Goal: Ask a question: Seek information or help from site administrators or community

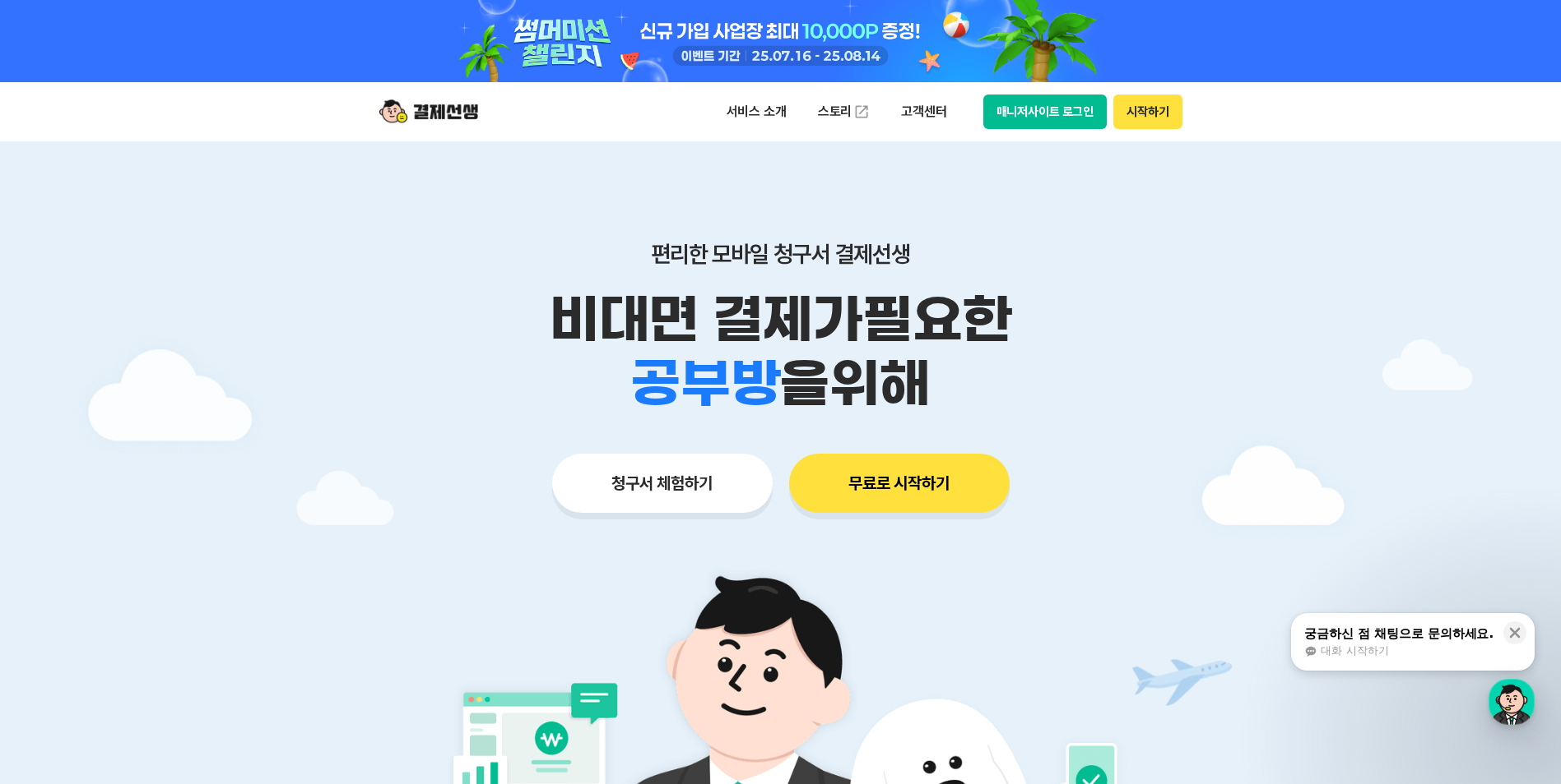
click at [911, 487] on button "무료로 시작하기" at bounding box center [899, 483] width 220 height 59
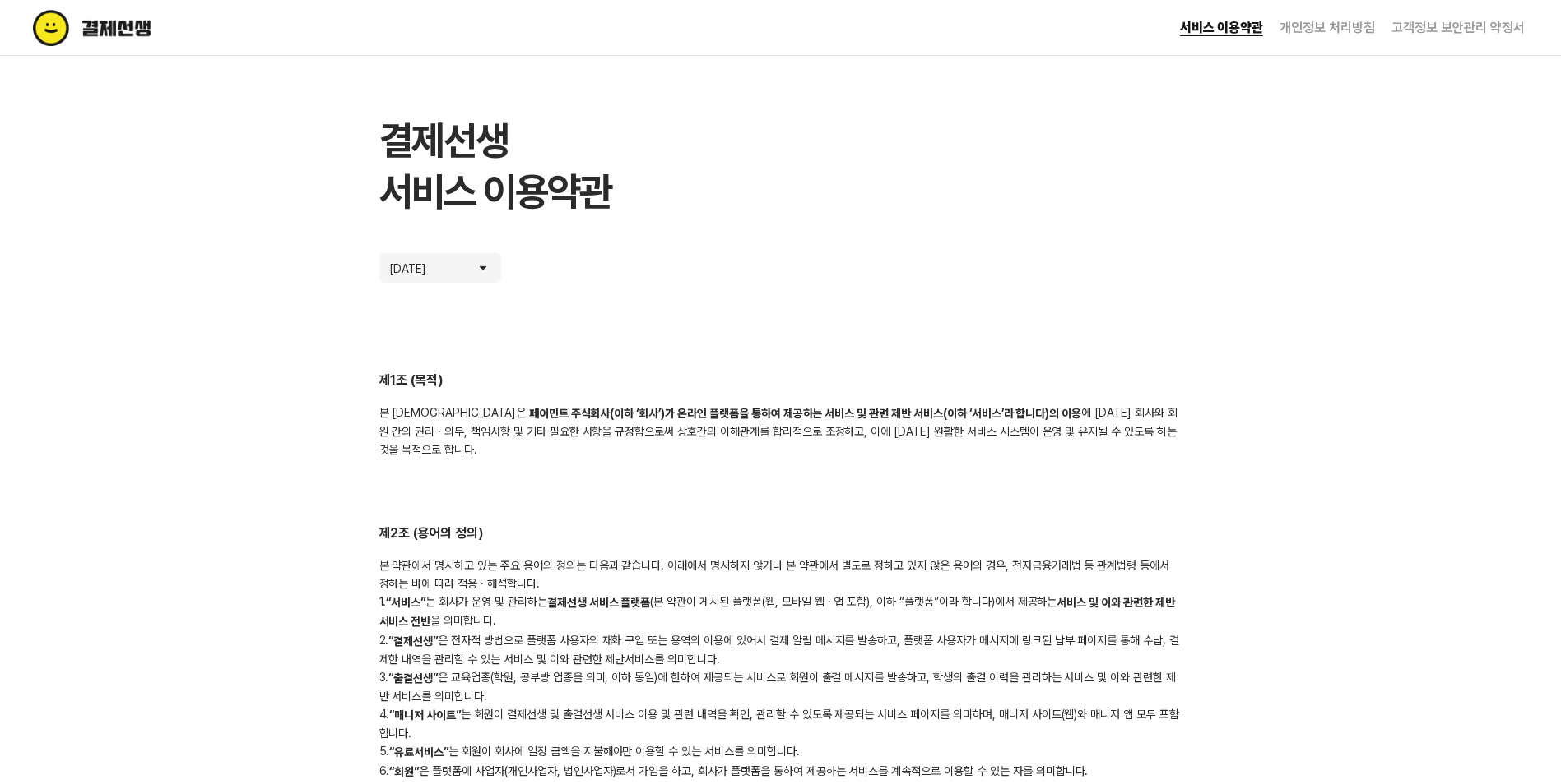
click at [1431, 27] on link "고객정보 보안관리 약정서" at bounding box center [1457, 27] width 133 height 16
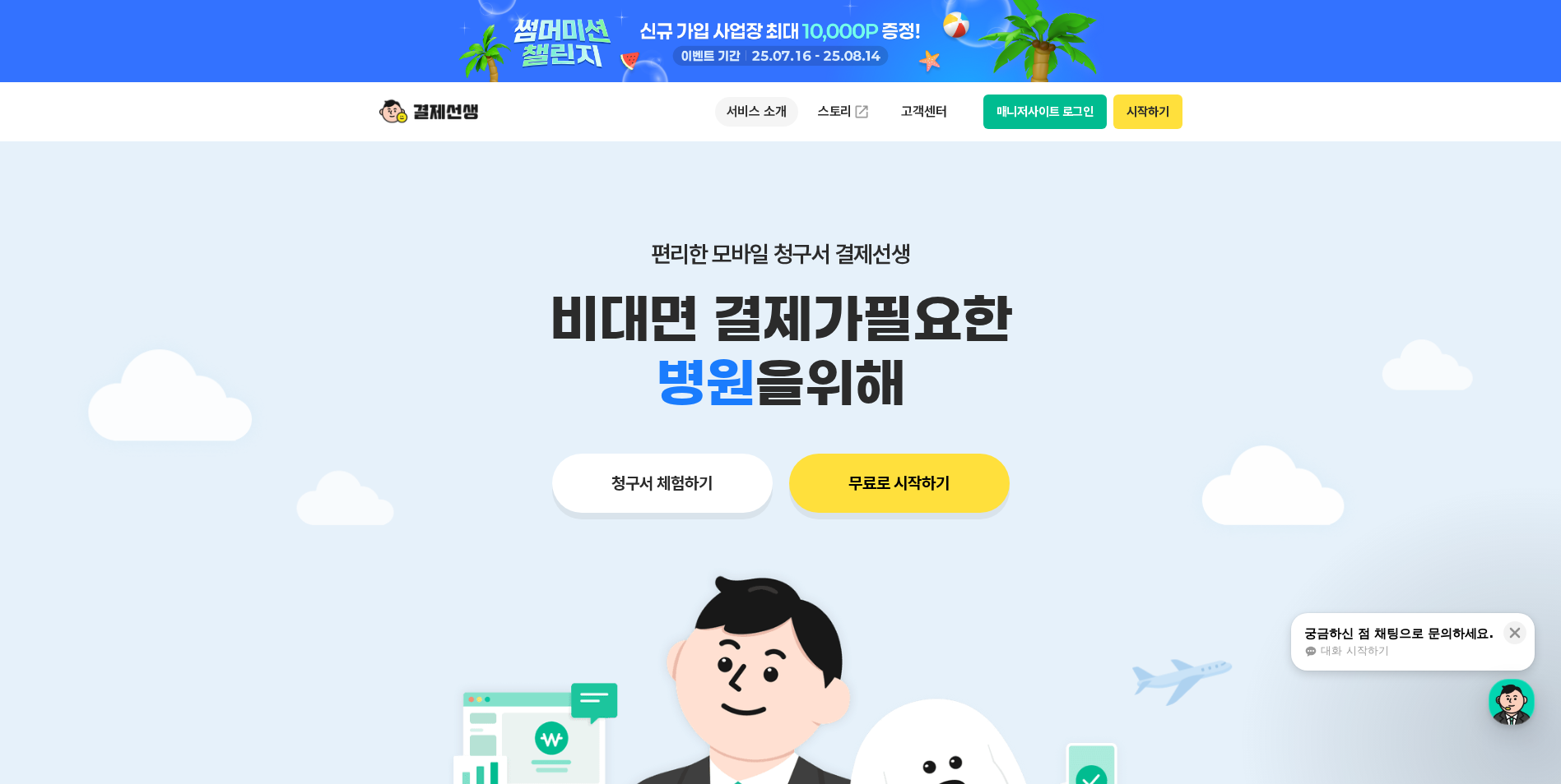
click at [771, 113] on p "서비스 소개" at bounding box center [756, 112] width 83 height 30
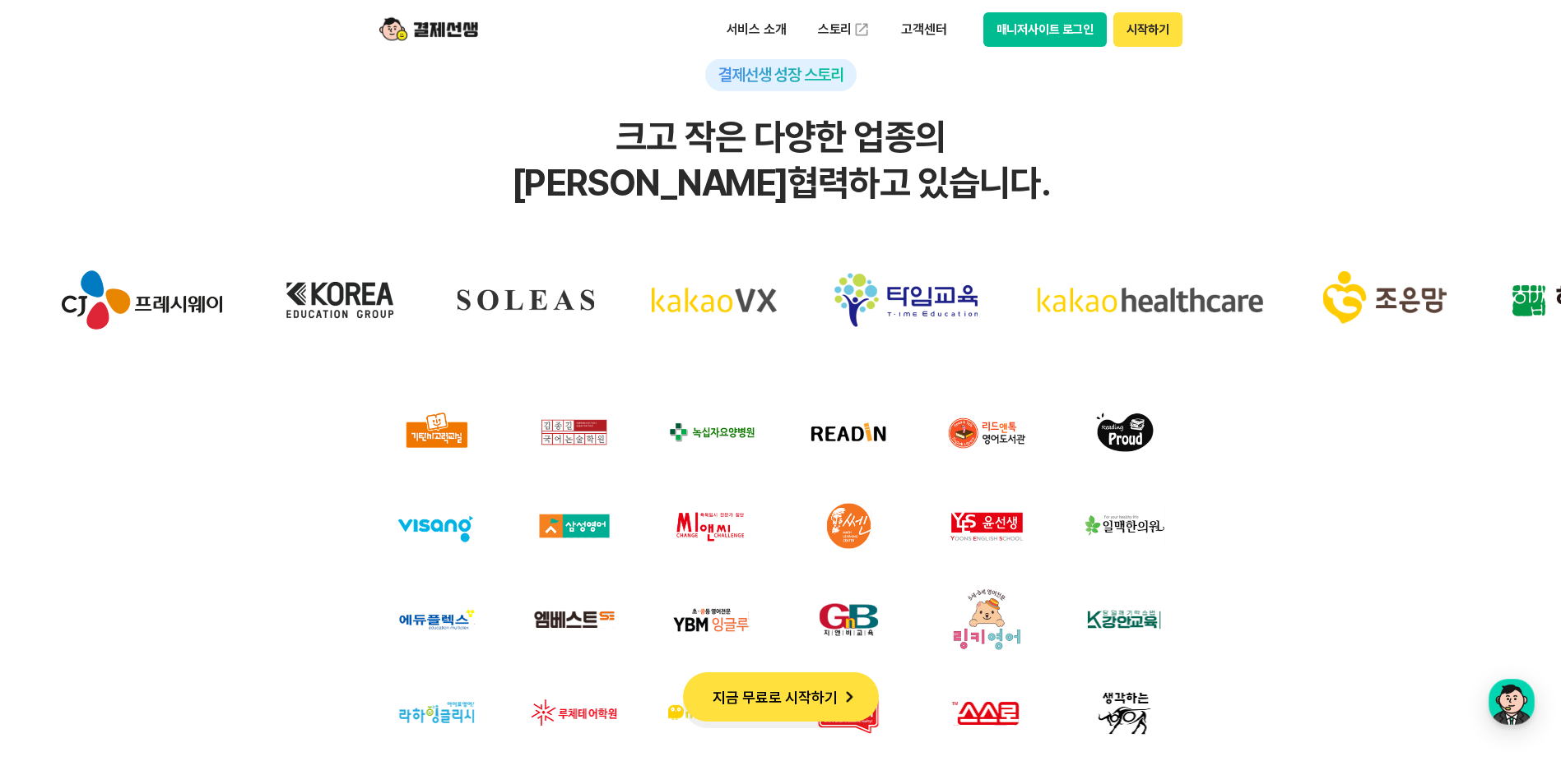
scroll to position [14777, 0]
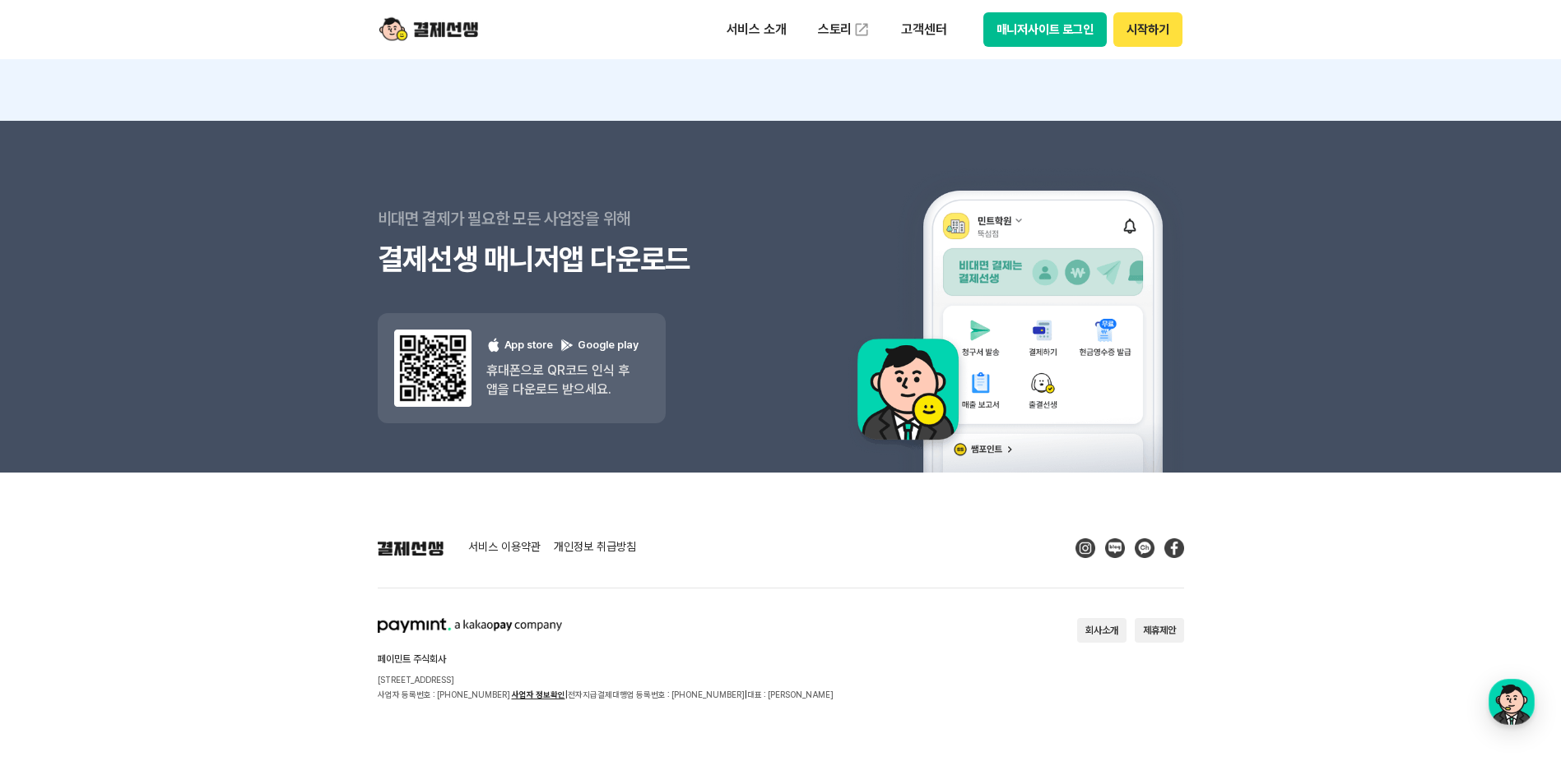
click at [1099, 631] on button "회사소개" at bounding box center [1102, 631] width 49 height 25
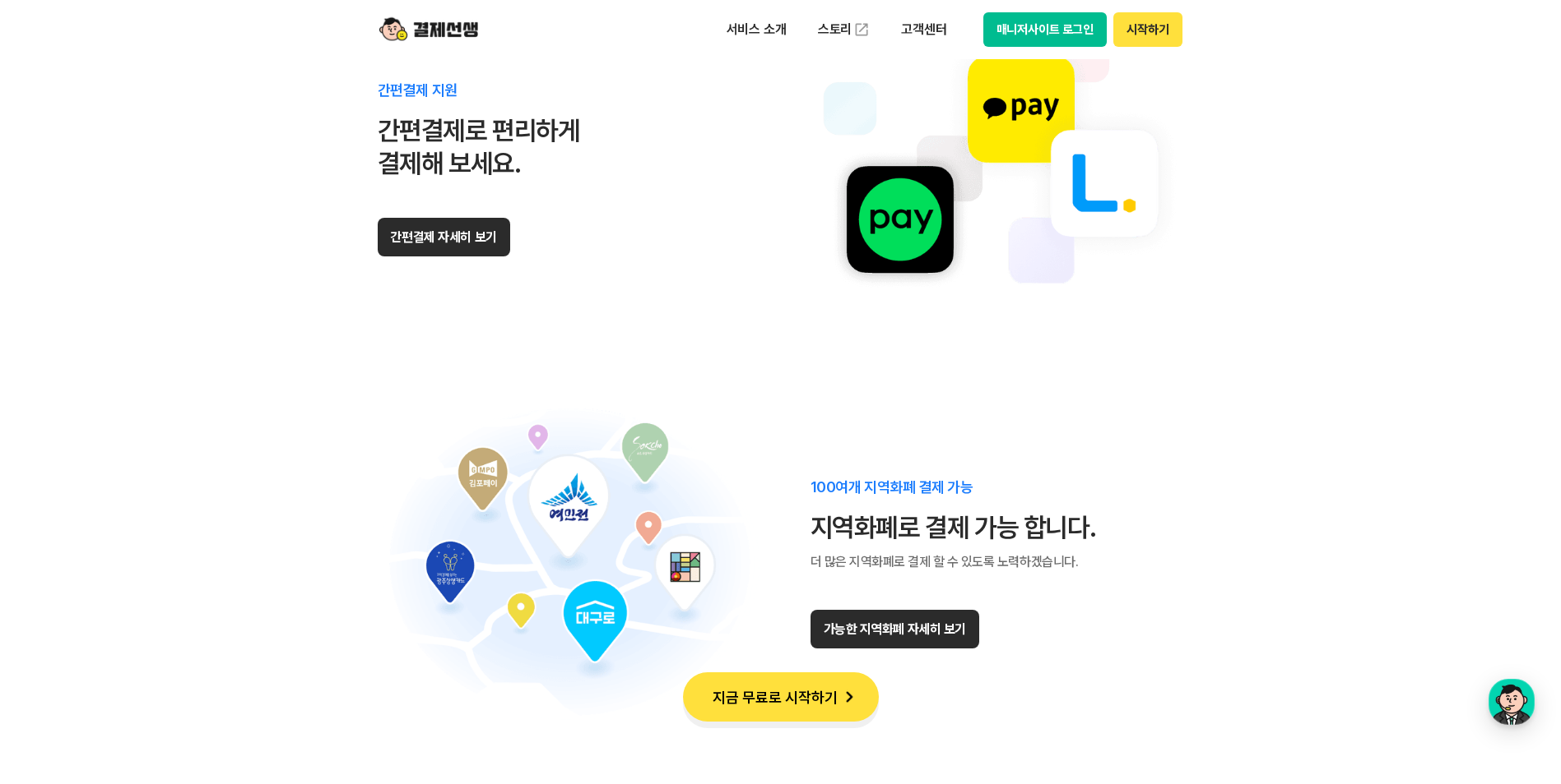
scroll to position [9680, 0]
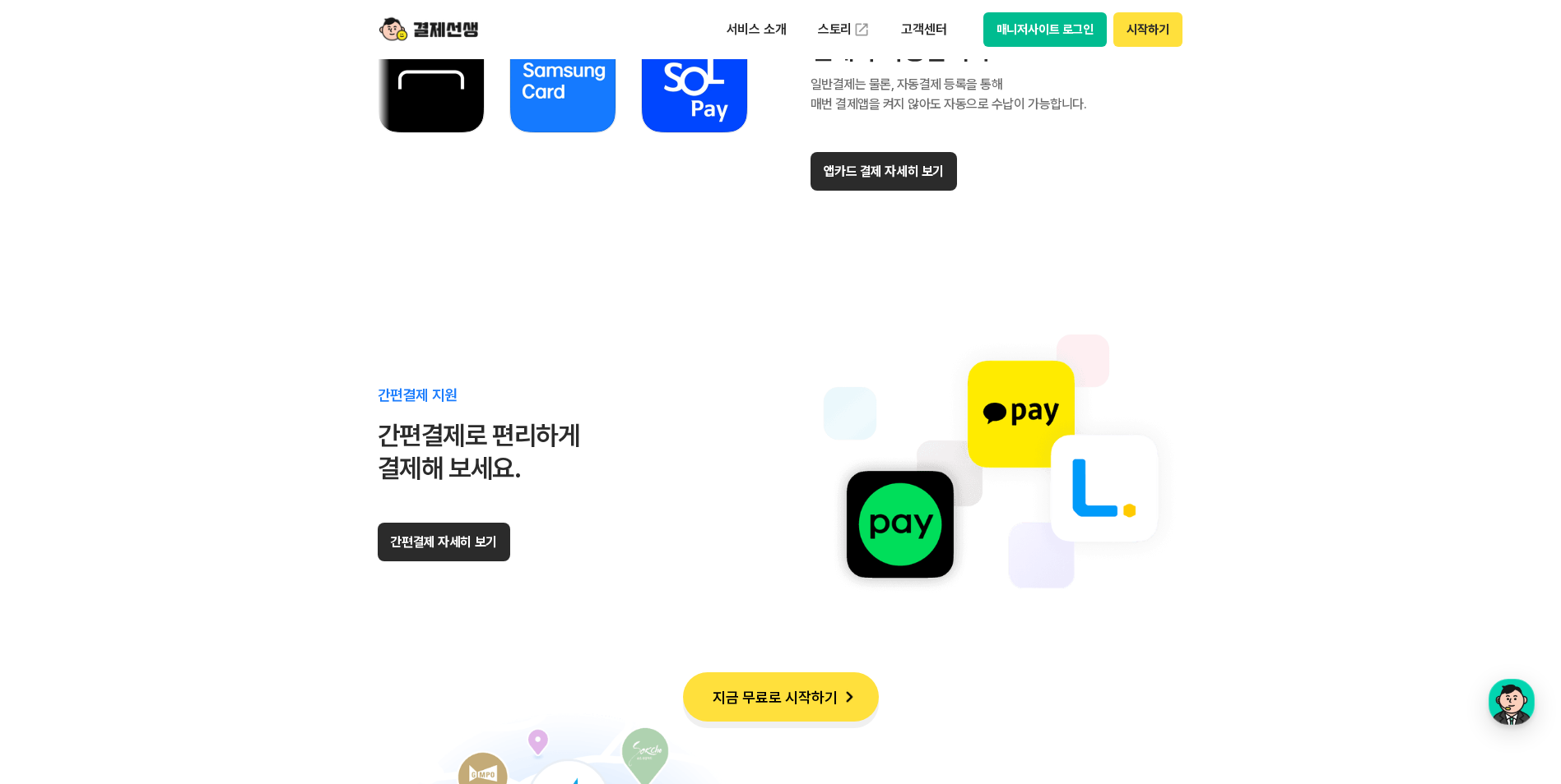
click at [422, 31] on img at bounding box center [428, 29] width 99 height 31
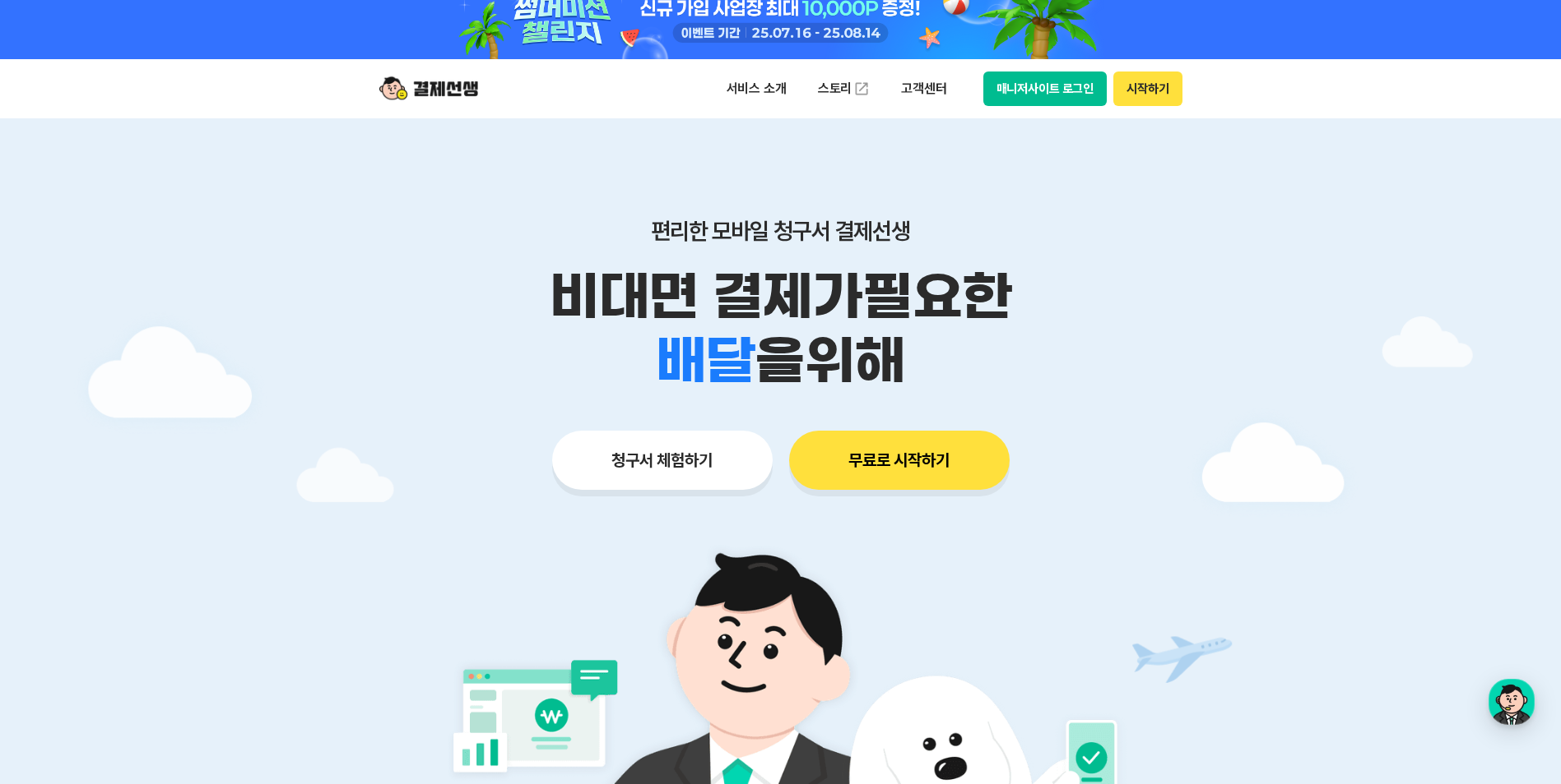
scroll to position [0, 0]
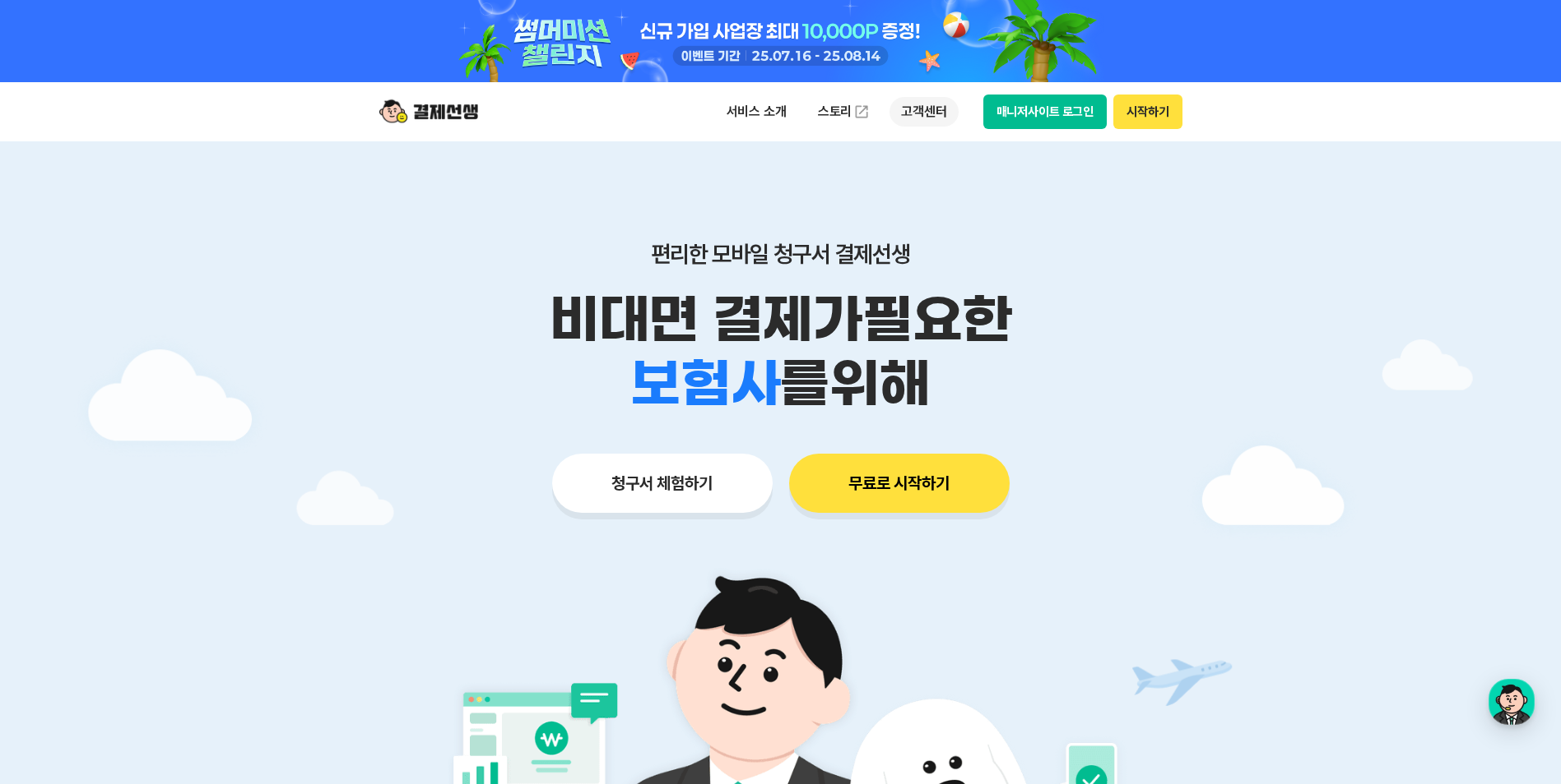
click at [924, 110] on p "고객센터" at bounding box center [923, 112] width 68 height 30
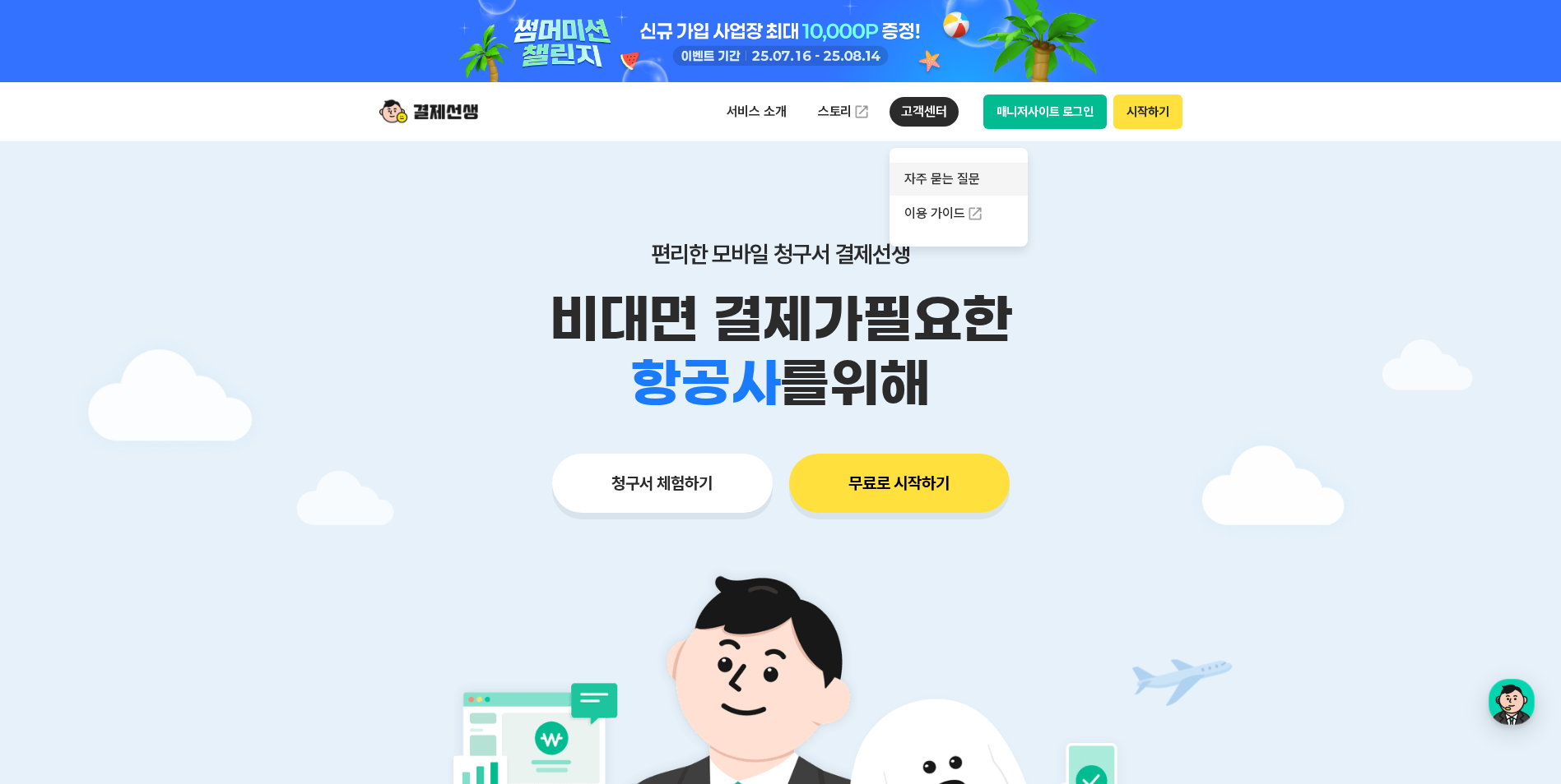
click at [952, 175] on link "자주 묻는 질문" at bounding box center [958, 179] width 138 height 33
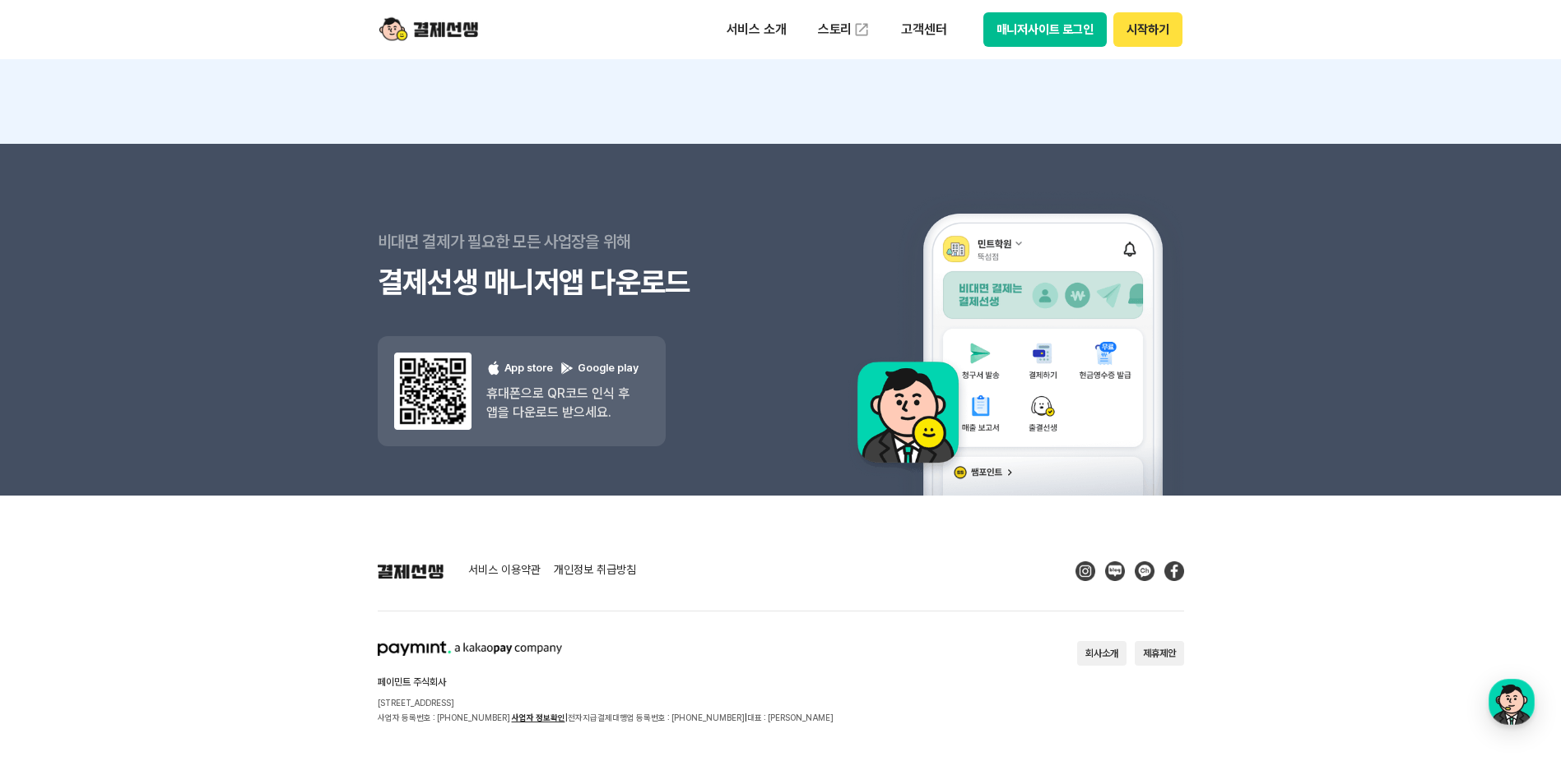
scroll to position [2103, 0]
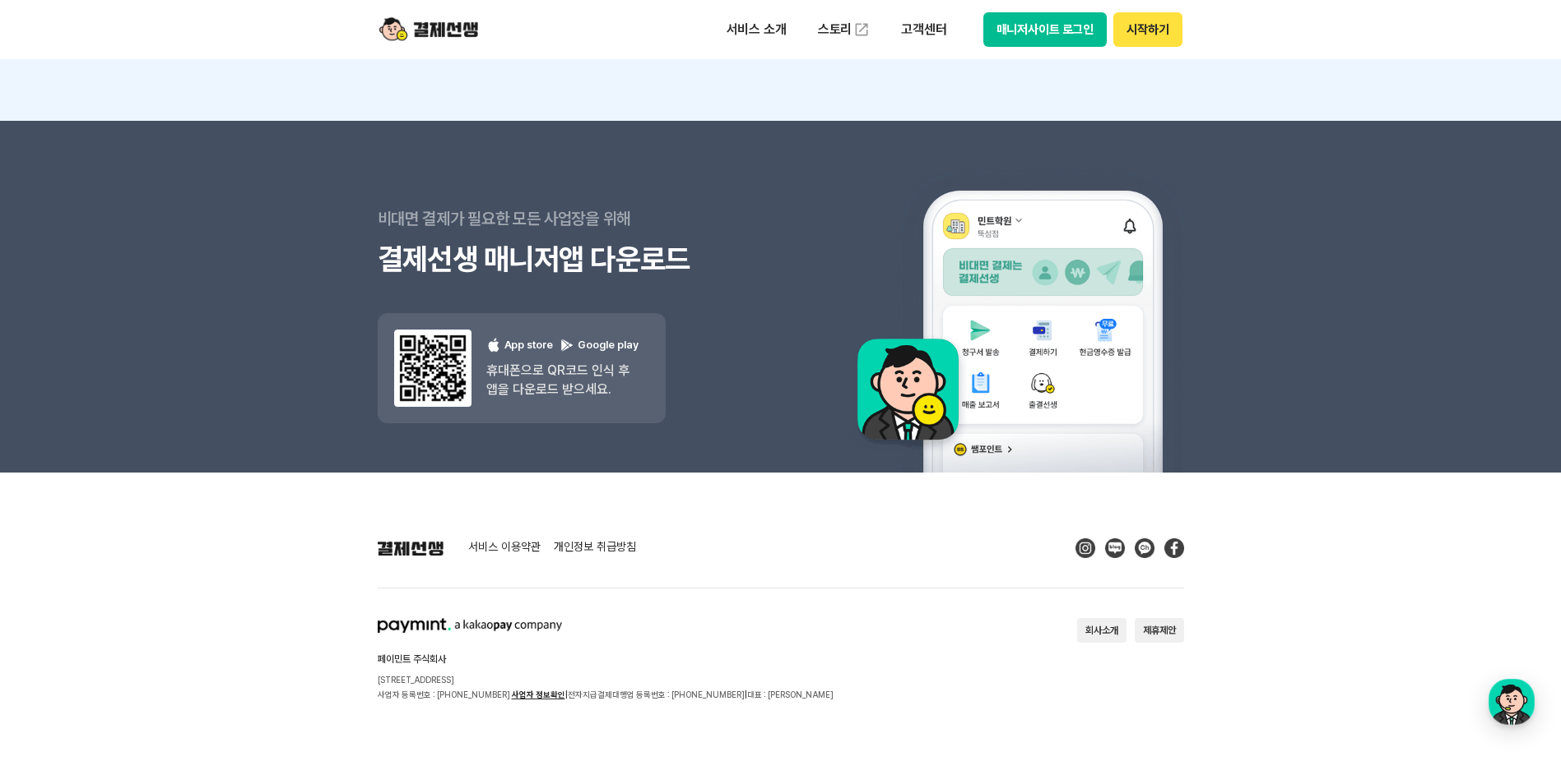
click at [571, 546] on link "개인정보 취급방침" at bounding box center [594, 548] width 82 height 15
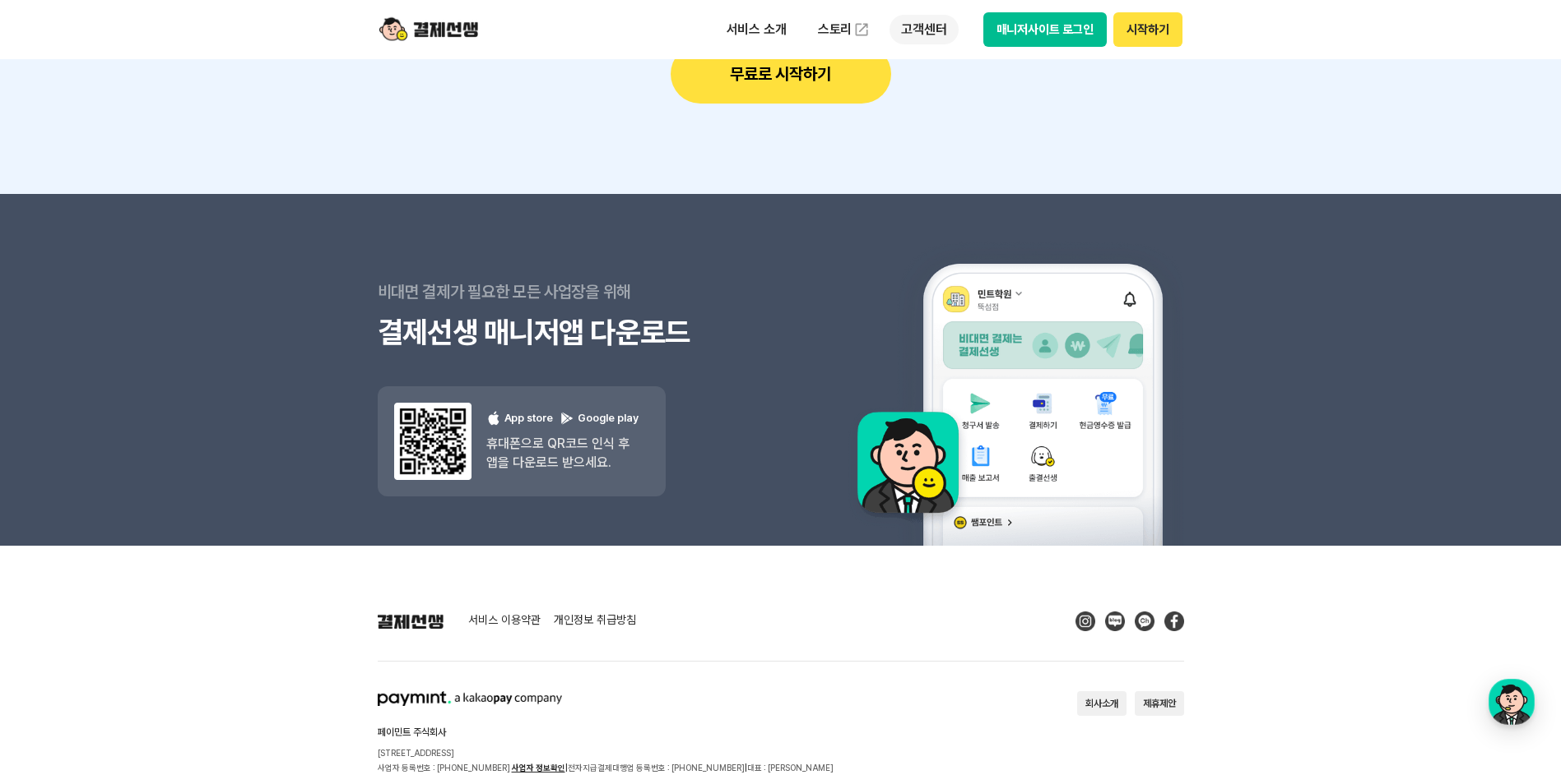
scroll to position [1856, 0]
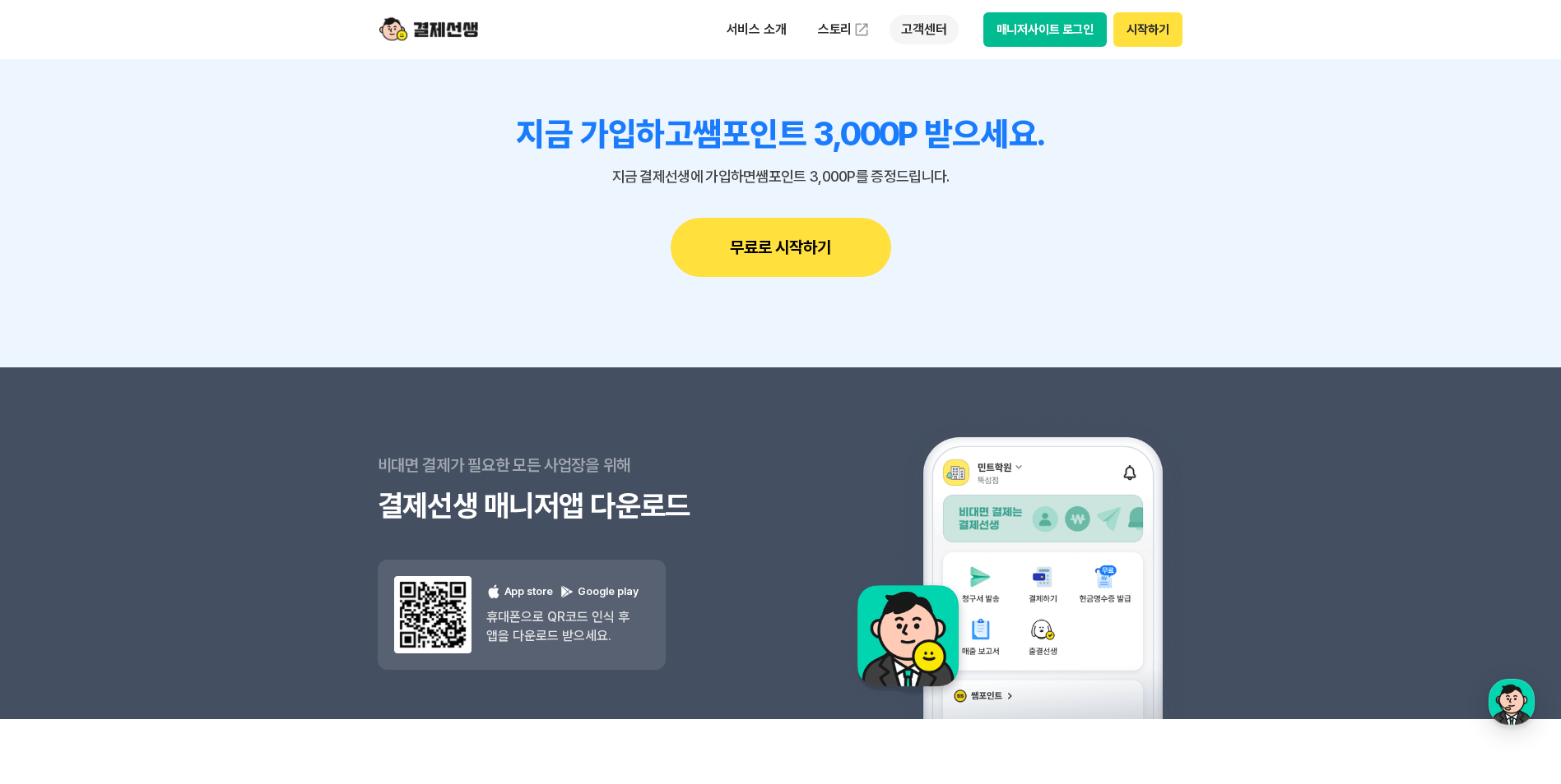
click at [927, 28] on p "고객센터" at bounding box center [923, 30] width 68 height 30
click at [940, 129] on link "이용 가이드" at bounding box center [958, 131] width 138 height 36
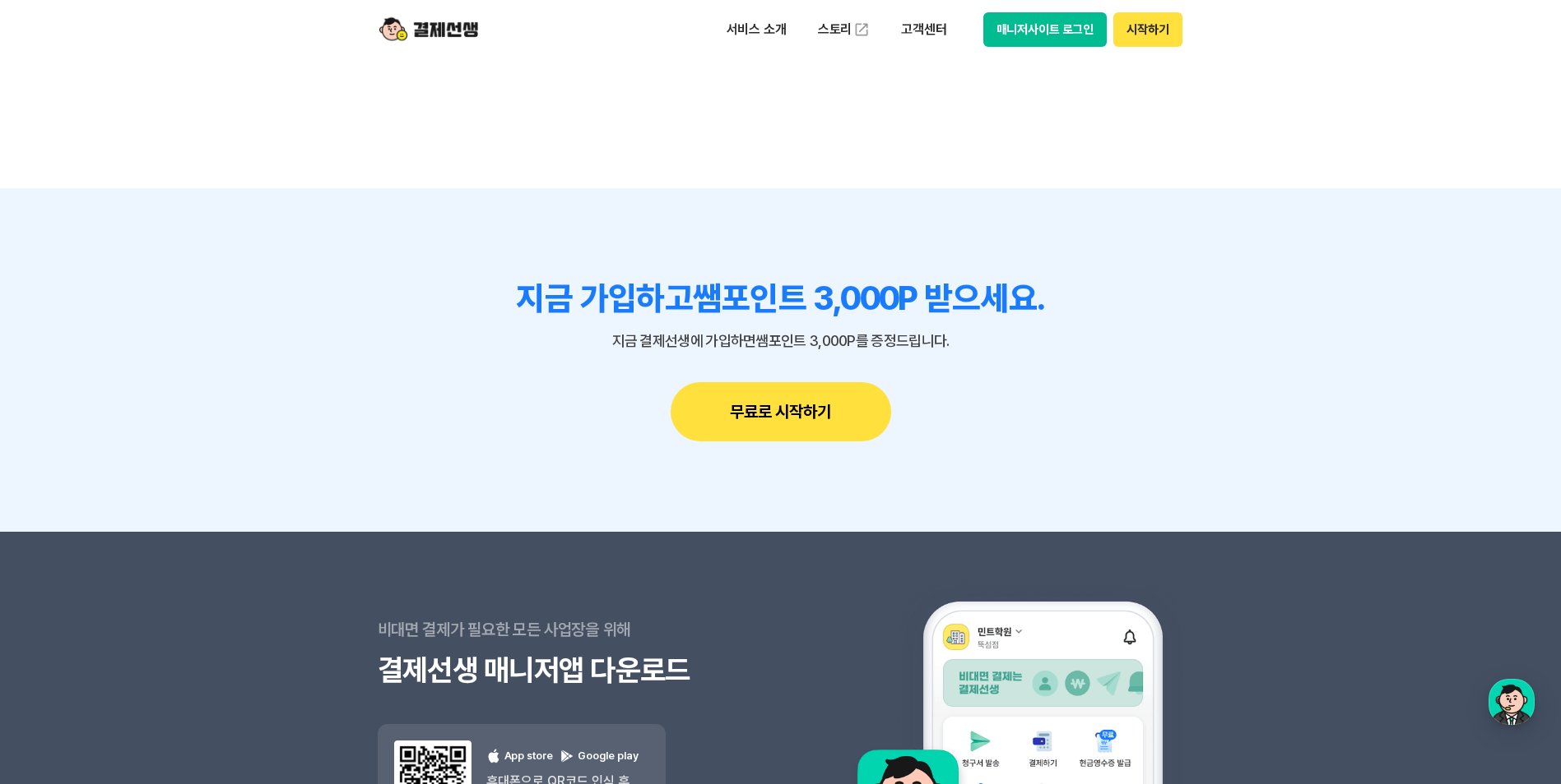
scroll to position [1446, 0]
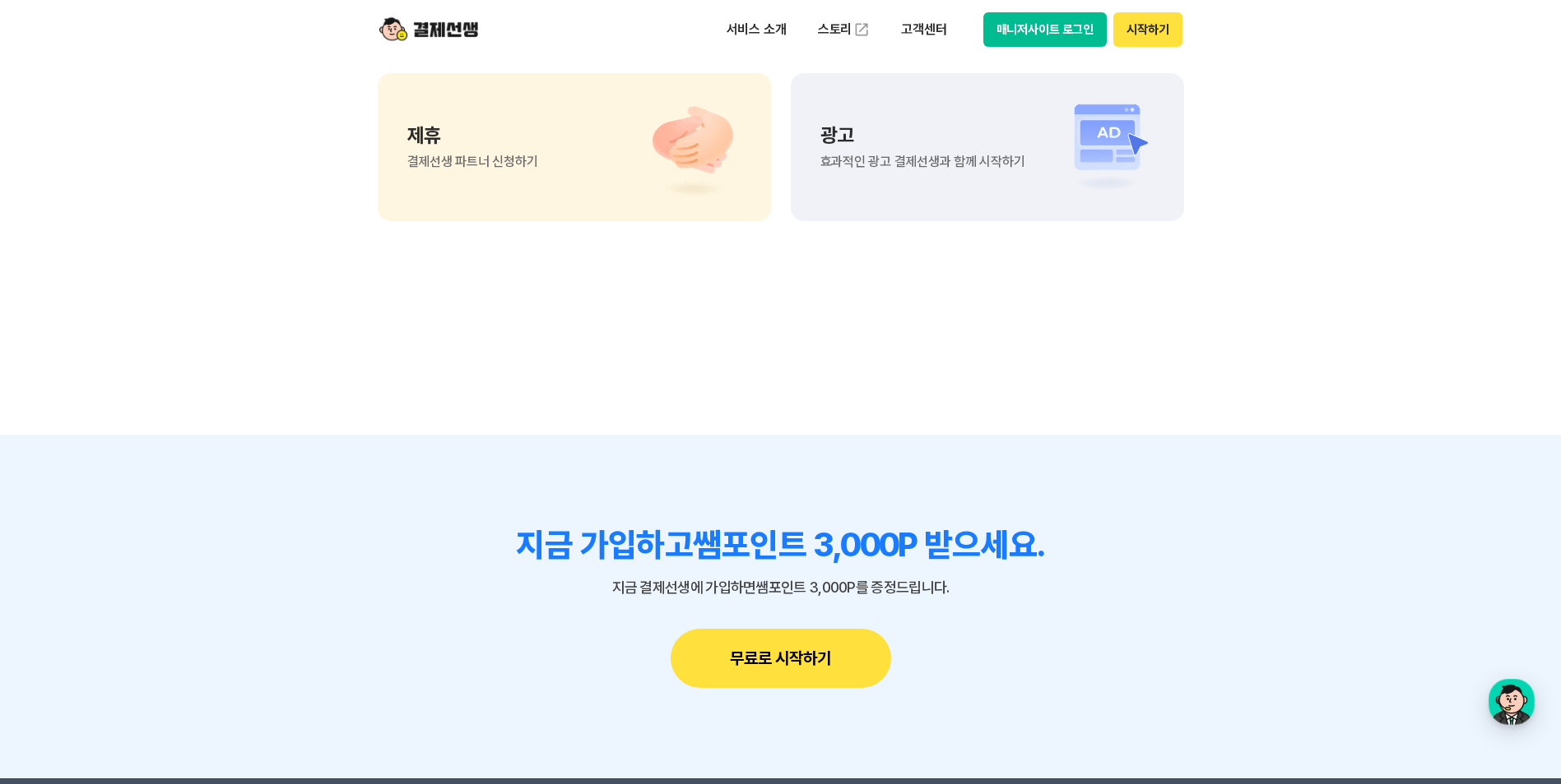
click at [1034, 23] on button "매니저사이트 로그인" at bounding box center [1044, 29] width 124 height 34
click at [418, 128] on p "제휴" at bounding box center [472, 136] width 130 height 19
click at [922, 28] on p "고객센터" at bounding box center [923, 30] width 68 height 30
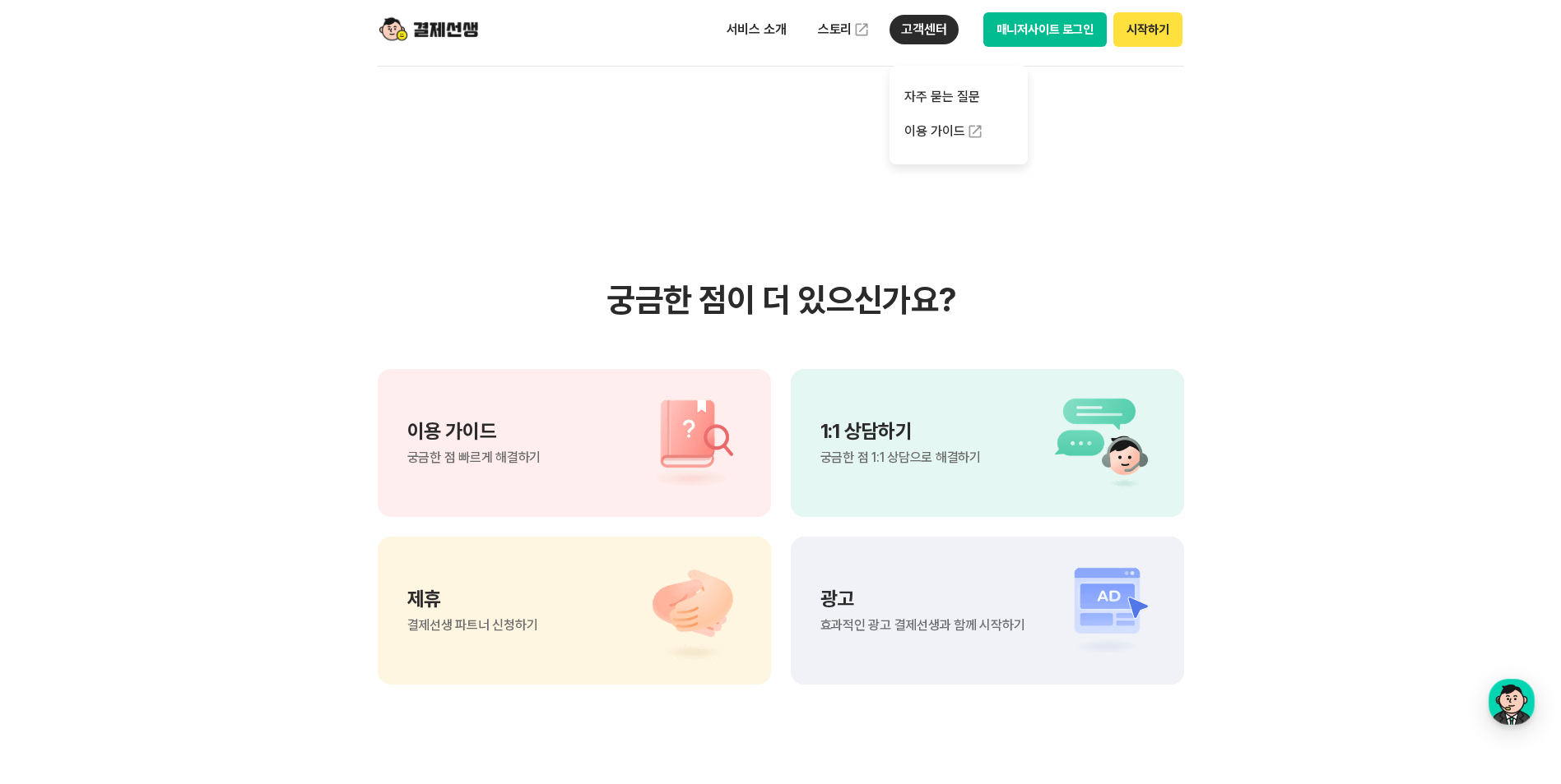
scroll to position [987, 0]
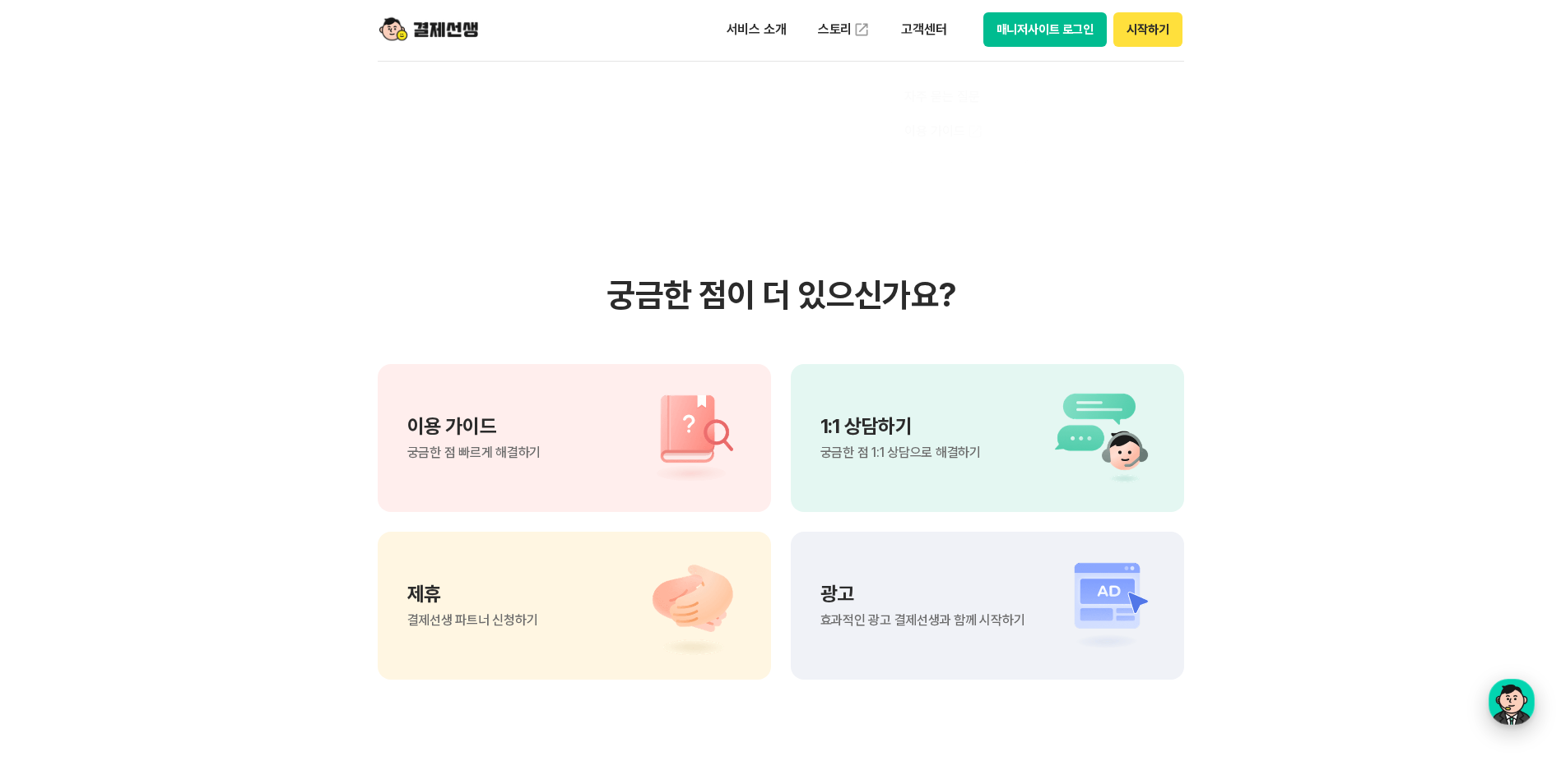
click at [1520, 698] on div "button" at bounding box center [1511, 702] width 46 height 46
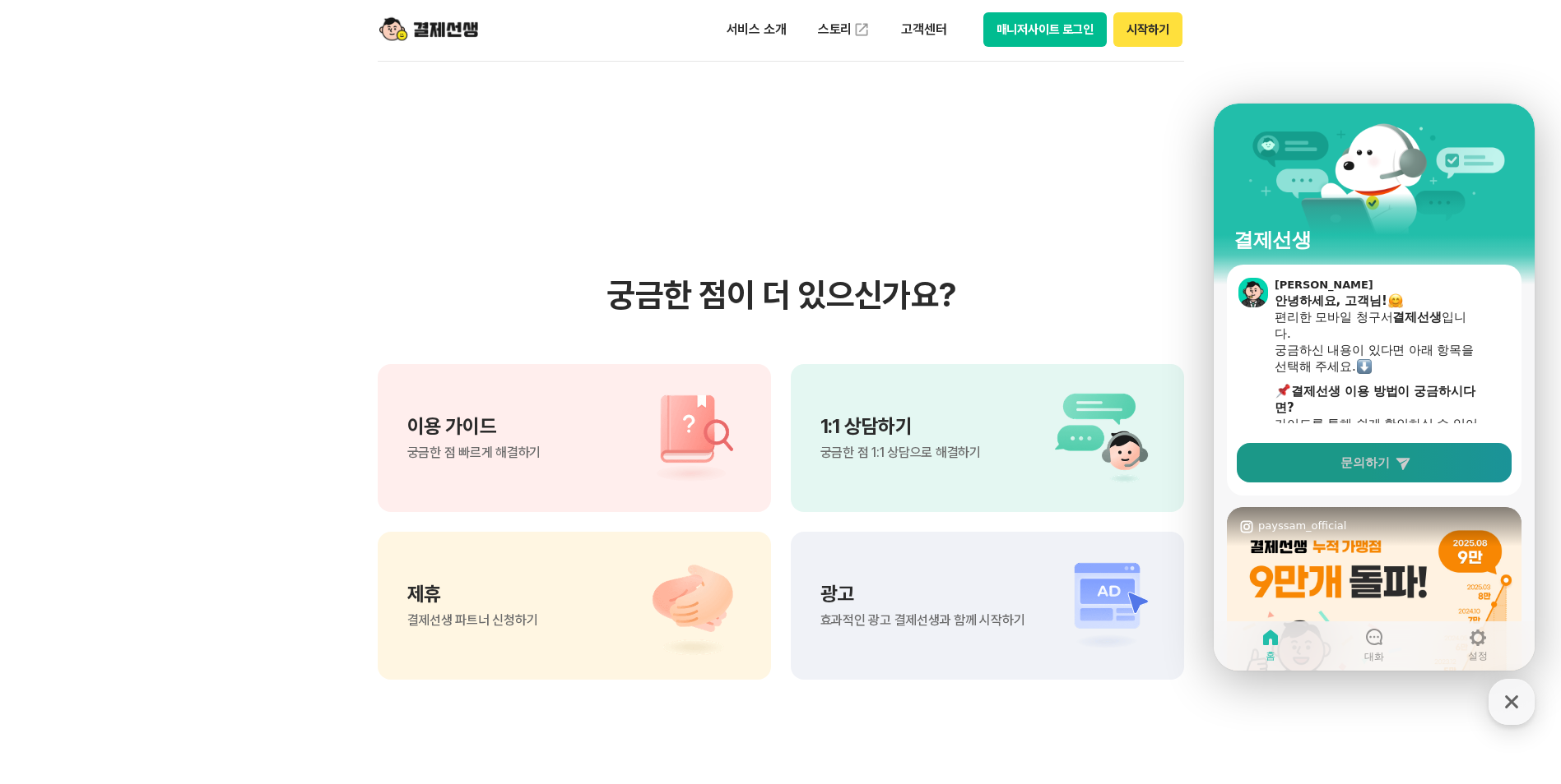
click at [1365, 470] on span "문의하기" at bounding box center [1364, 462] width 49 height 17
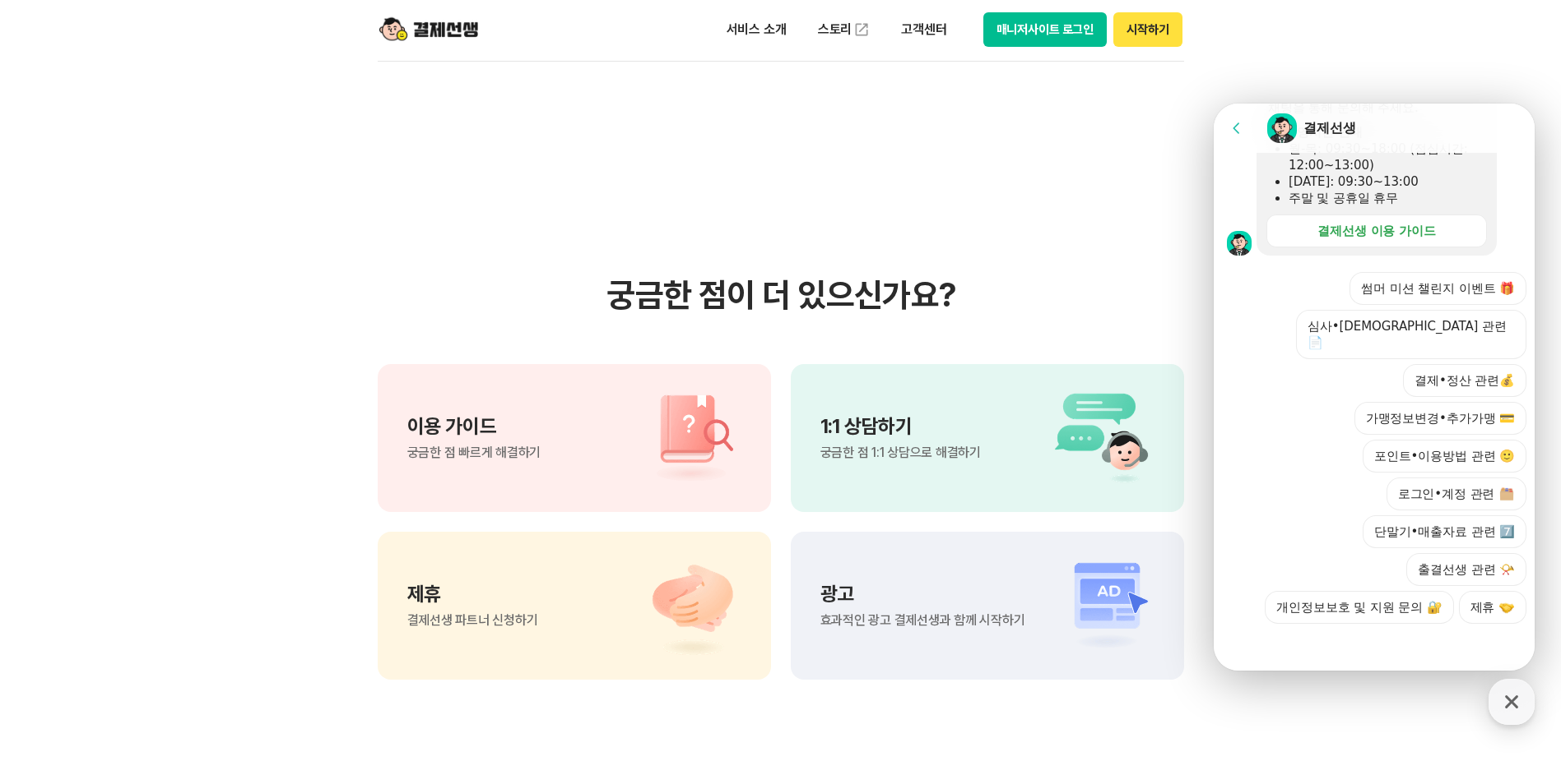
scroll to position [531, 0]
click at [1334, 620] on div "썸머 미션 챌린지 이벤트 🎁 심사•신규가맹 관련 📄 결제•정산 관련💰 가맹정보변경•추가가맹 💳 포인트•이용방법 관련 🙂 로그인•계정 관련 단말…" at bounding box center [1390, 443] width 271 height 351
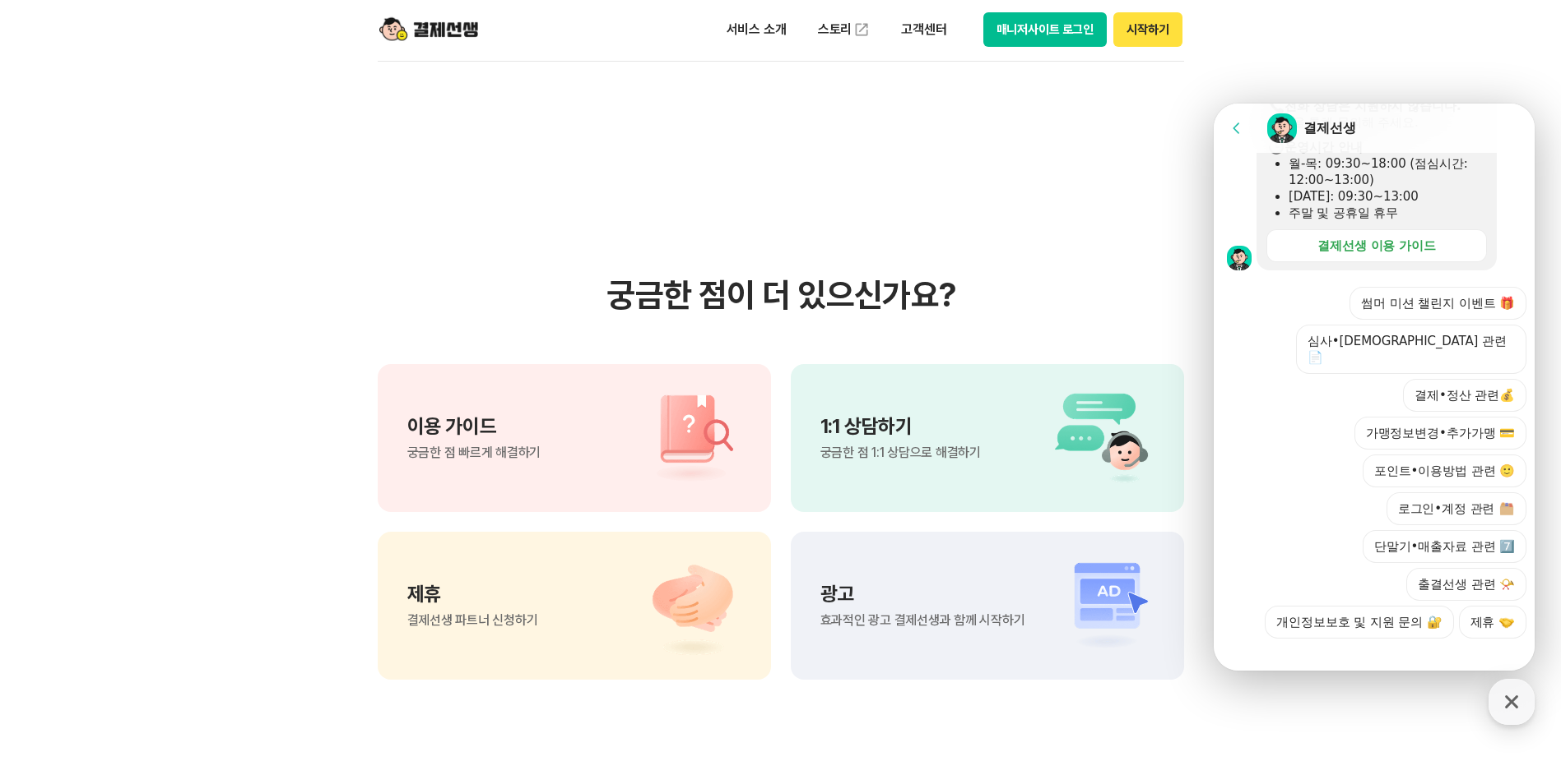
scroll to position [285, 0]
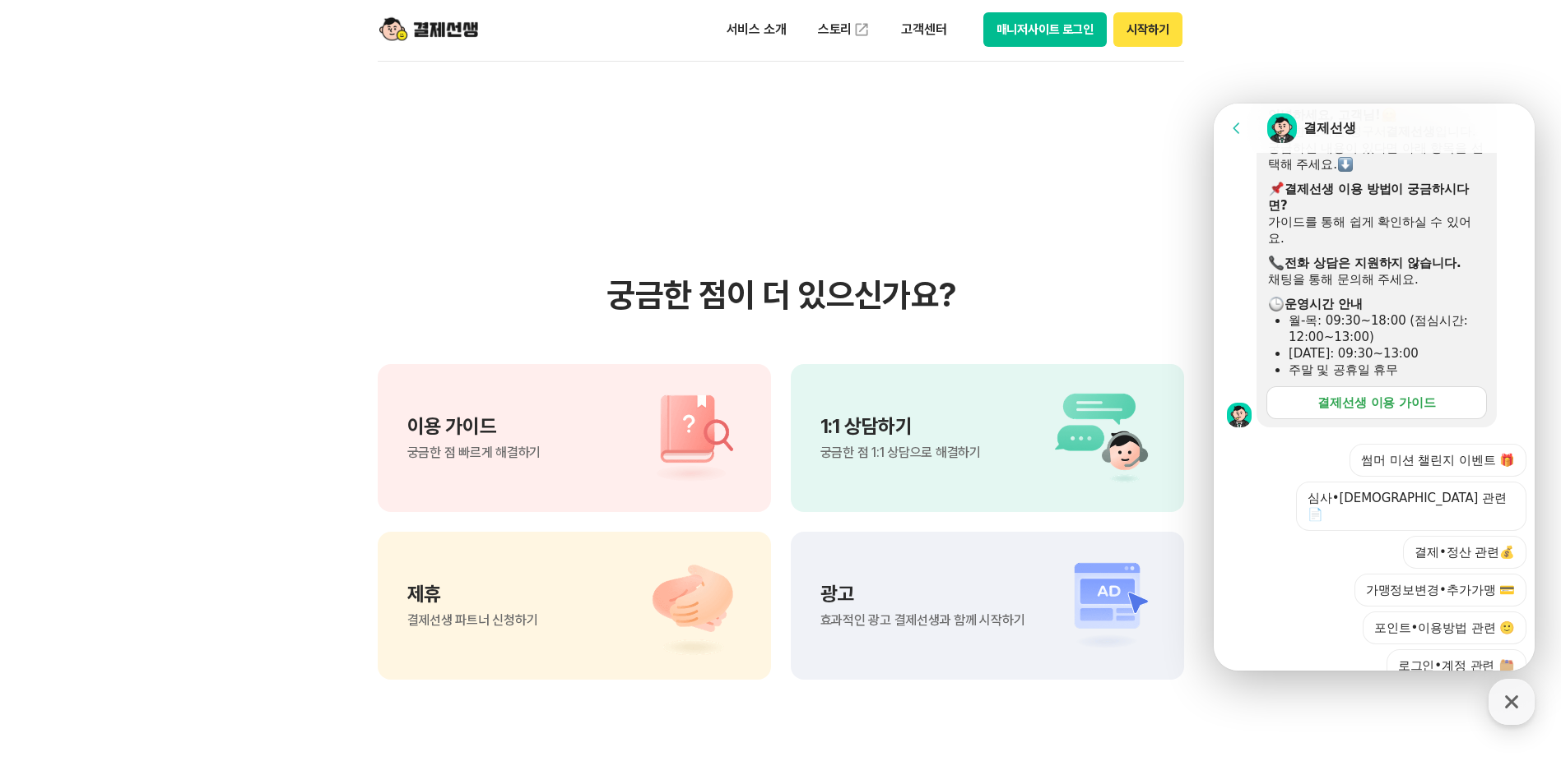
click at [1349, 411] on div "결제선생 이용 가이드" at bounding box center [1376, 403] width 118 height 17
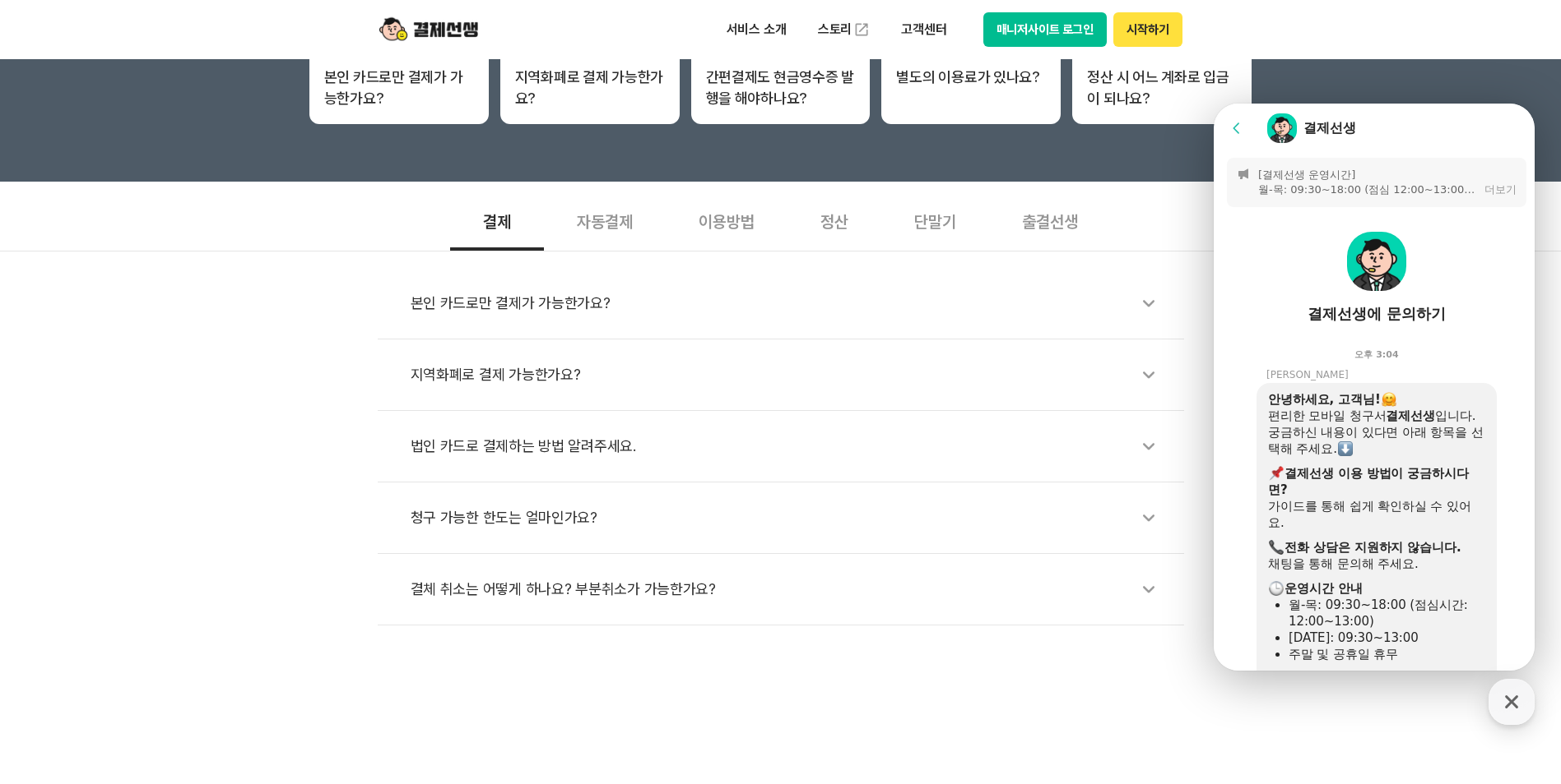
scroll to position [411, 0]
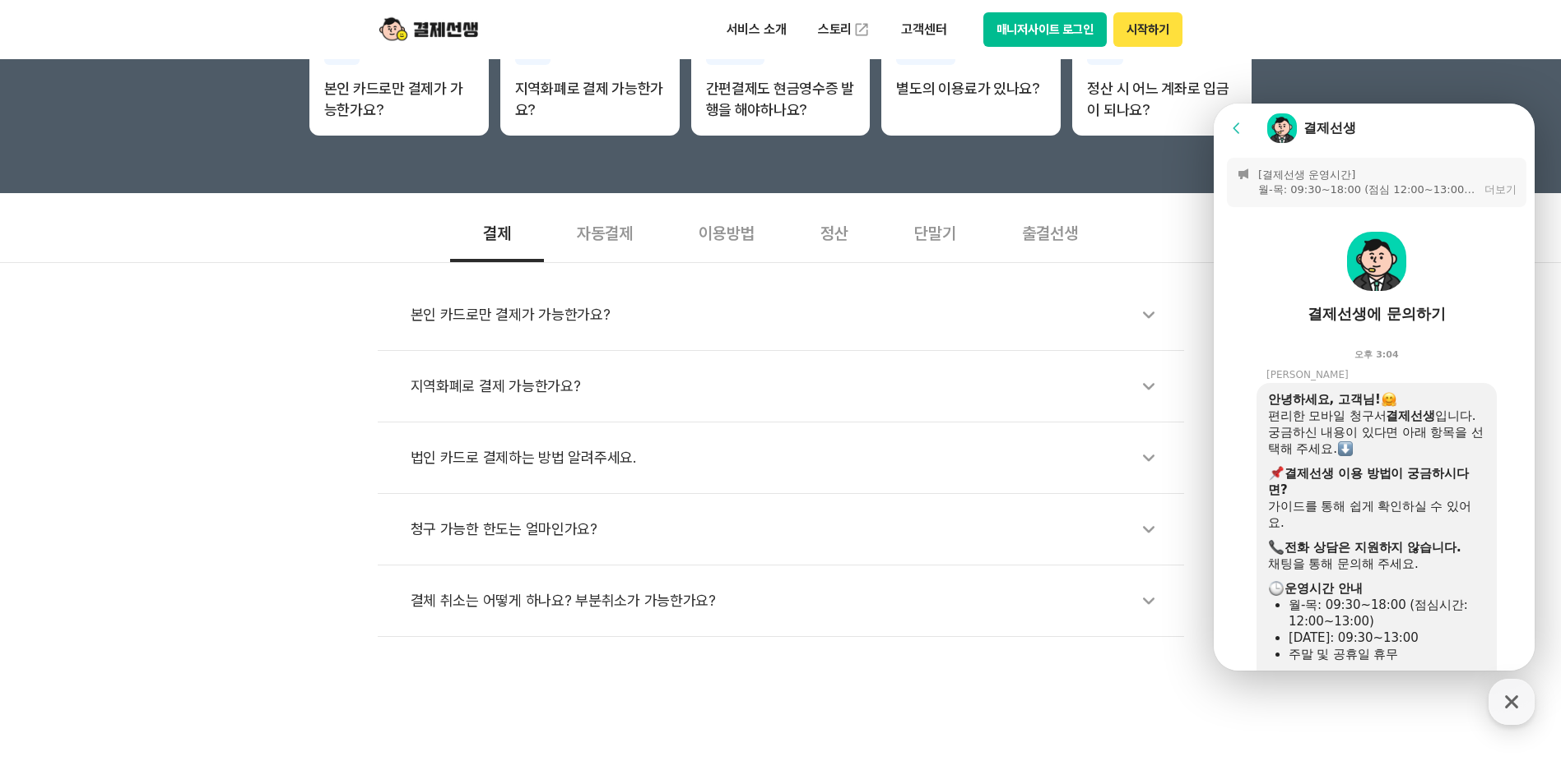
click at [1504, 190] on div "더보기" at bounding box center [1500, 189] width 32 height 15
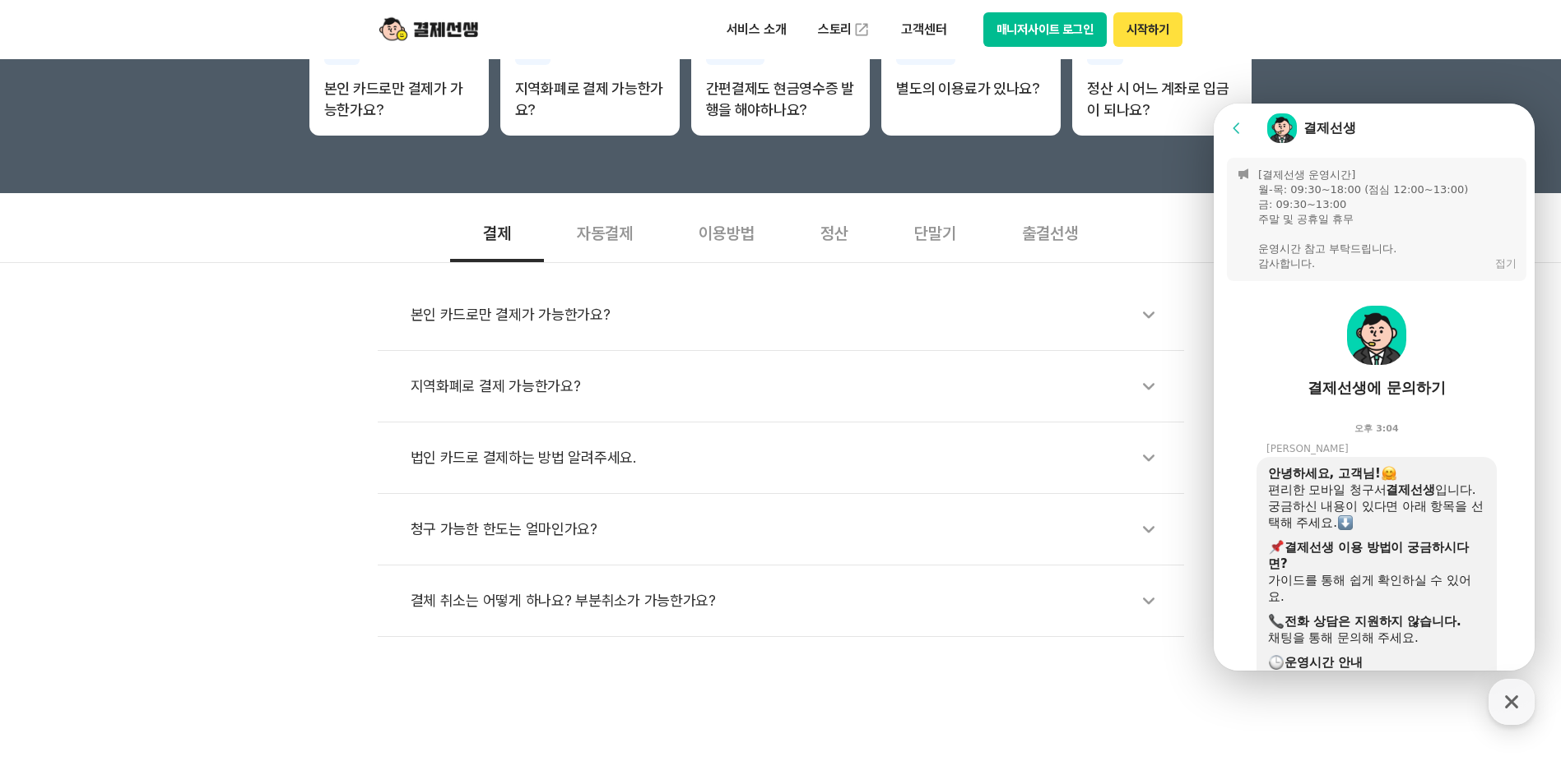
click at [1503, 268] on button "접기" at bounding box center [1505, 263] width 21 height 15
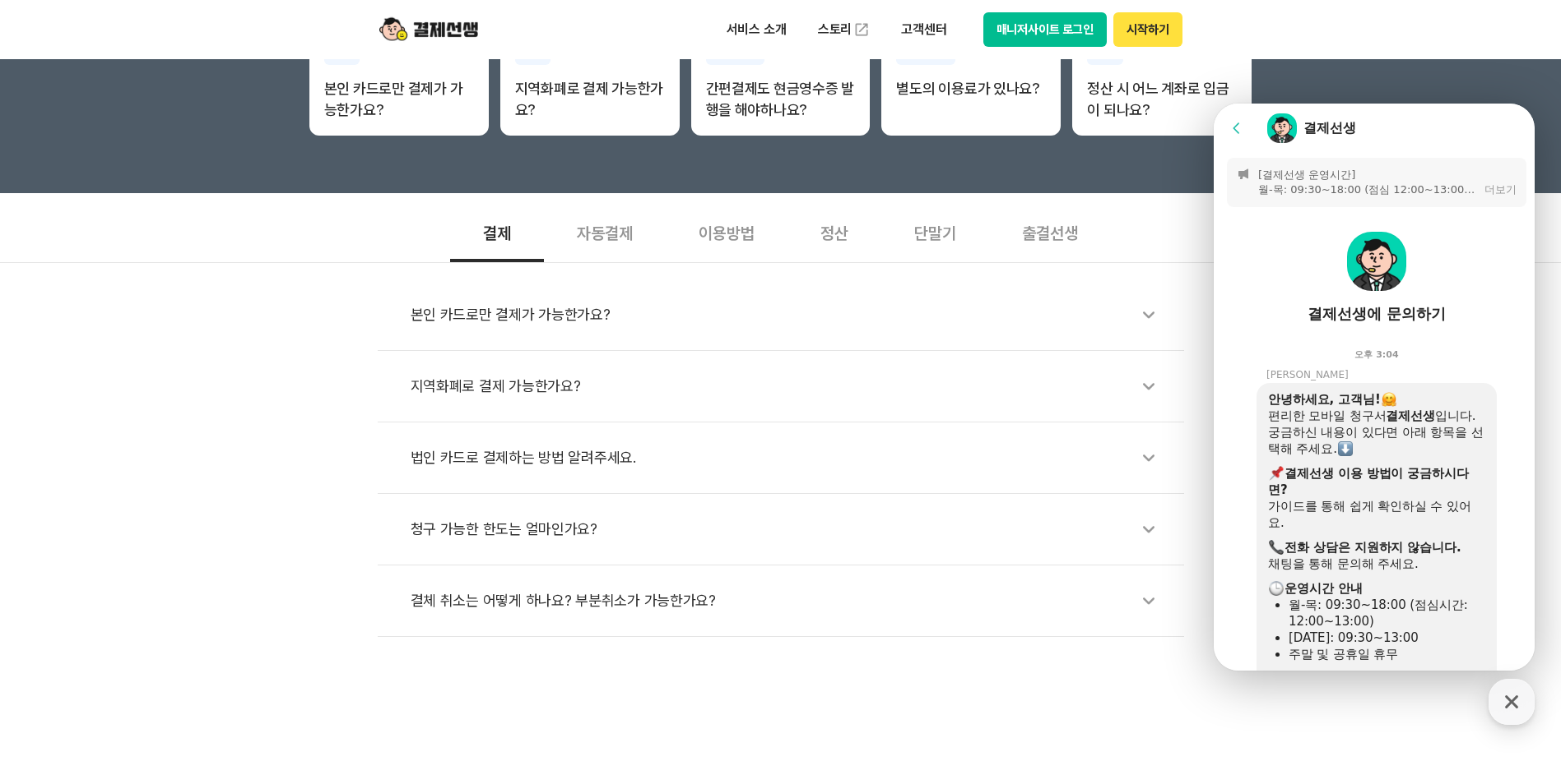
click at [1364, 359] on div "오후 3:04" at bounding box center [1377, 351] width 326 height 33
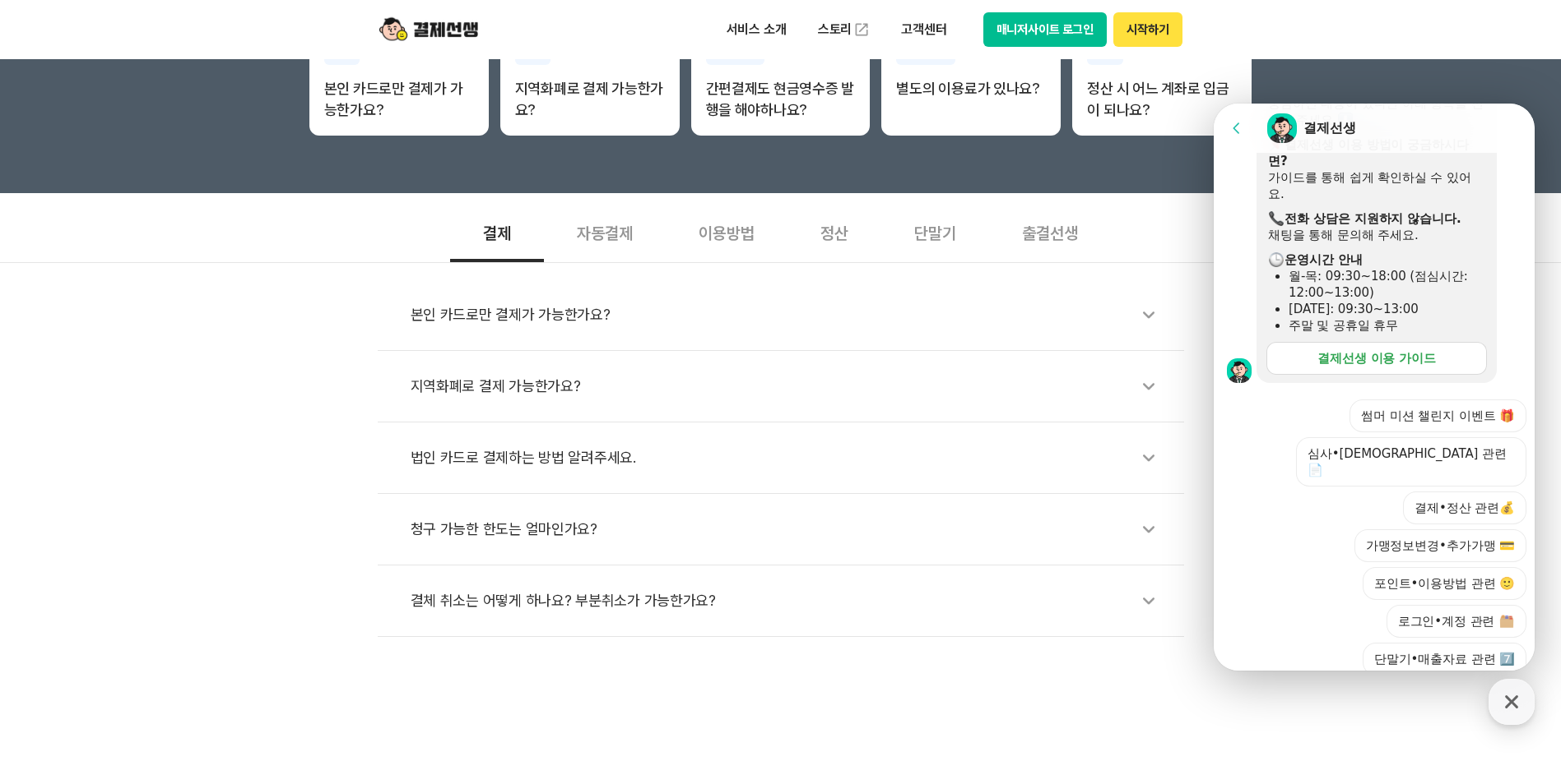
scroll to position [531, 0]
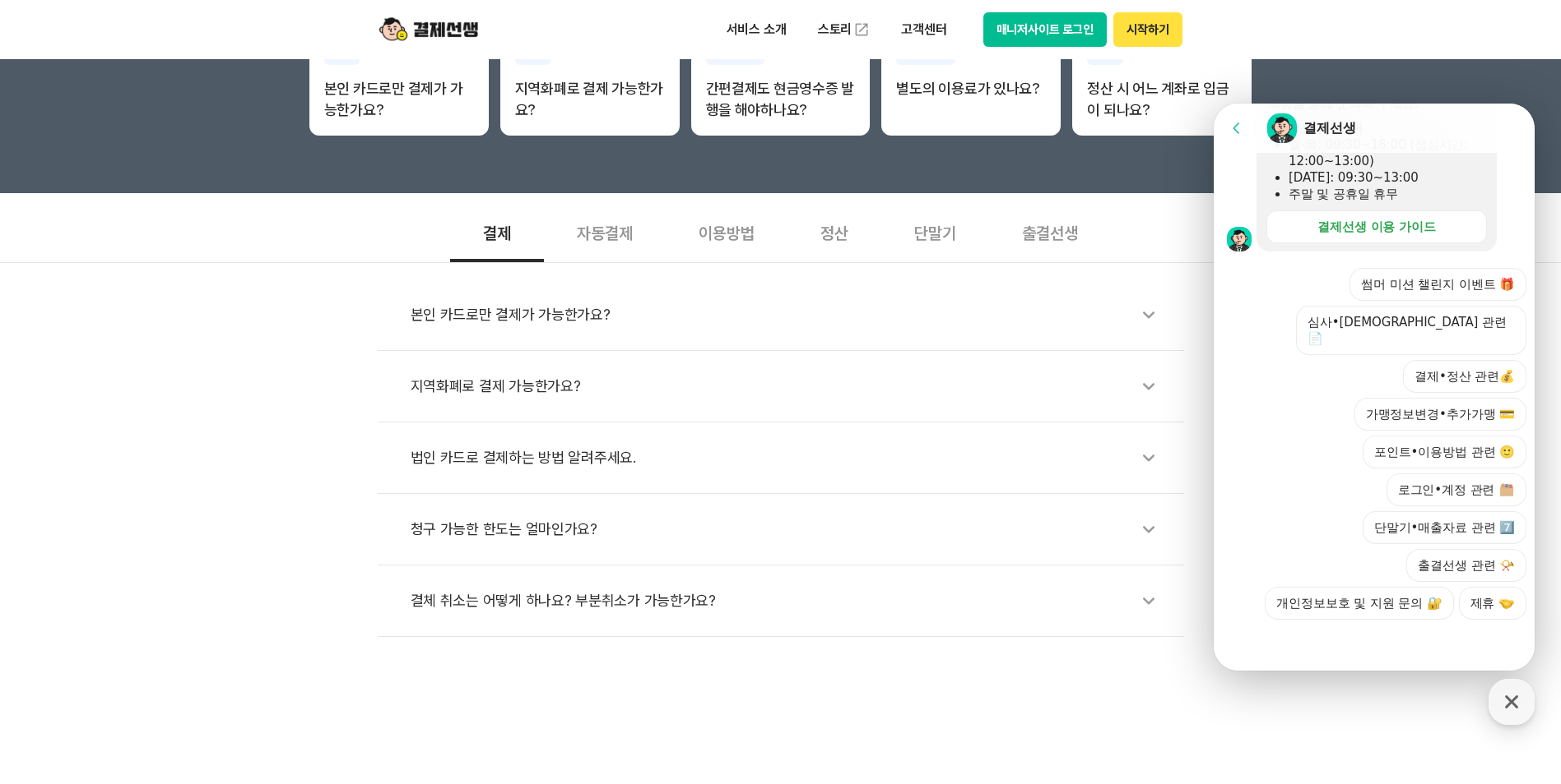
click at [1434, 360] on button "결제•정산 관련💰" at bounding box center [1464, 376] width 123 height 33
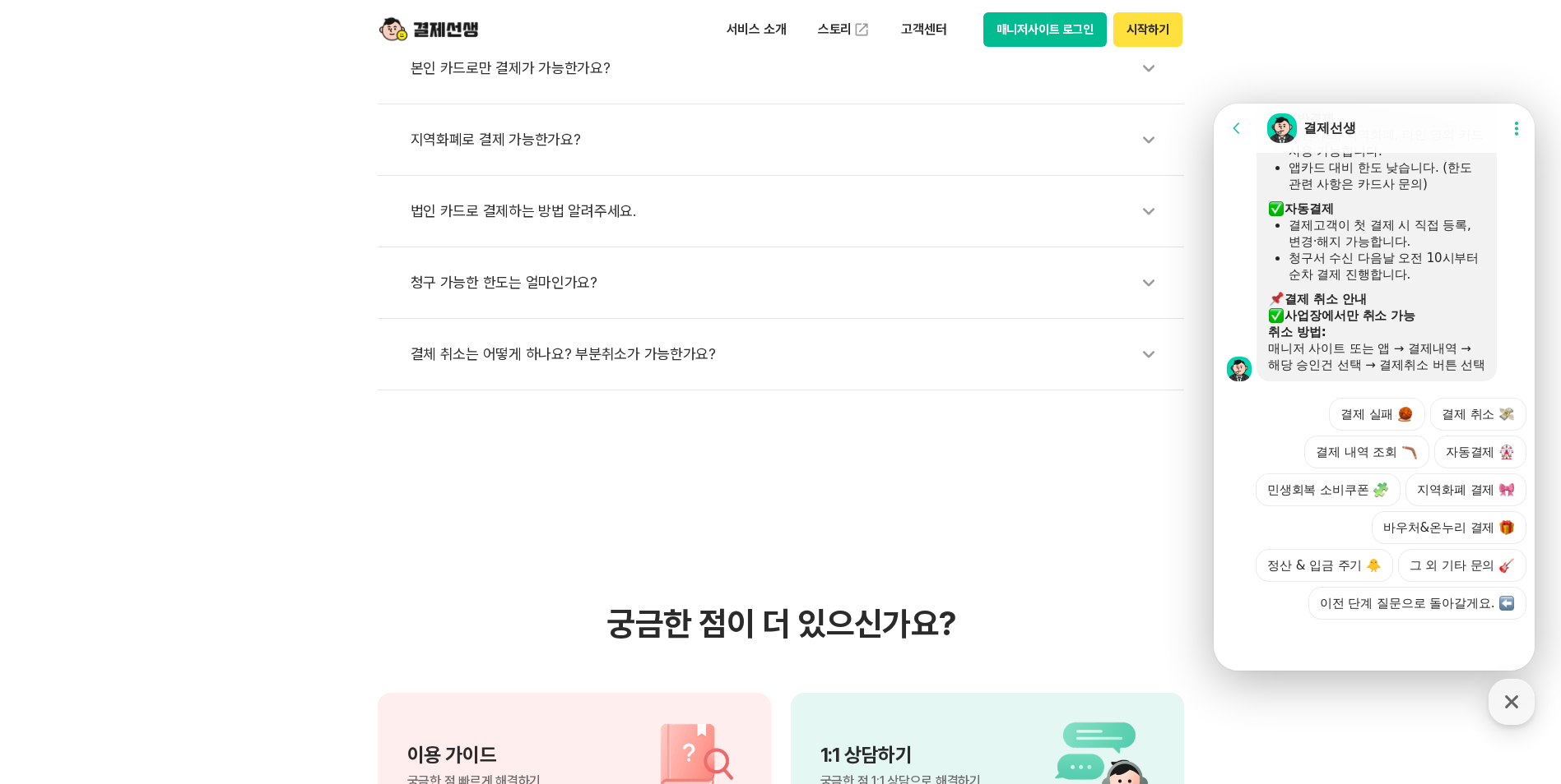
scroll to position [1040, 0]
click at [1350, 398] on button "결제 실패" at bounding box center [1376, 414] width 96 height 33
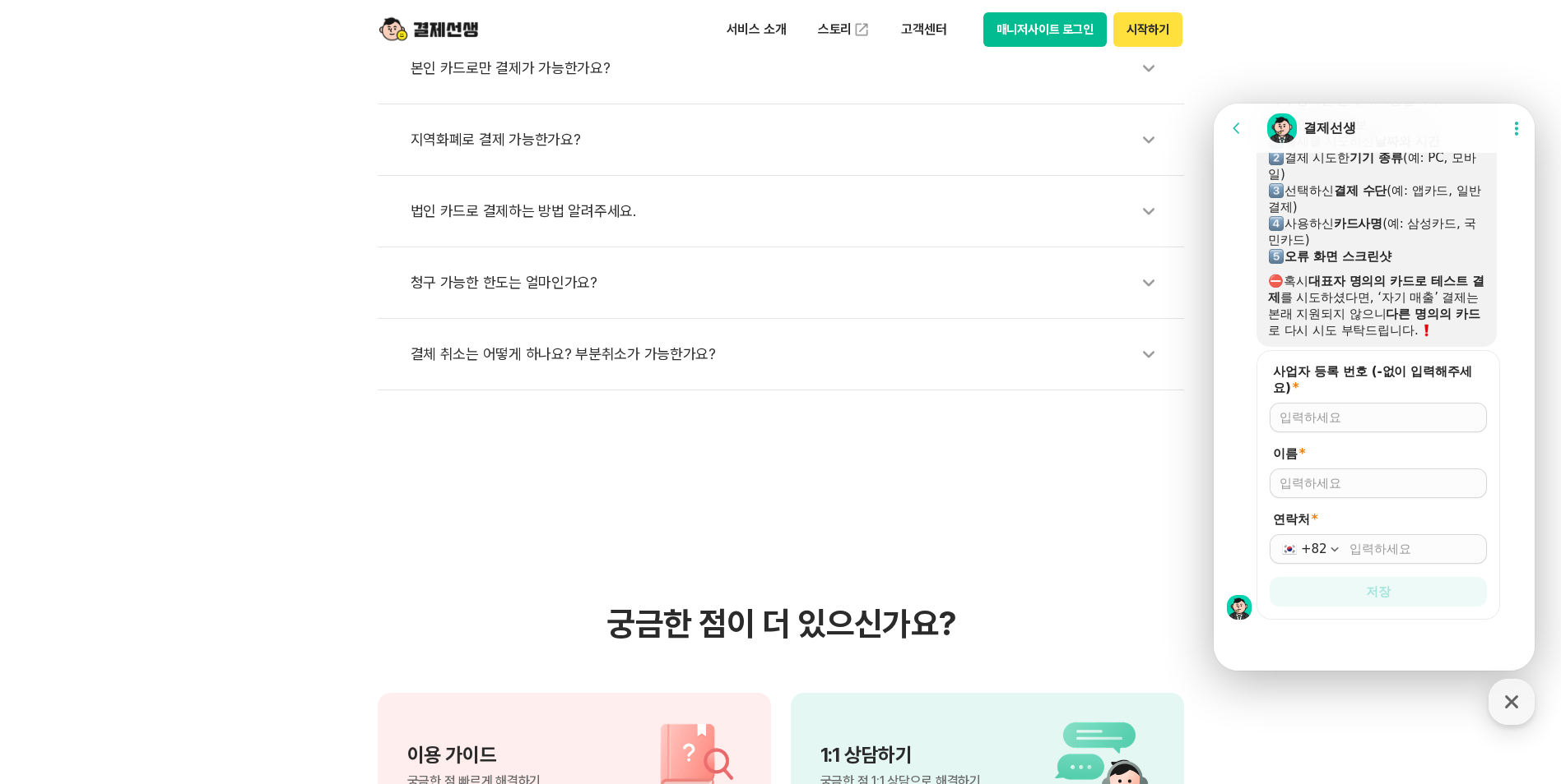
scroll to position [1390, 0]
click at [1329, 414] on input "사업자 등록 번호 (-없이 입력해주세요) *" at bounding box center [1378, 418] width 197 height 17
click at [1317, 414] on input "사업자 등록 번호 (-없이 입력해주세요) *" at bounding box center [1378, 418] width 197 height 17
type input "6078125096"
click at [1357, 483] on input "이름 *" at bounding box center [1378, 483] width 197 height 17
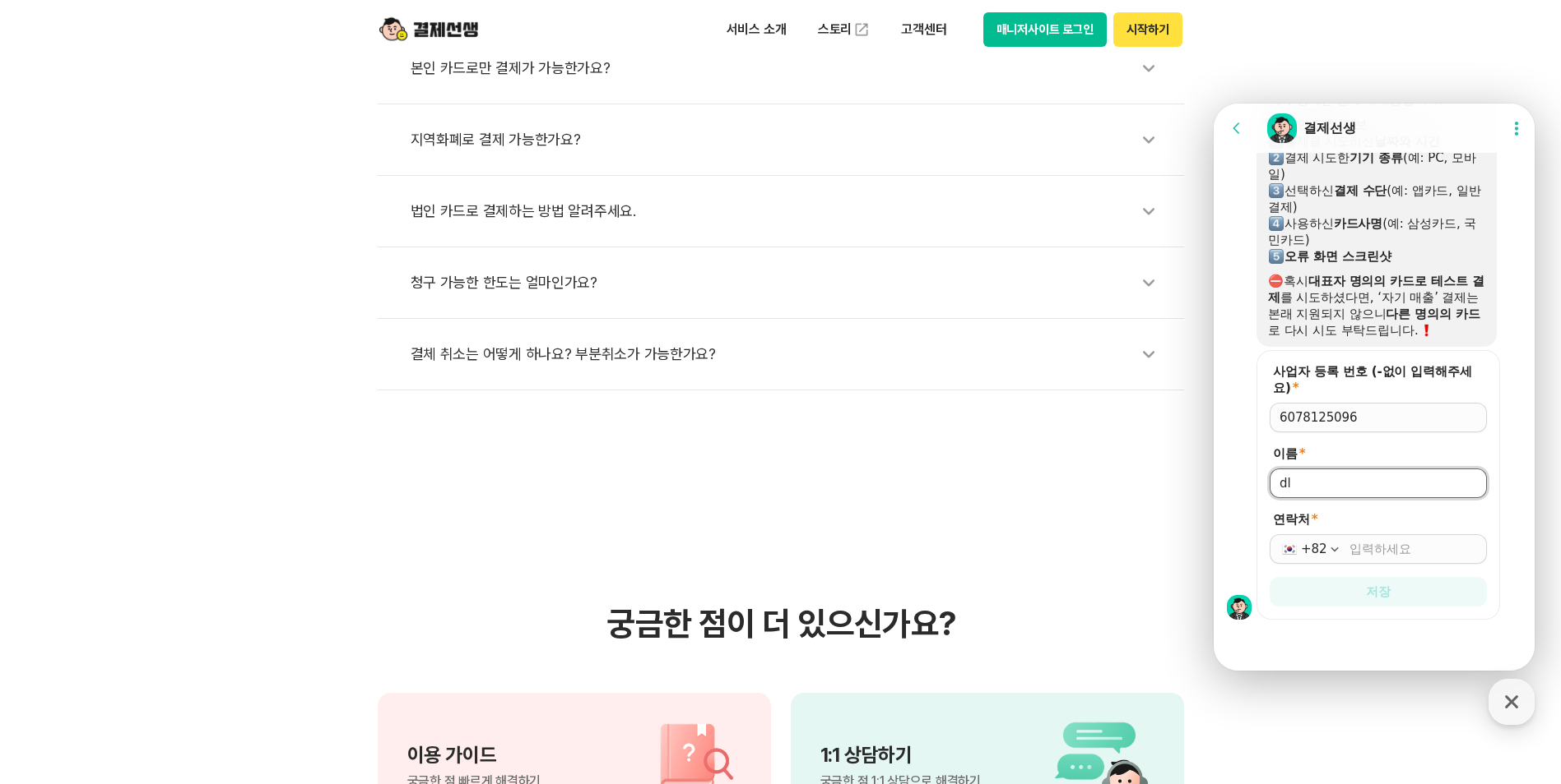
type input "d"
type input "이미향"
click at [1355, 548] on input "연락처 *" at bounding box center [1413, 549] width 128 height 17
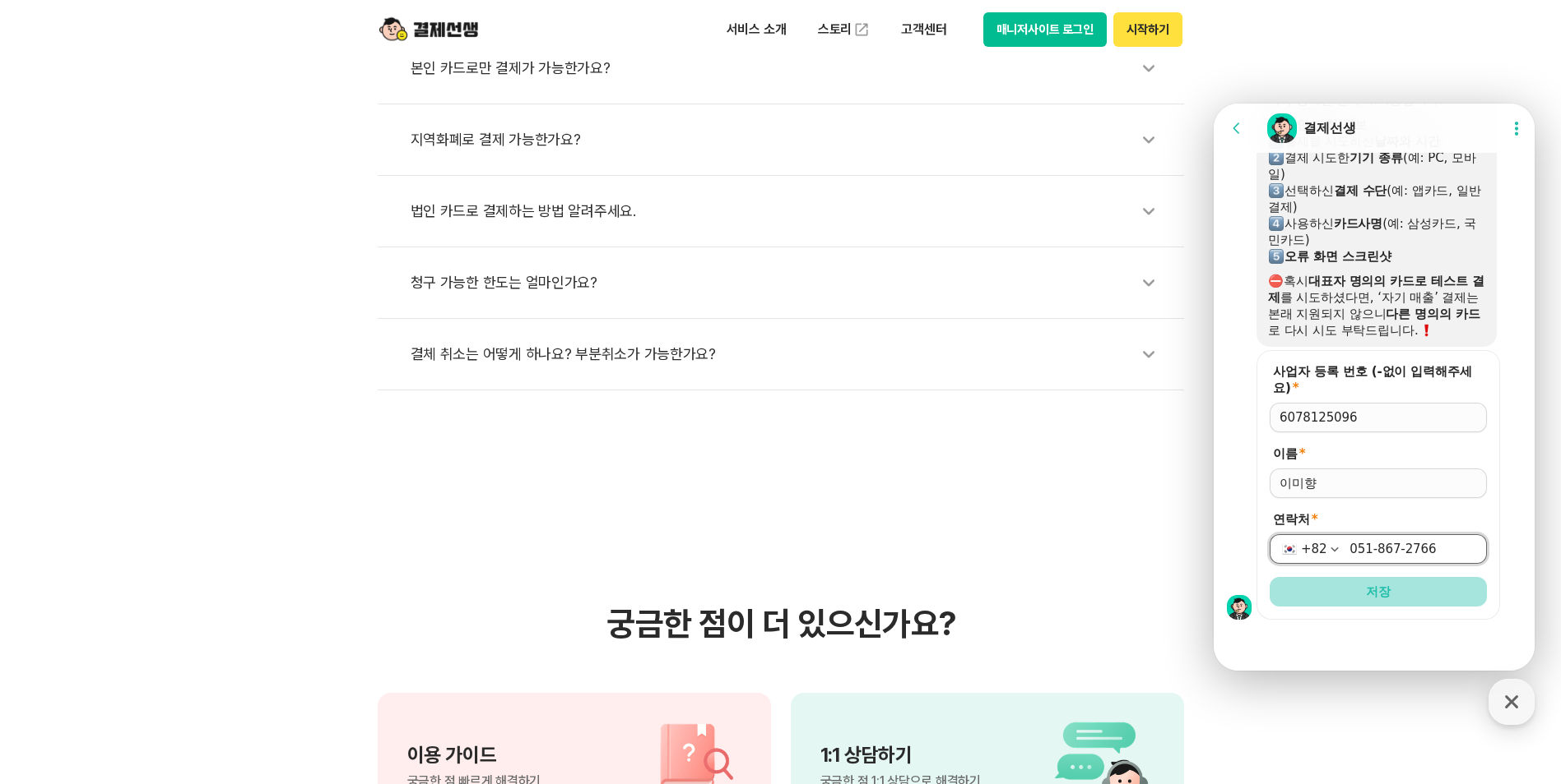
click at [1388, 602] on button "저장" at bounding box center [1378, 592] width 217 height 30
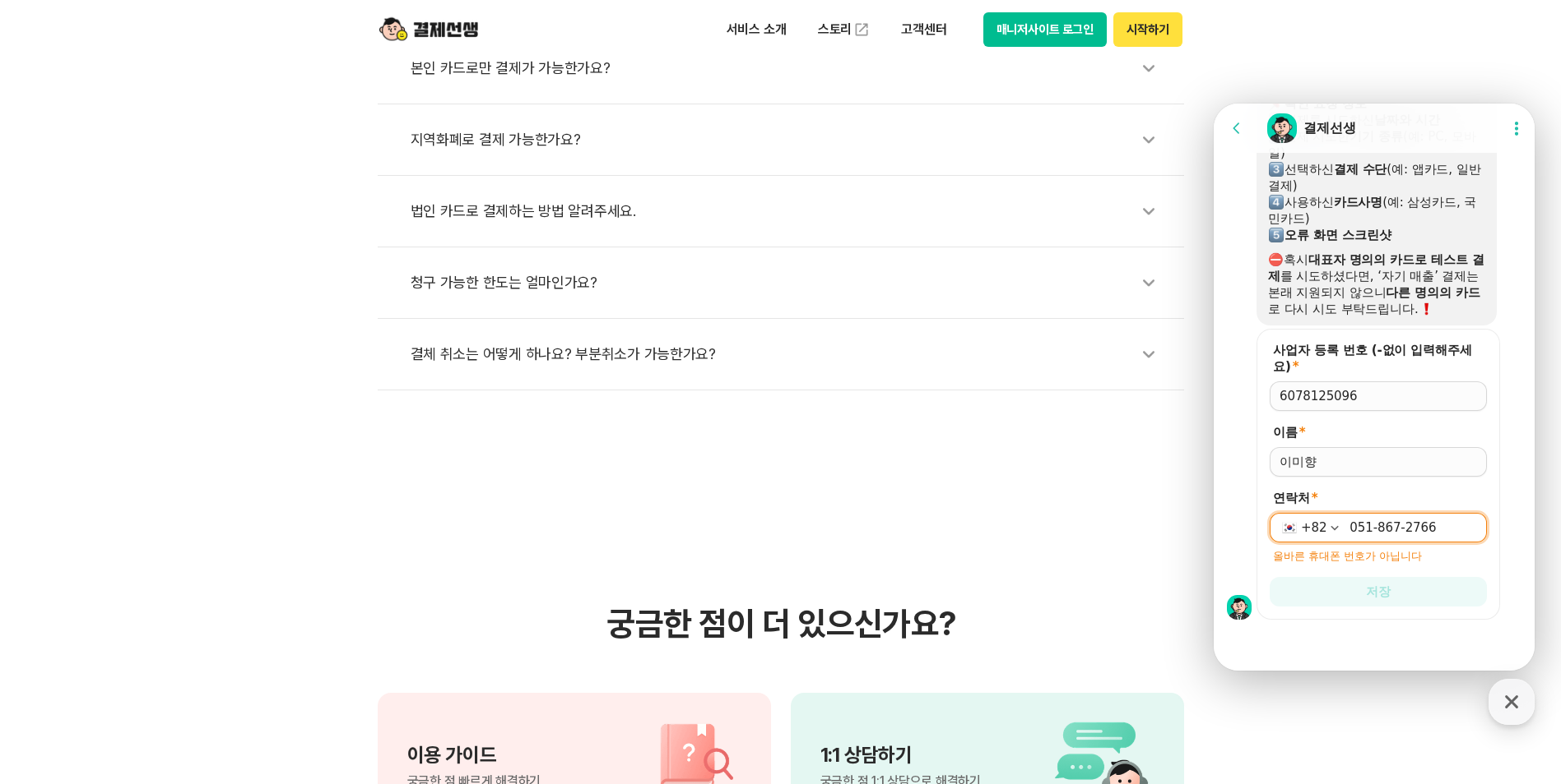
scroll to position [1412, 0]
click at [1329, 526] on icon "button" at bounding box center [1334, 528] width 17 height 17
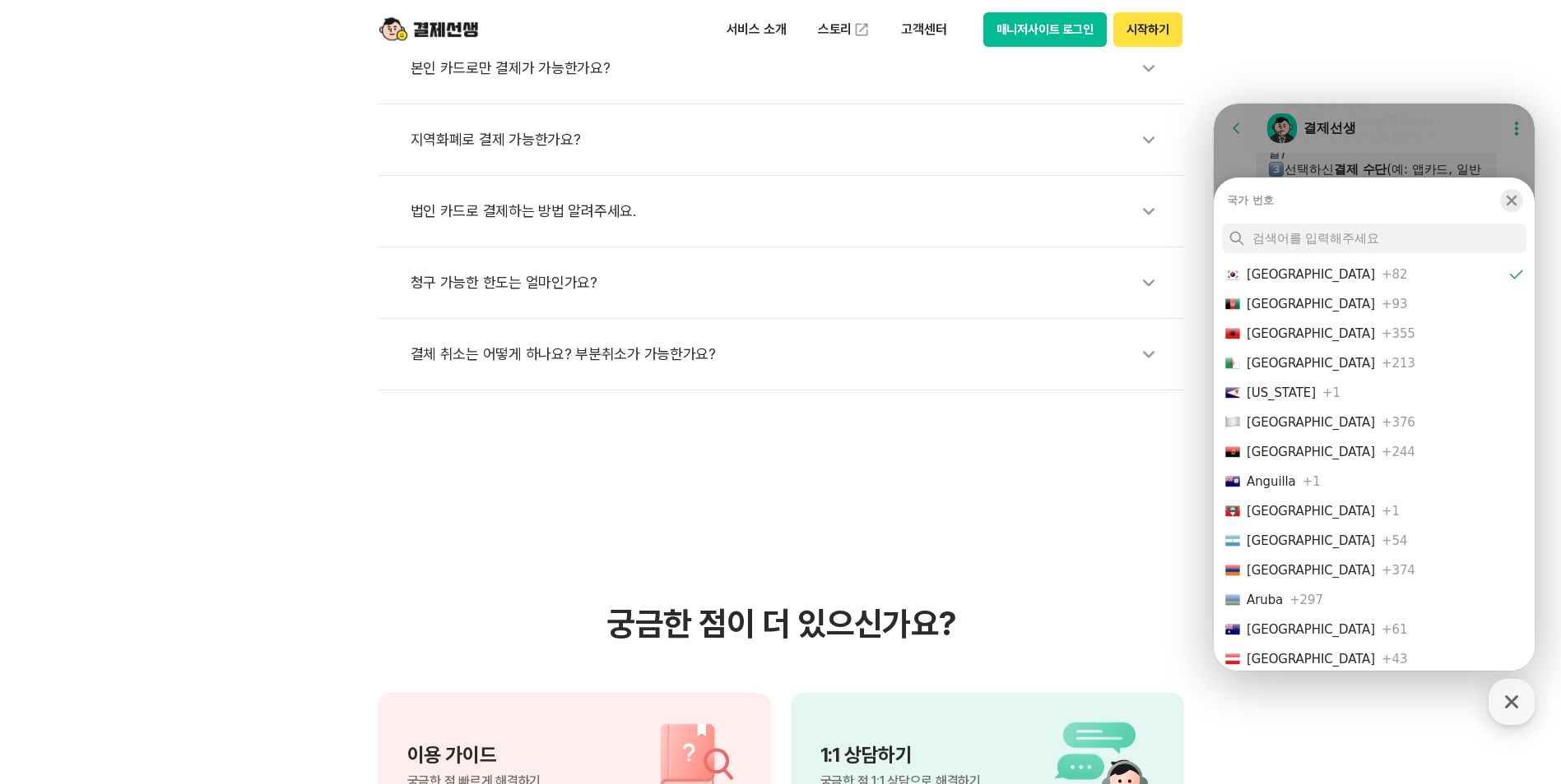
click at [1513, 203] on icon "button" at bounding box center [1512, 200] width 11 height 11
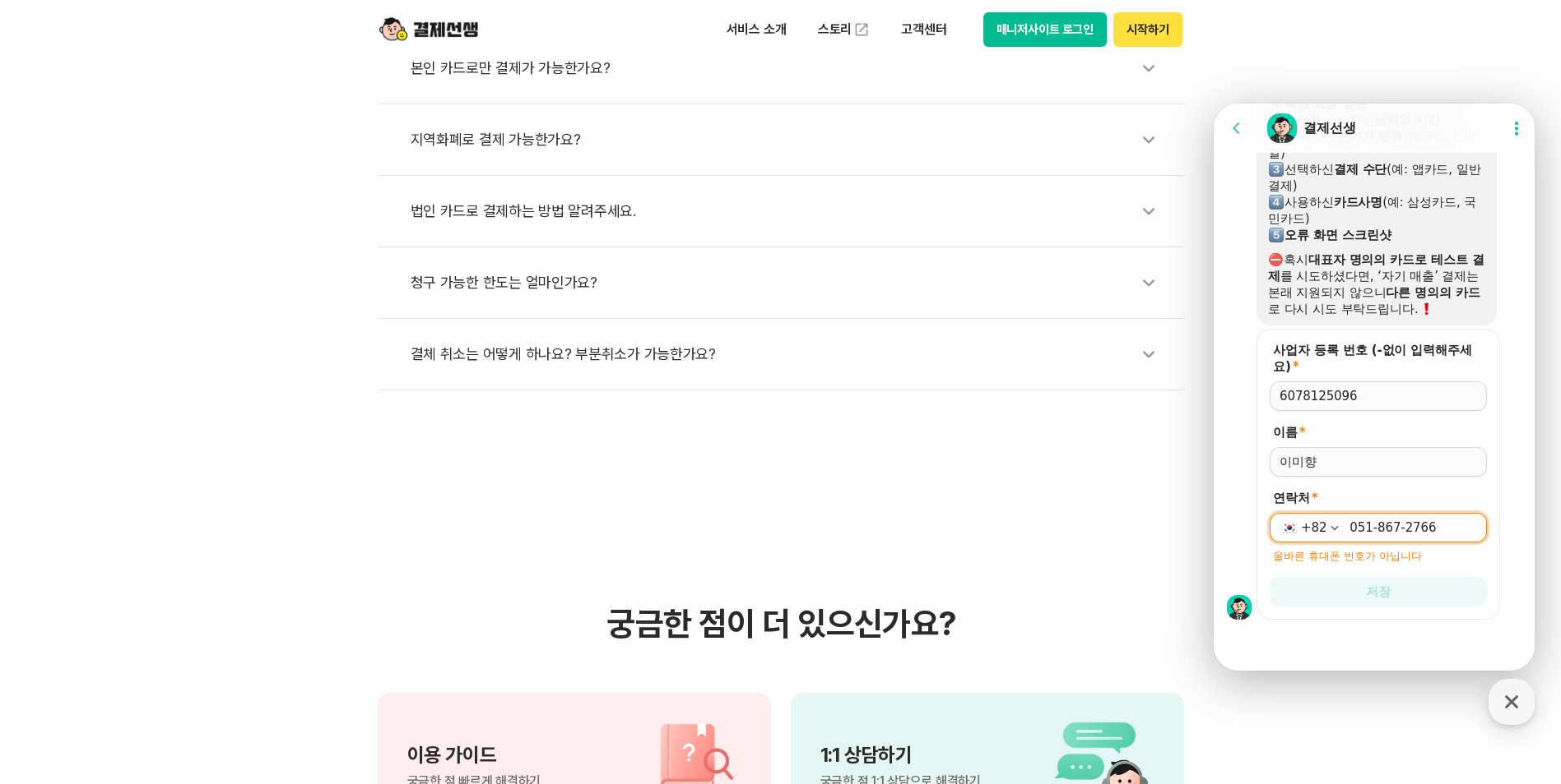
drag, startPoint x: 1431, startPoint y: 527, endPoint x: 2419, endPoint y: 628, distance: 993.1
click at [1214, 104] on html "Go to previous page Chat Room 결제선생 Show userchat action dialog Message List [결제…" at bounding box center [1374, 104] width 321 height 0
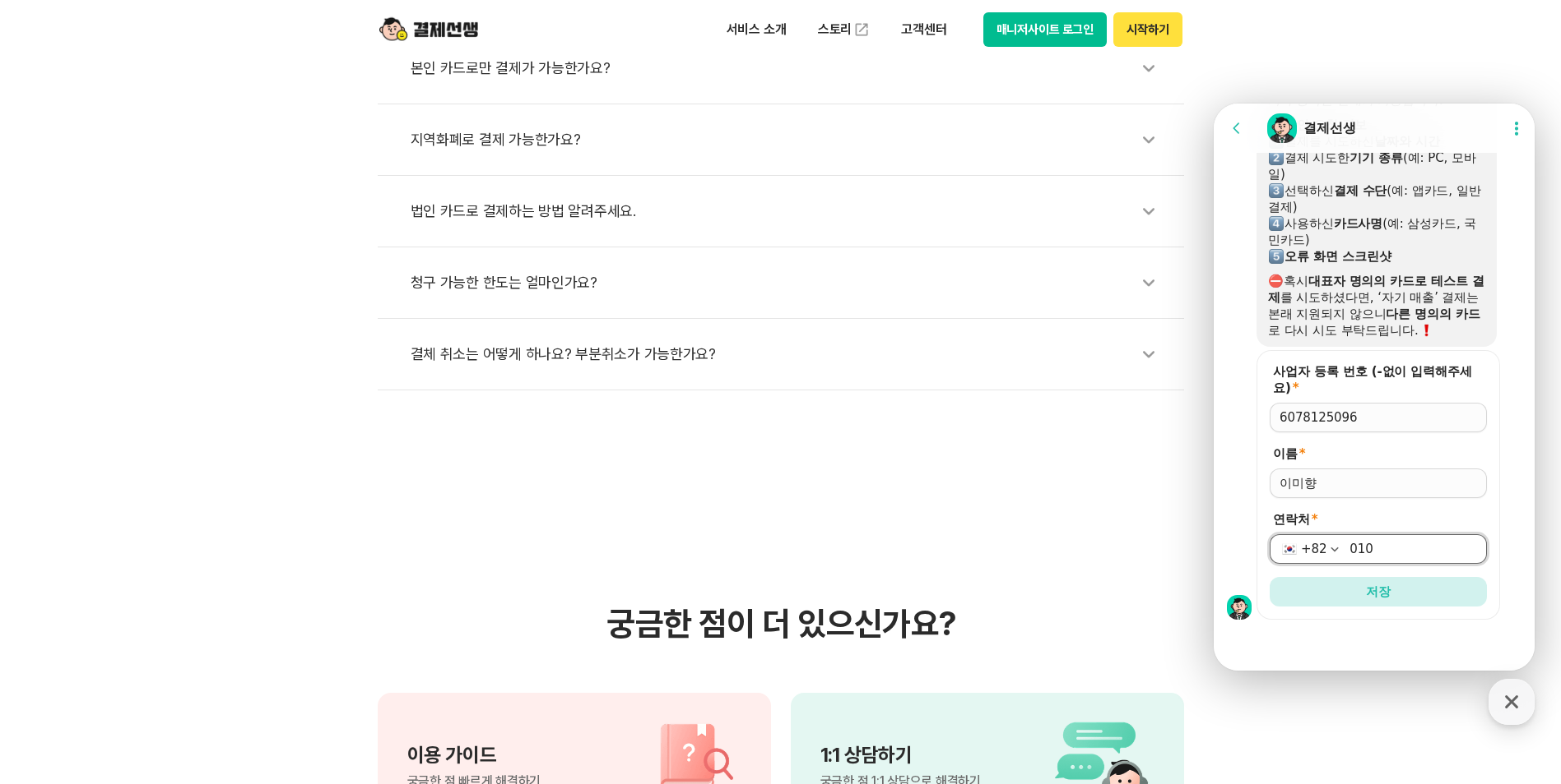
type input "010-3581-1217"
click at [1409, 603] on button "저장" at bounding box center [1378, 592] width 217 height 30
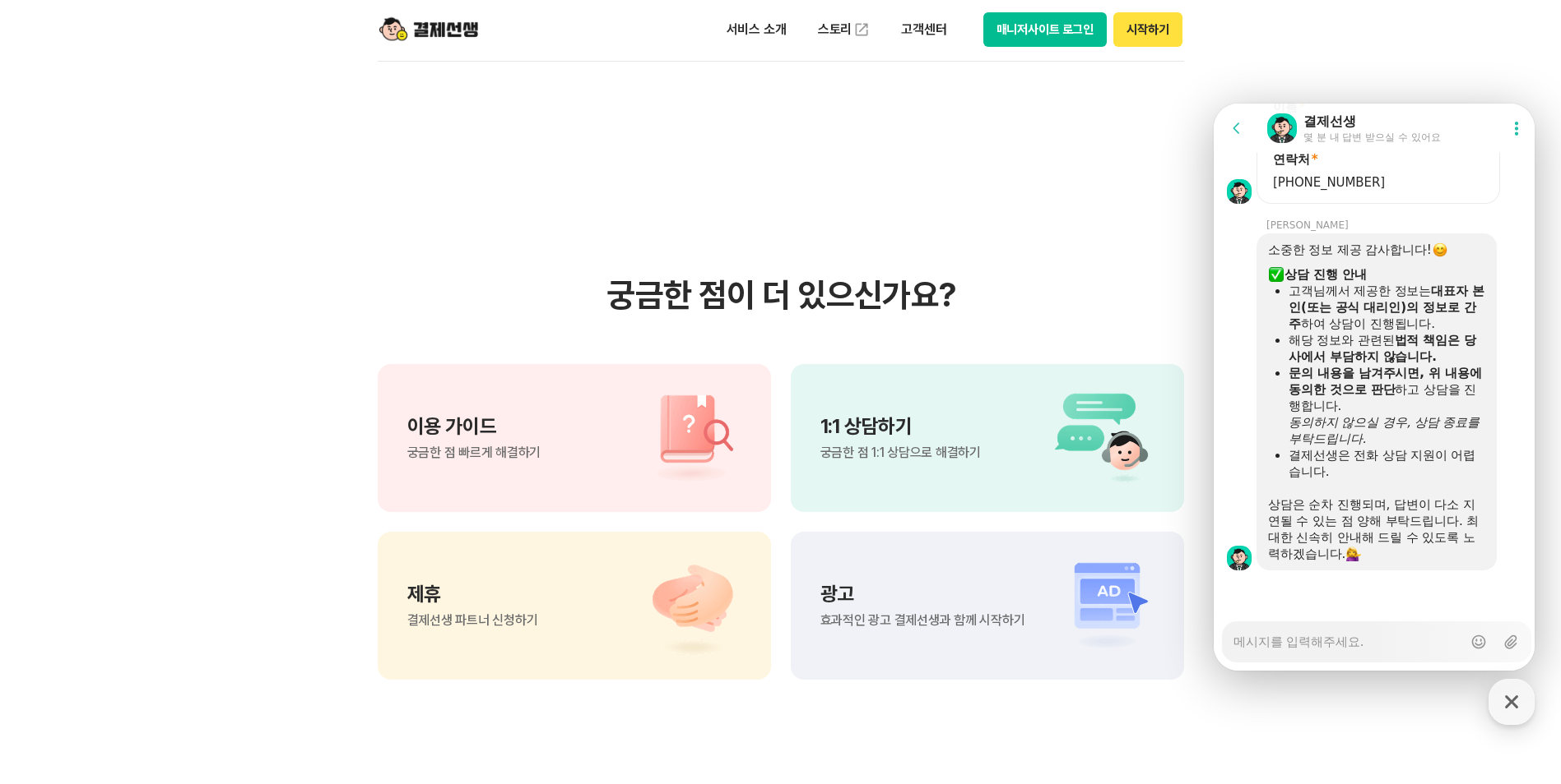
scroll to position [1764, 0]
click at [1248, 598] on div at bounding box center [1377, 593] width 326 height 44
click at [1507, 569] on div "소중한 정보 제공 감사합니다! ​ 상담 진행 안내 고객님께서 제공한 정보는 대표자 본인(또는 공식 대리인)의 정보로 간주 하여 상담이 진행됩니…" at bounding box center [1397, 402] width 283 height 337
click at [1274, 644] on textarea "Messenger Input Textarea" at bounding box center [1347, 637] width 228 height 29
type textarea "x"
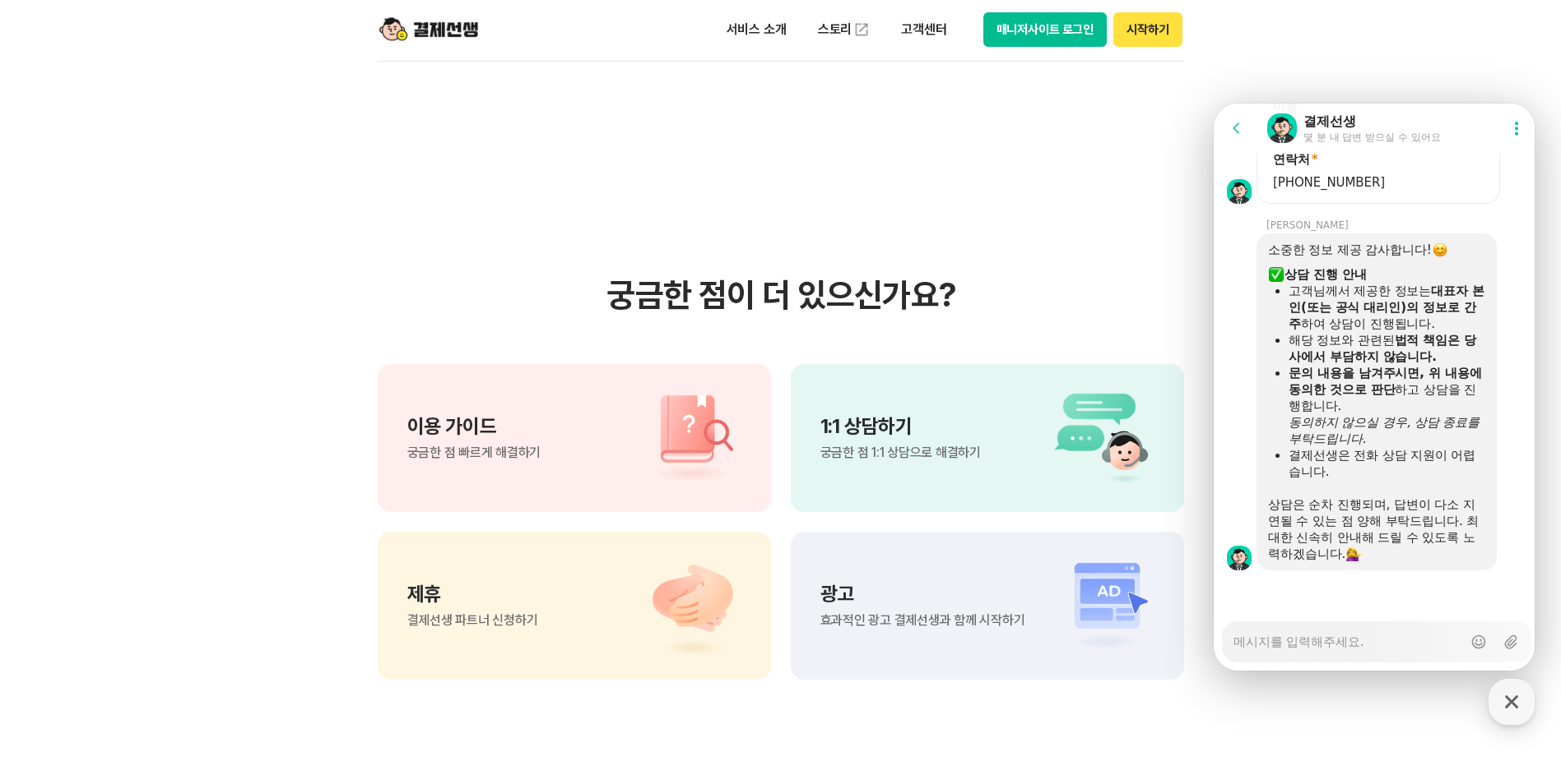
type textarea "i"
type textarea "x"
type textarea "id"
type textarea "x"
type textarea "idp"
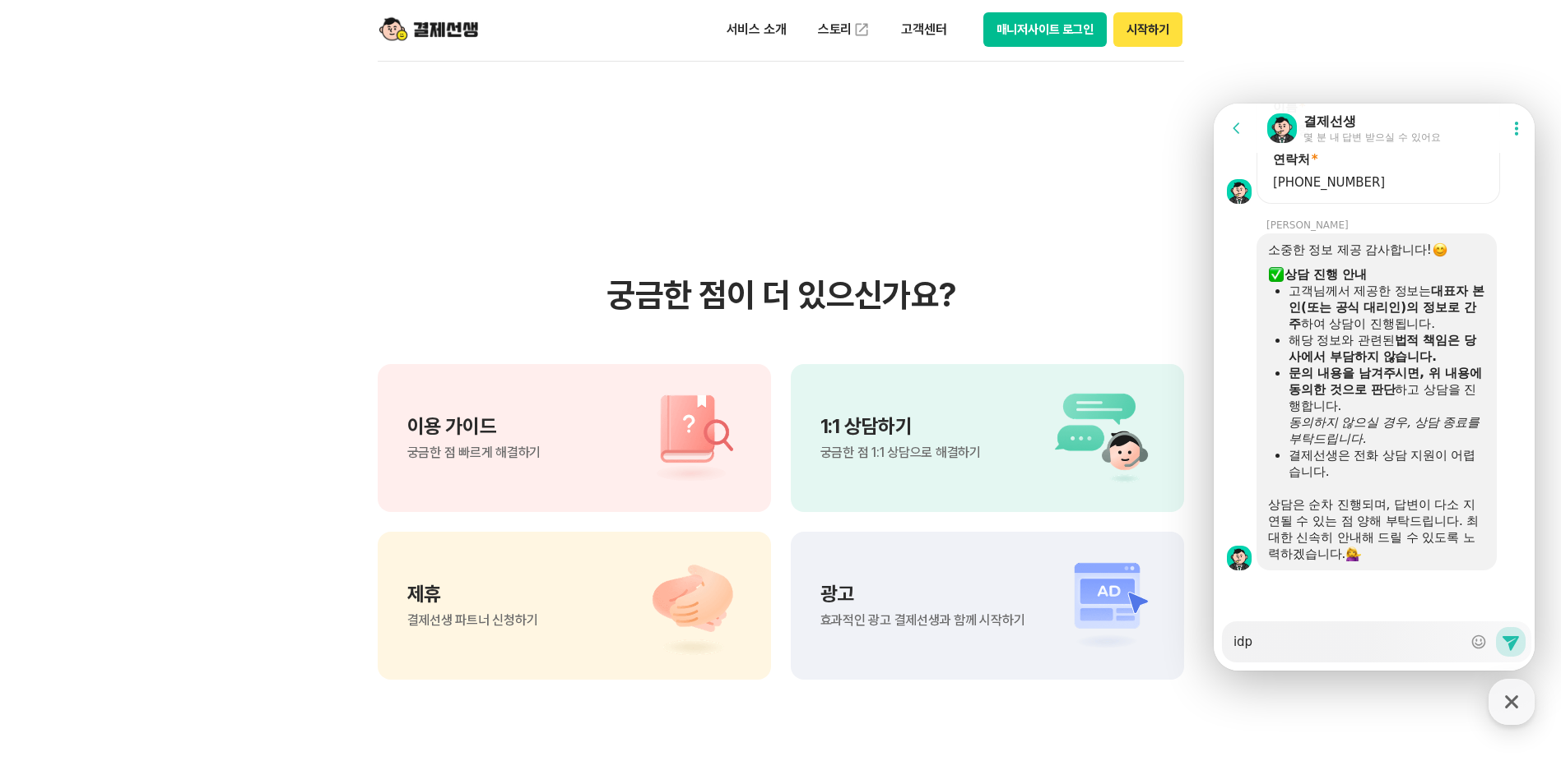
type textarea "x"
type textarea "idpf"
type textarea "x"
type textarea "idp"
type textarea "x"
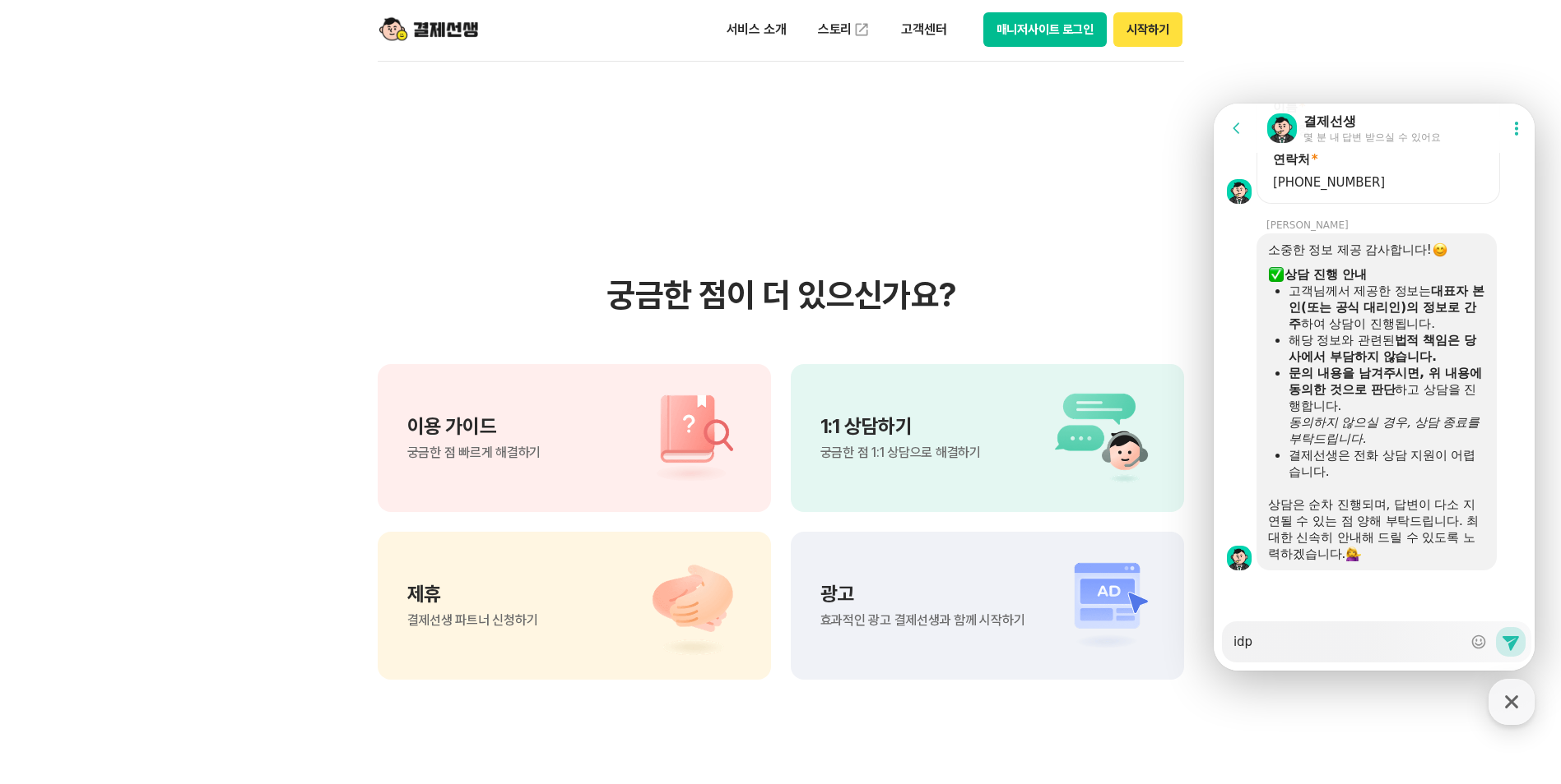
type textarea "id"
type textarea "x"
type textarea "i"
type textarea "x"
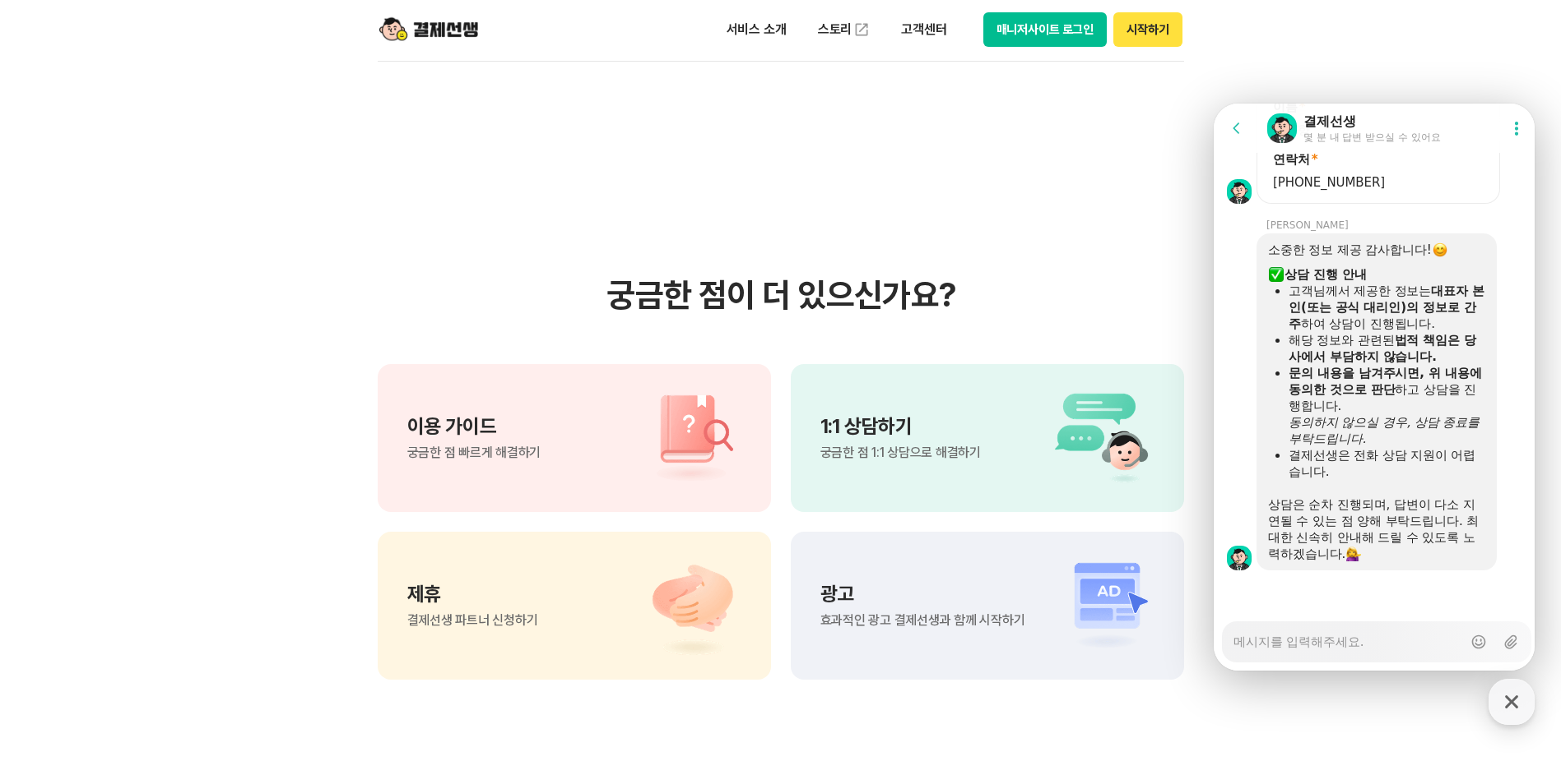
type textarea "ㅇ"
type textarea "x"
type textarea "에"
type textarea "x"
type textarea "엘"
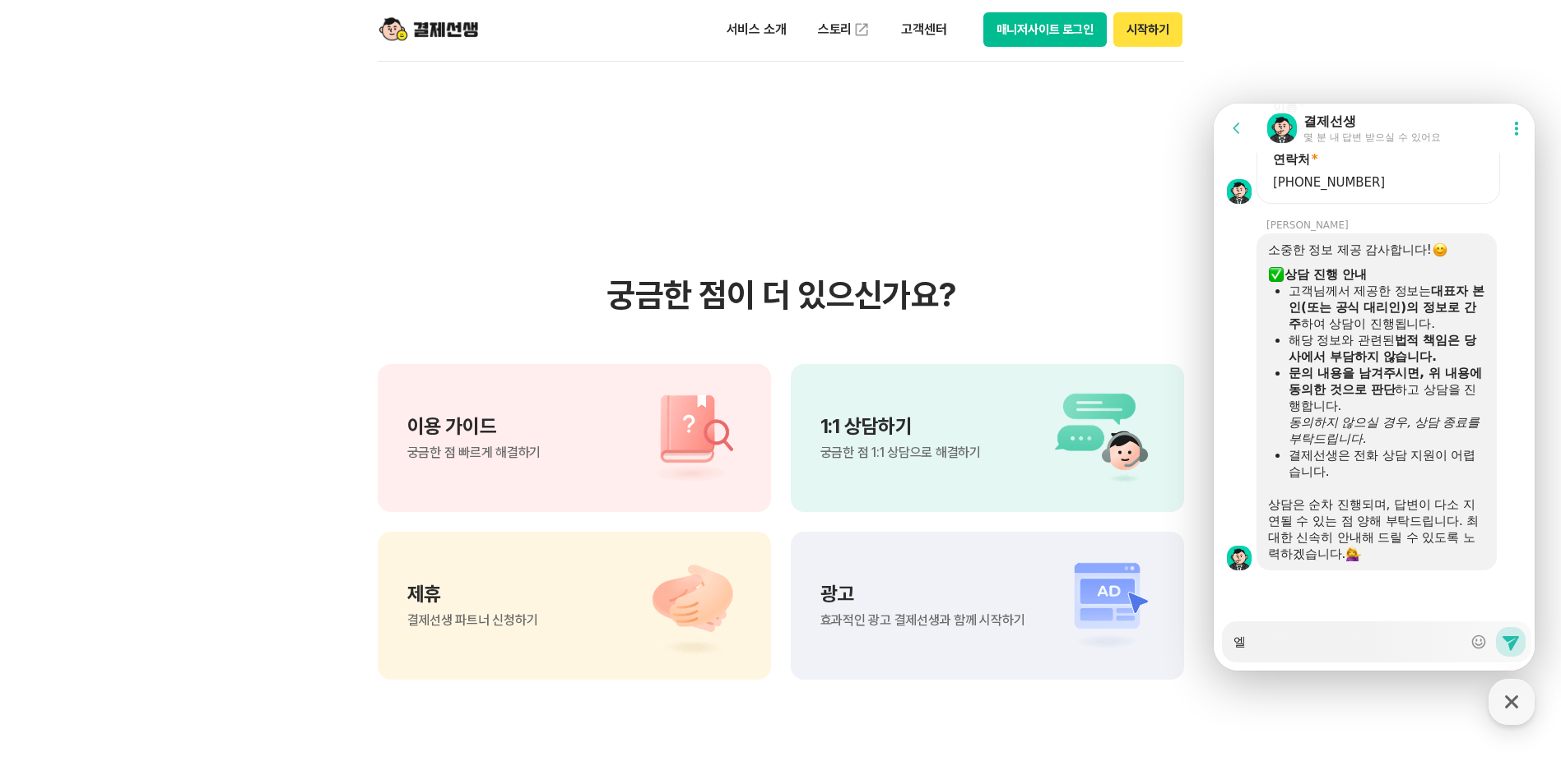
type textarea "x"
type textarea "에러"
type textarea "x"
type textarea "에렄"
type textarea "x"
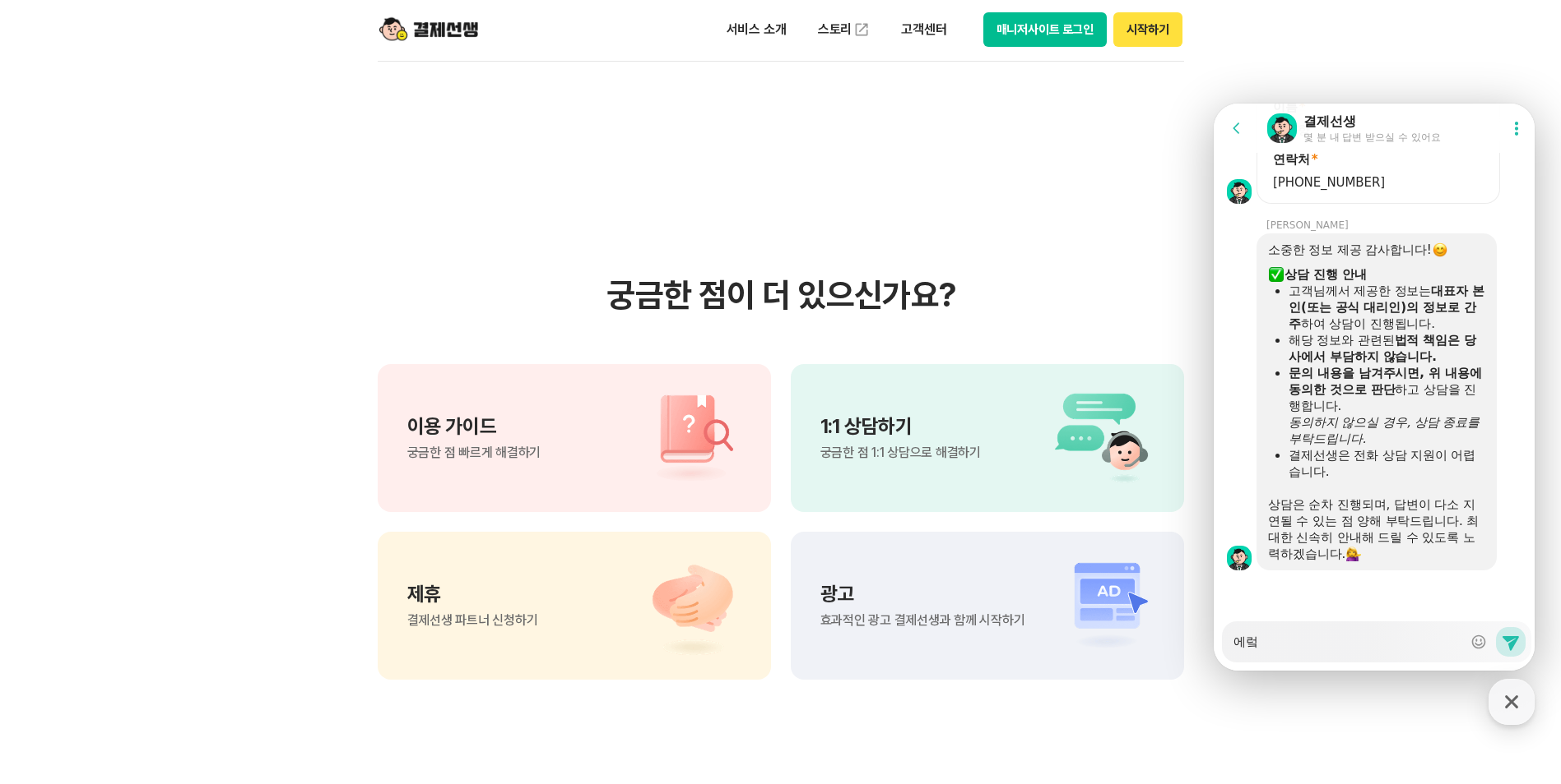
type textarea "에러코"
type textarea "x"
type textarea "에러콛"
type textarea "x"
type textarea "에러코드"
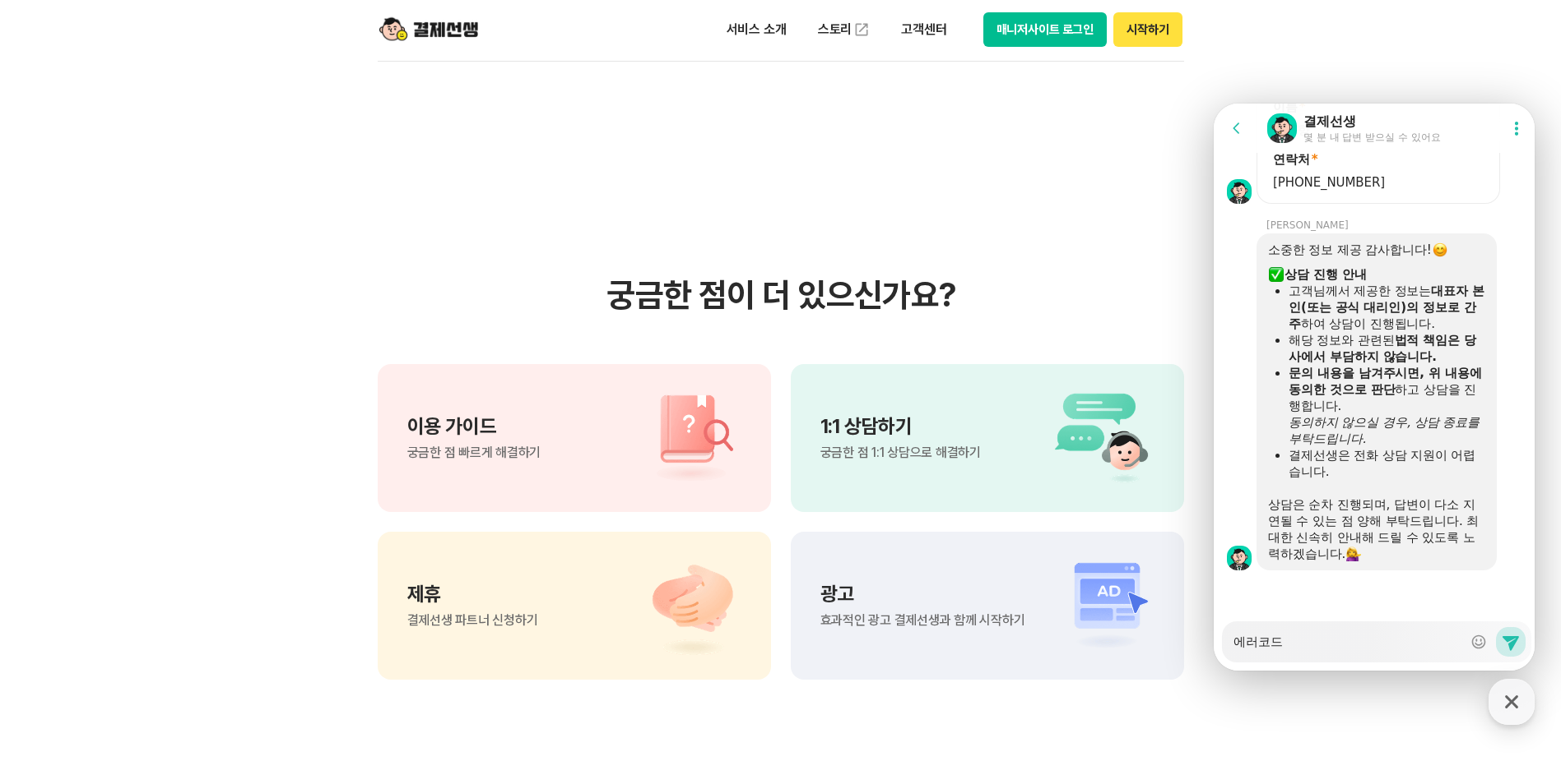
type textarea "x"
type textarea "에러코드"
type textarea "x"
type textarea "에러코드 8"
type textarea "x"
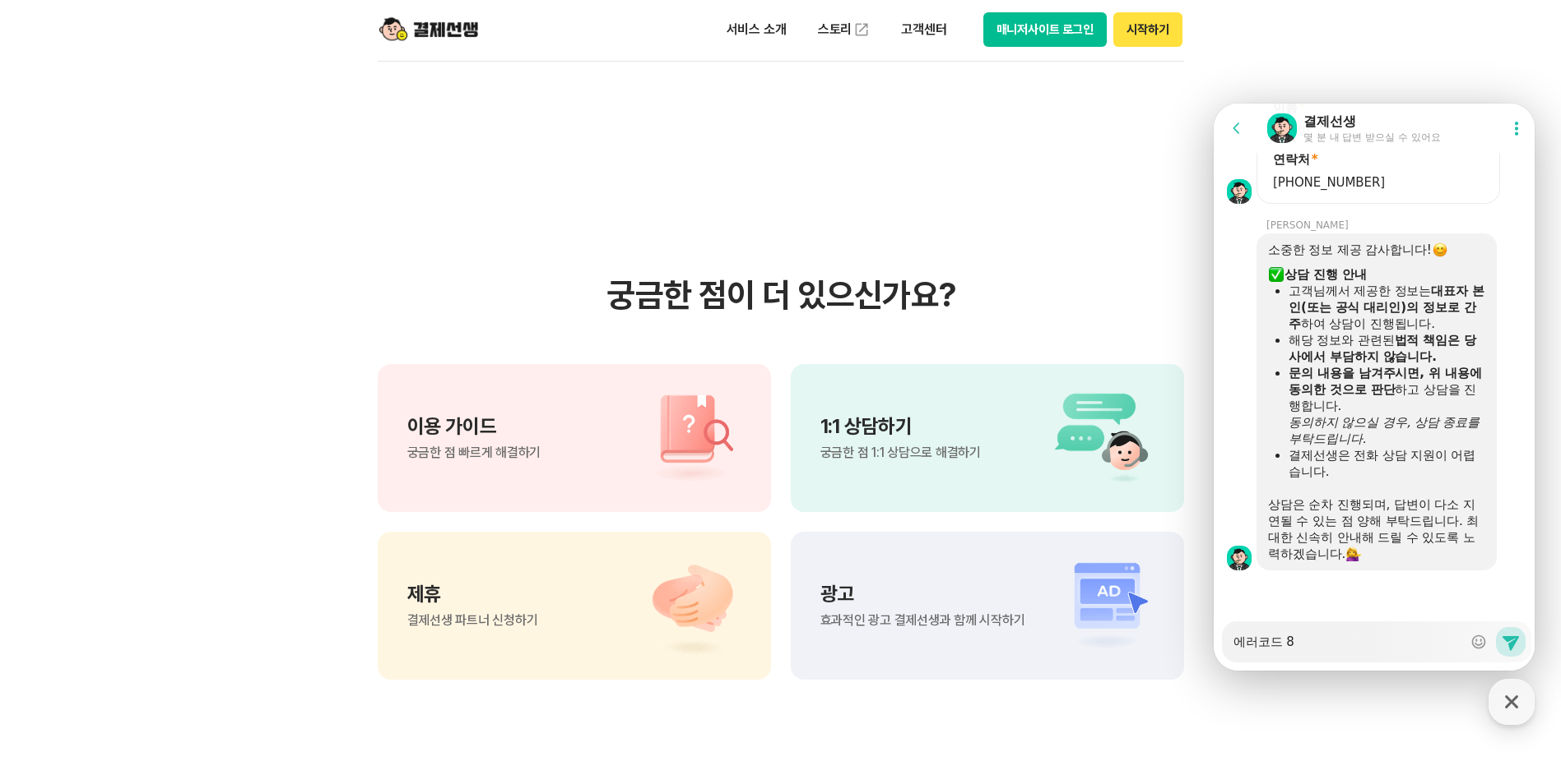
type textarea "에러코드 83"
type textarea "x"
type textarea "에러코드 832"
type textarea "x"
type textarea "에러코드 8326"
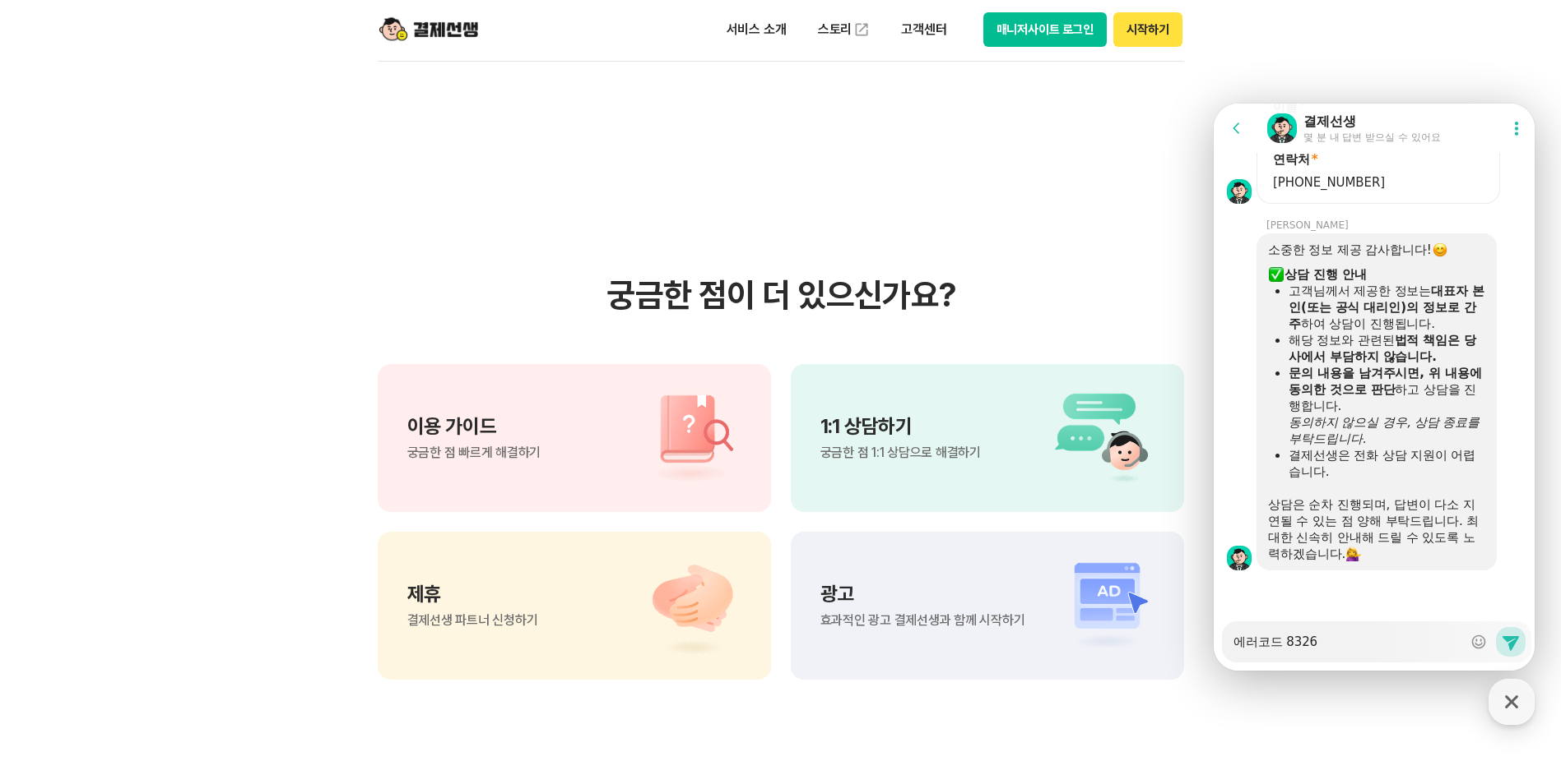
type textarea "x"
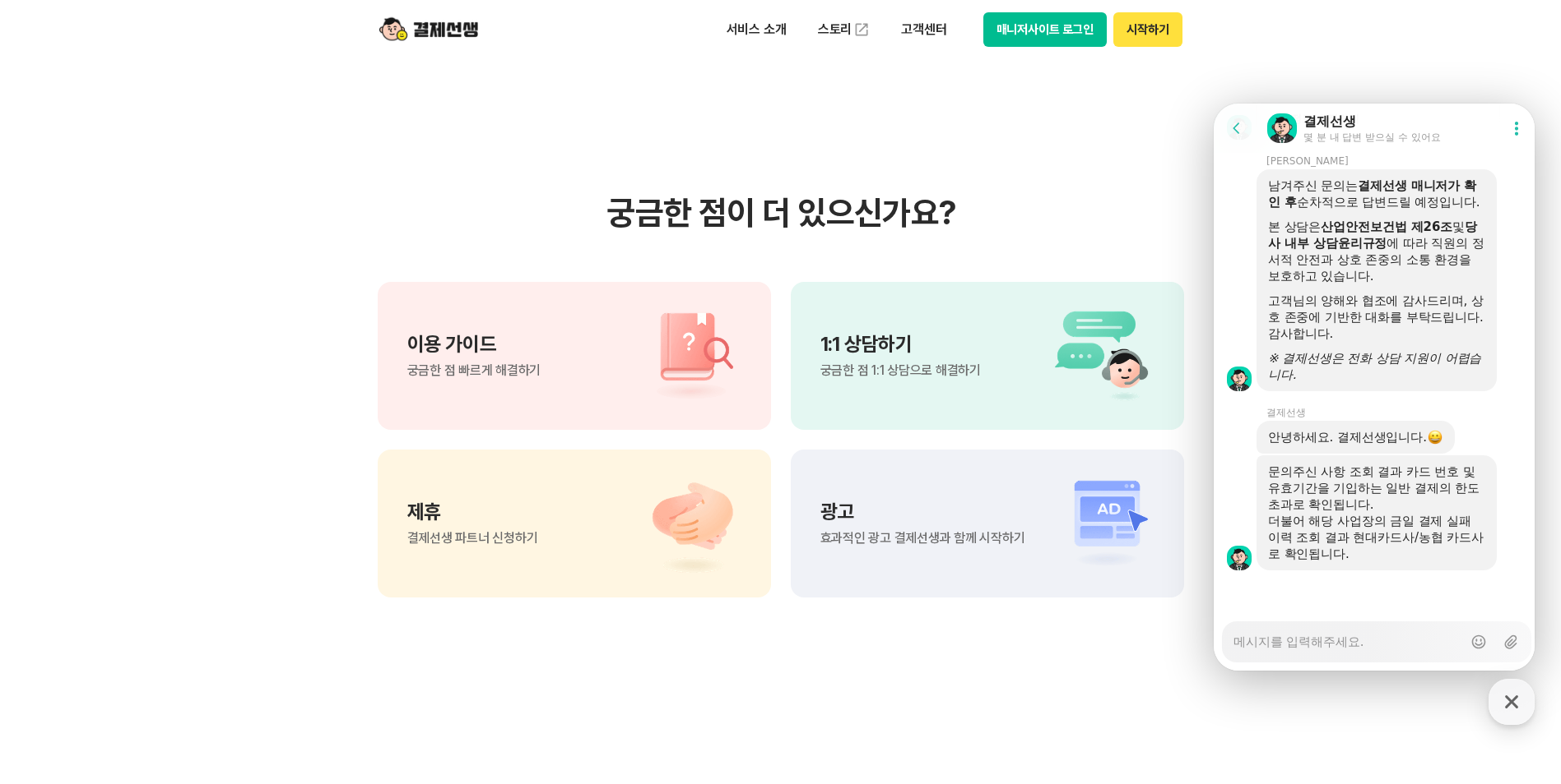
scroll to position [2634, 0]
click at [1282, 637] on textarea "Messenger Input Textarea" at bounding box center [1347, 637] width 228 height 29
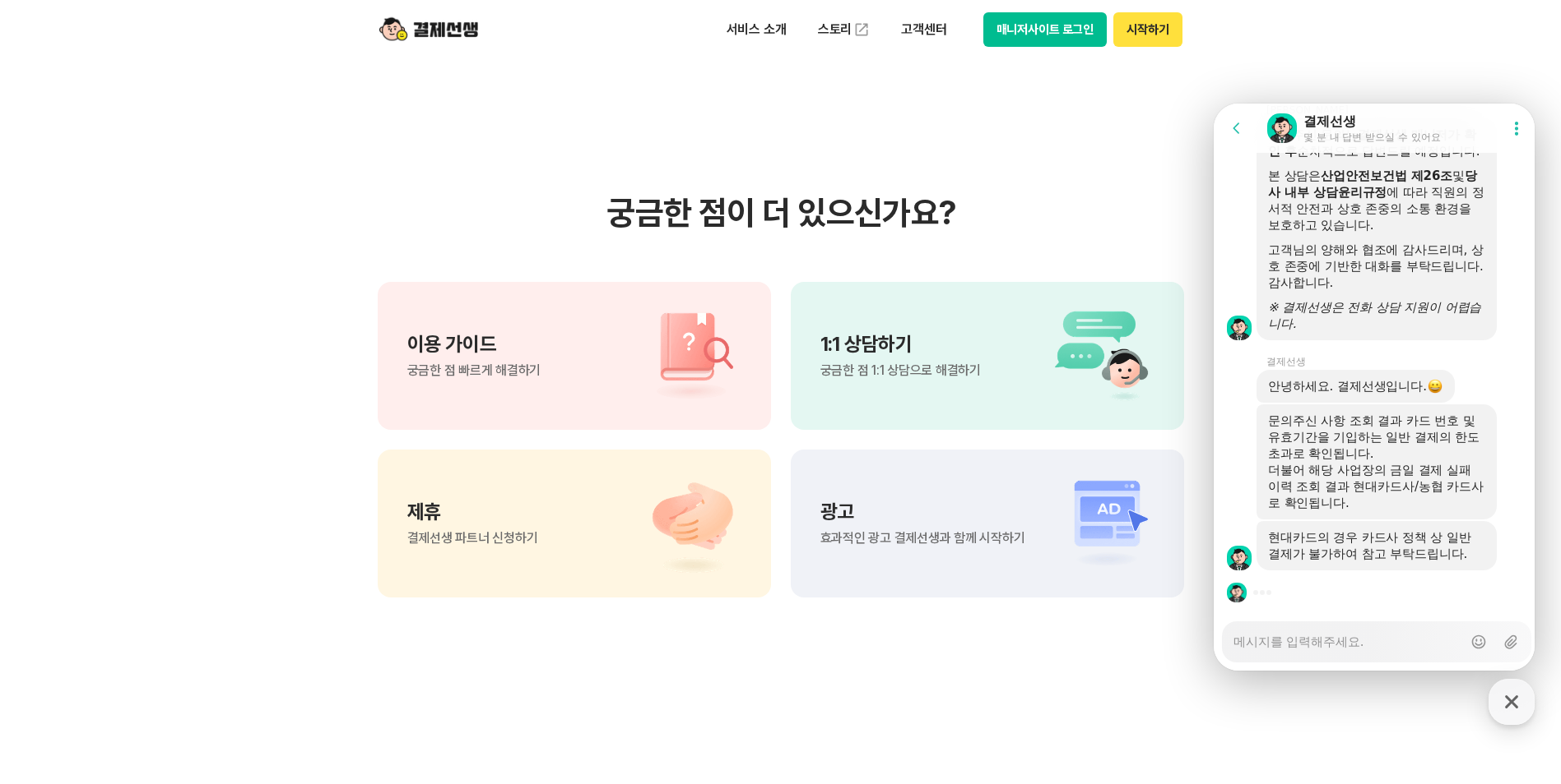
scroll to position [2705, 0]
type textarea "x"
type textarea "ㄴ"
type textarea "x"
type textarea "노"
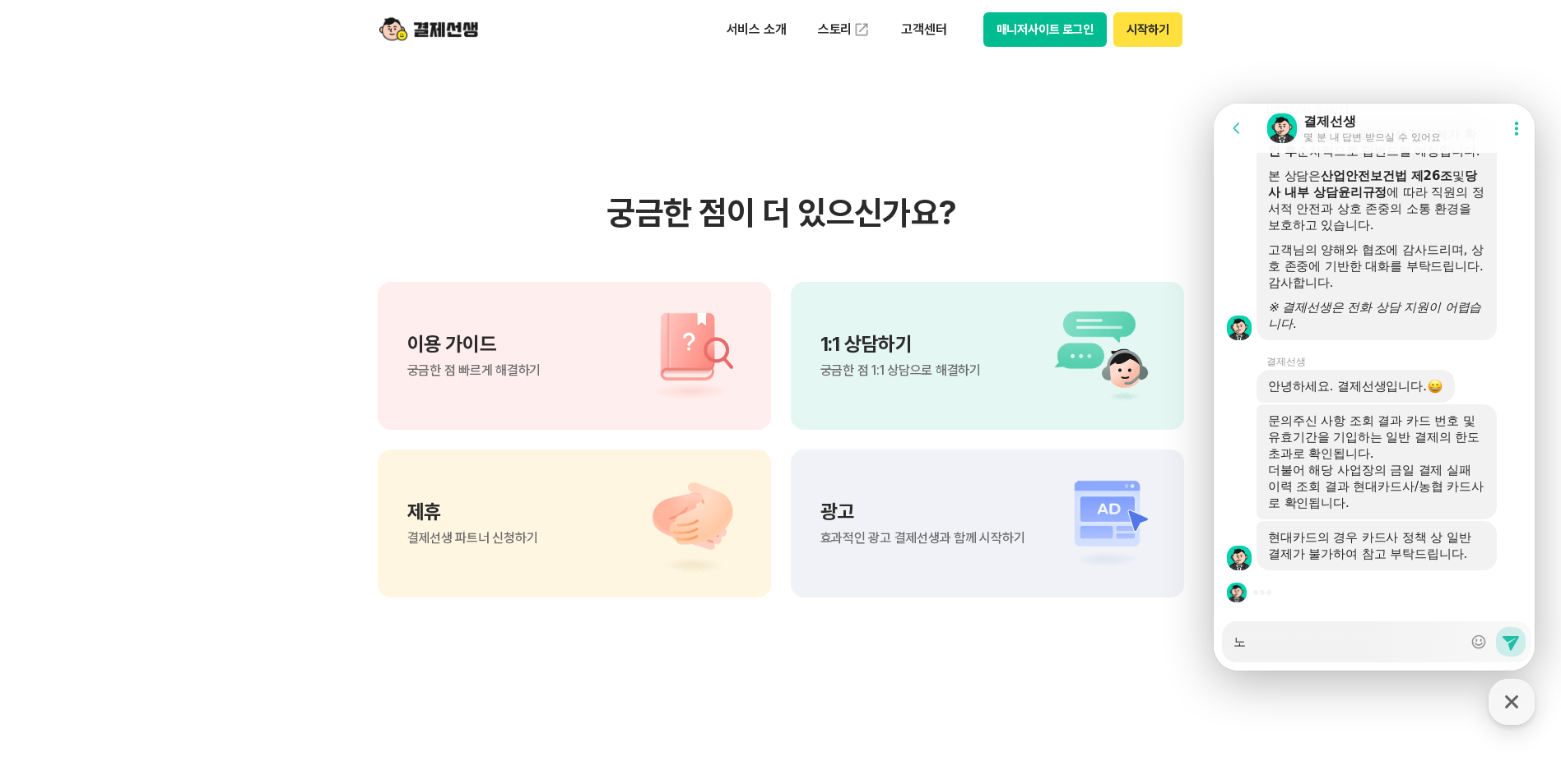
type textarea "x"
type textarea "농"
type textarea "x"
type textarea "농ㅎ"
type textarea "x"
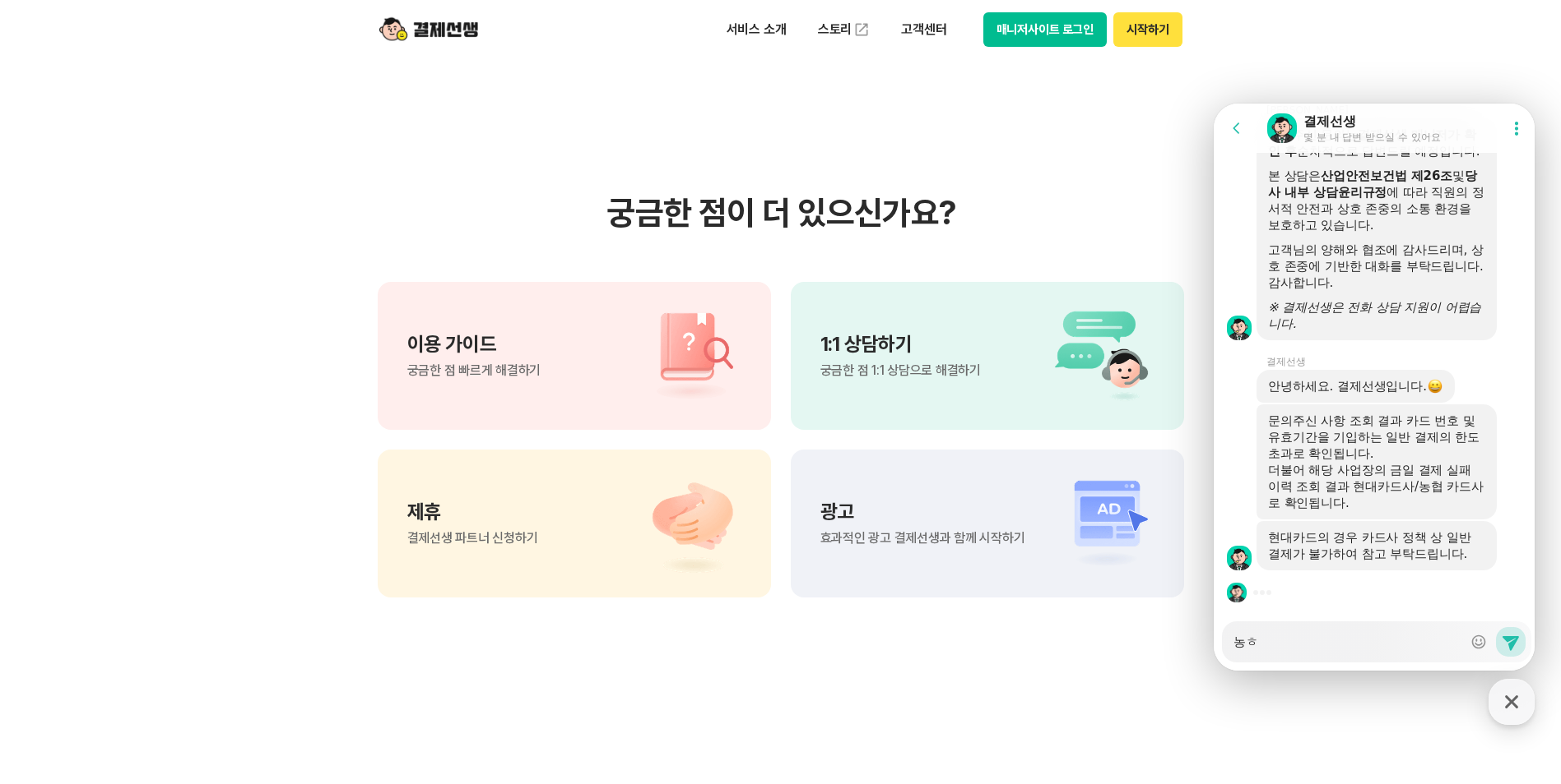
type textarea "농혀"
type textarea "x"
type textarea "농협"
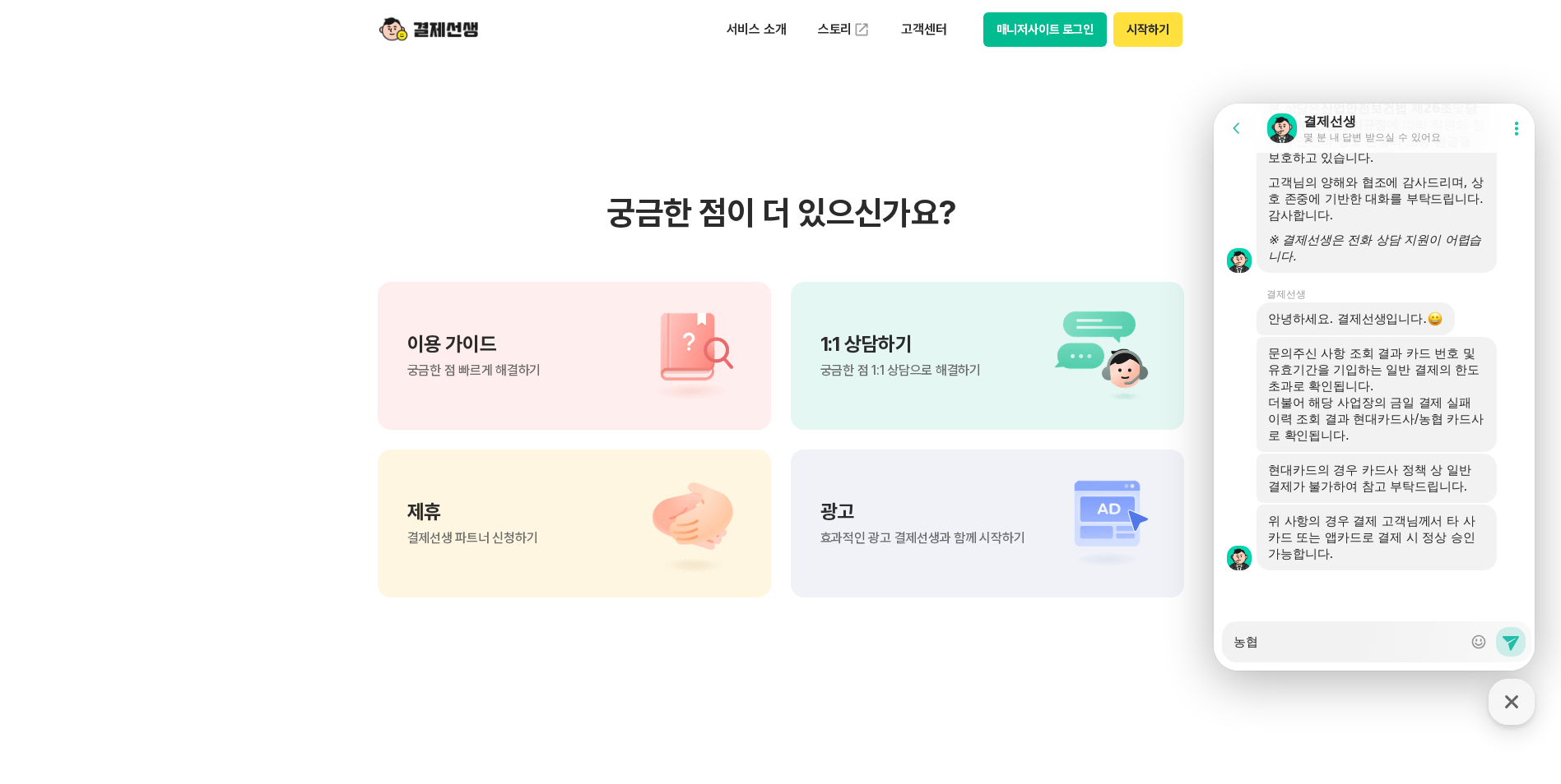
scroll to position [2776, 0]
type textarea "x"
type textarea "농협ㅋ"
type textarea "x"
type textarea "농협카"
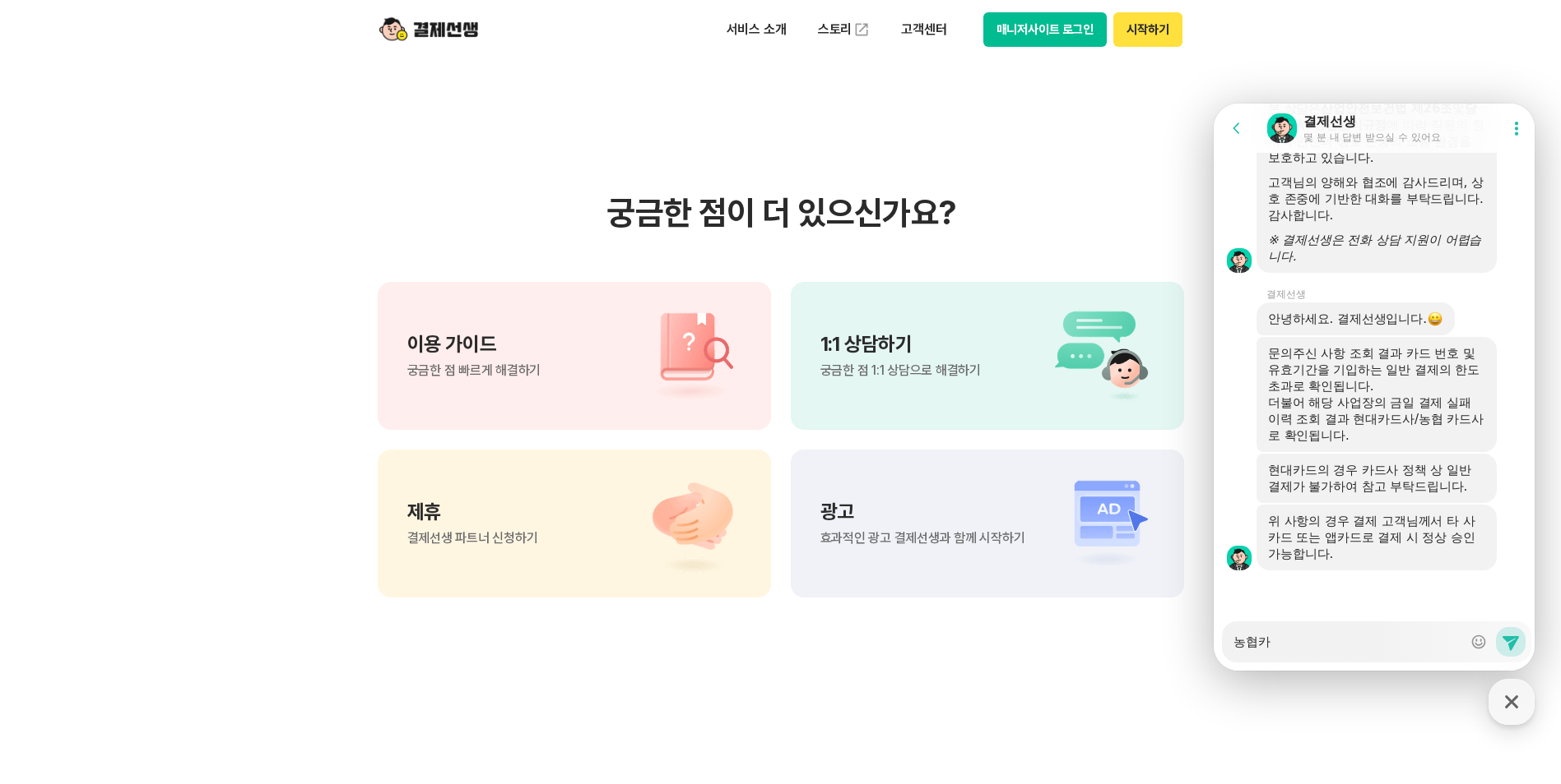
type textarea "x"
type textarea "농협칻"
type textarea "x"
type textarea "농협카드"
type textarea "x"
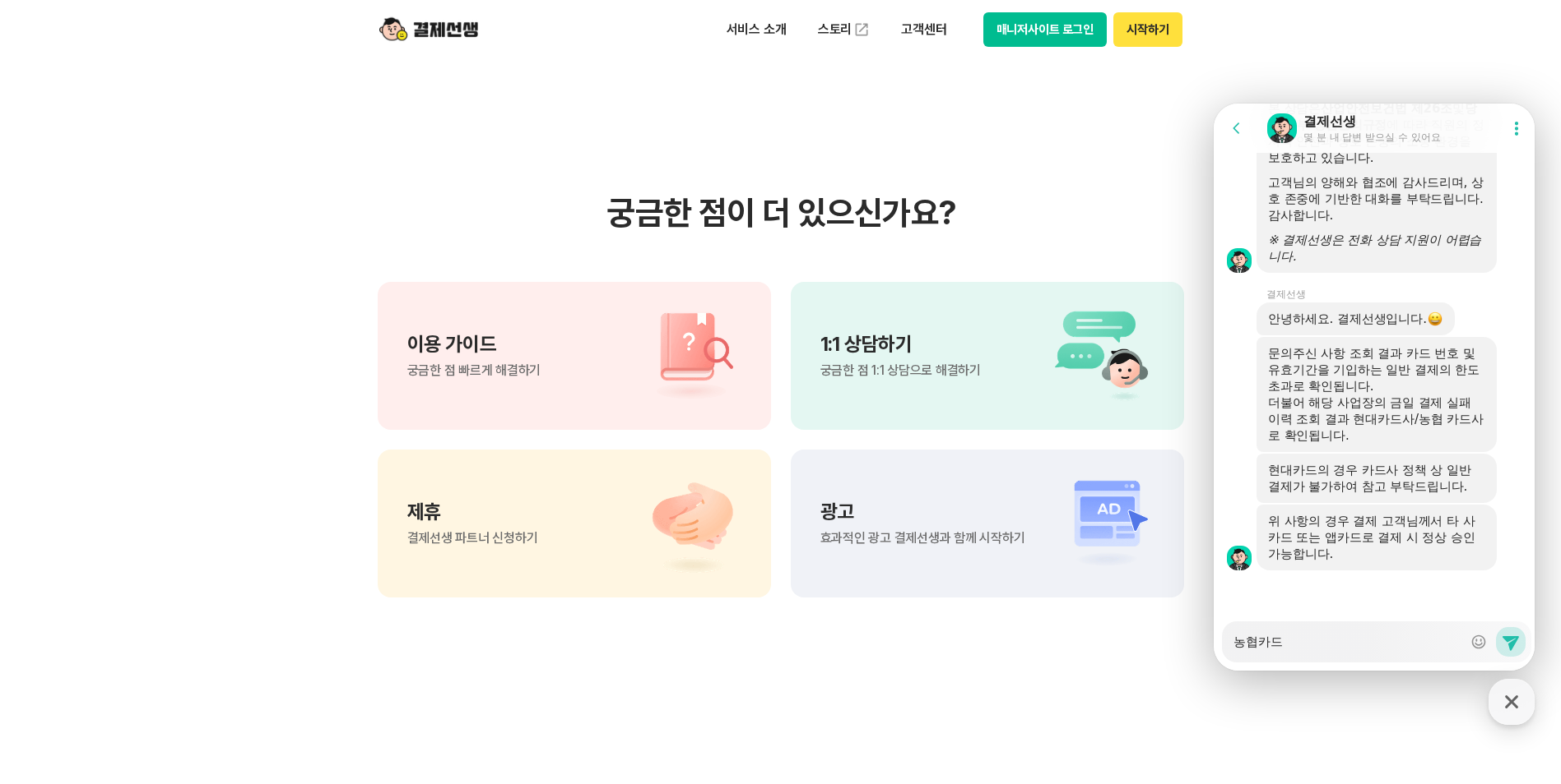
type textarea "농협카든"
type textarea "x"
type textarea "농협카드느"
type textarea "x"
type textarea "농협카드는"
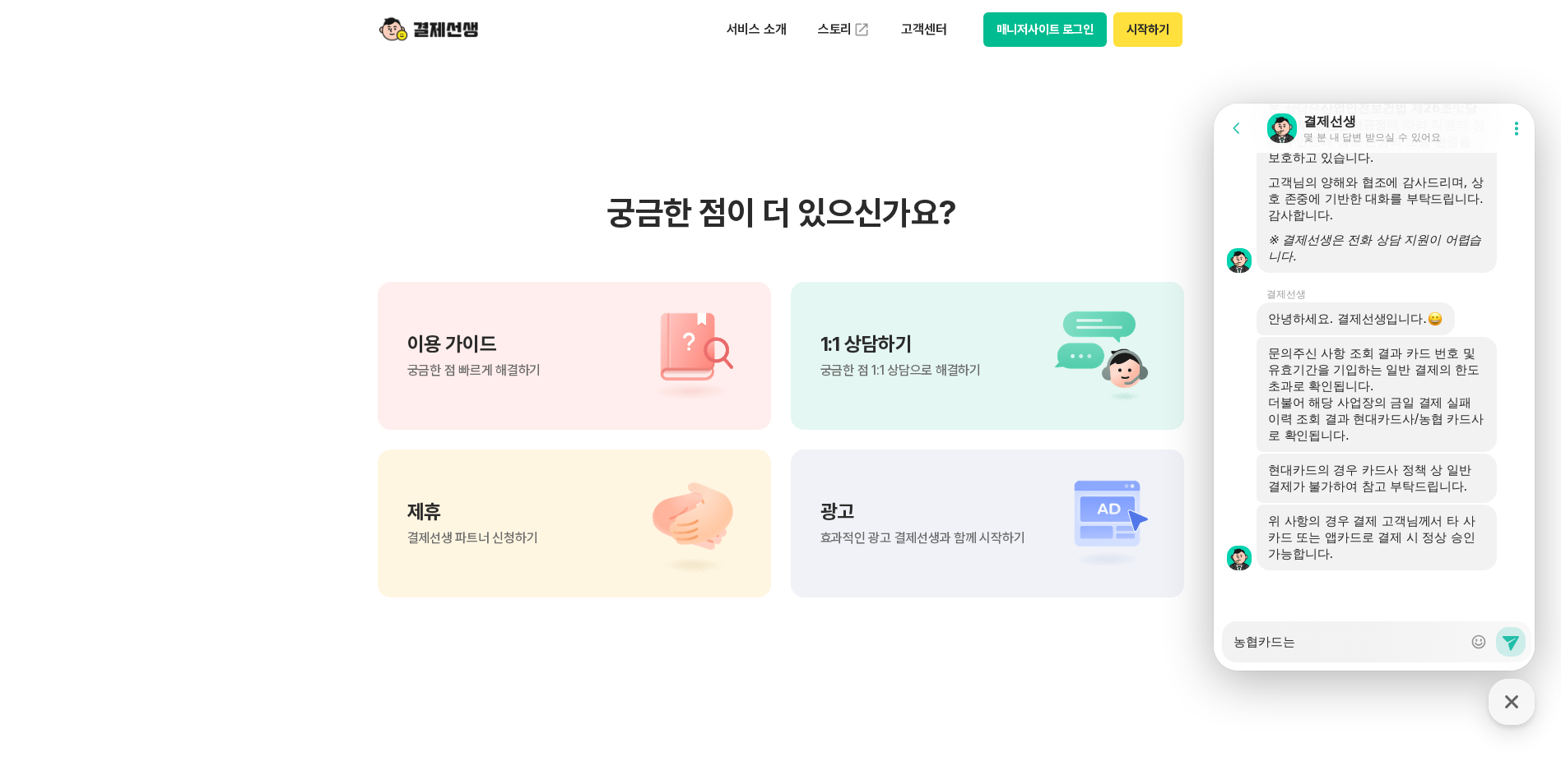
type textarea "x"
type textarea "농협카드는ㅇ"
type textarea "x"
type textarea "농협카드는요"
type textarea "x"
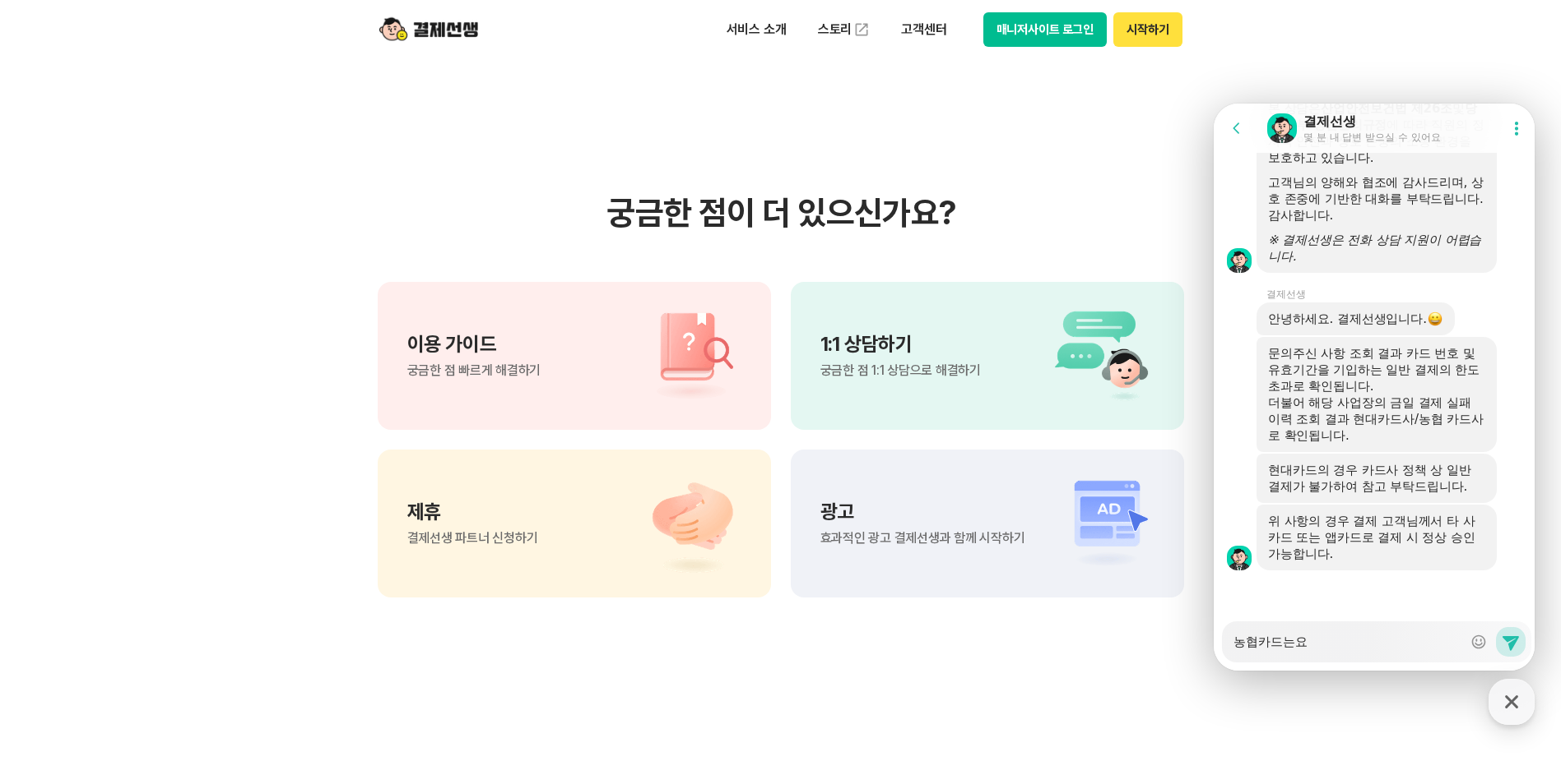
type textarea "농협카드는요?"
type textarea "x"
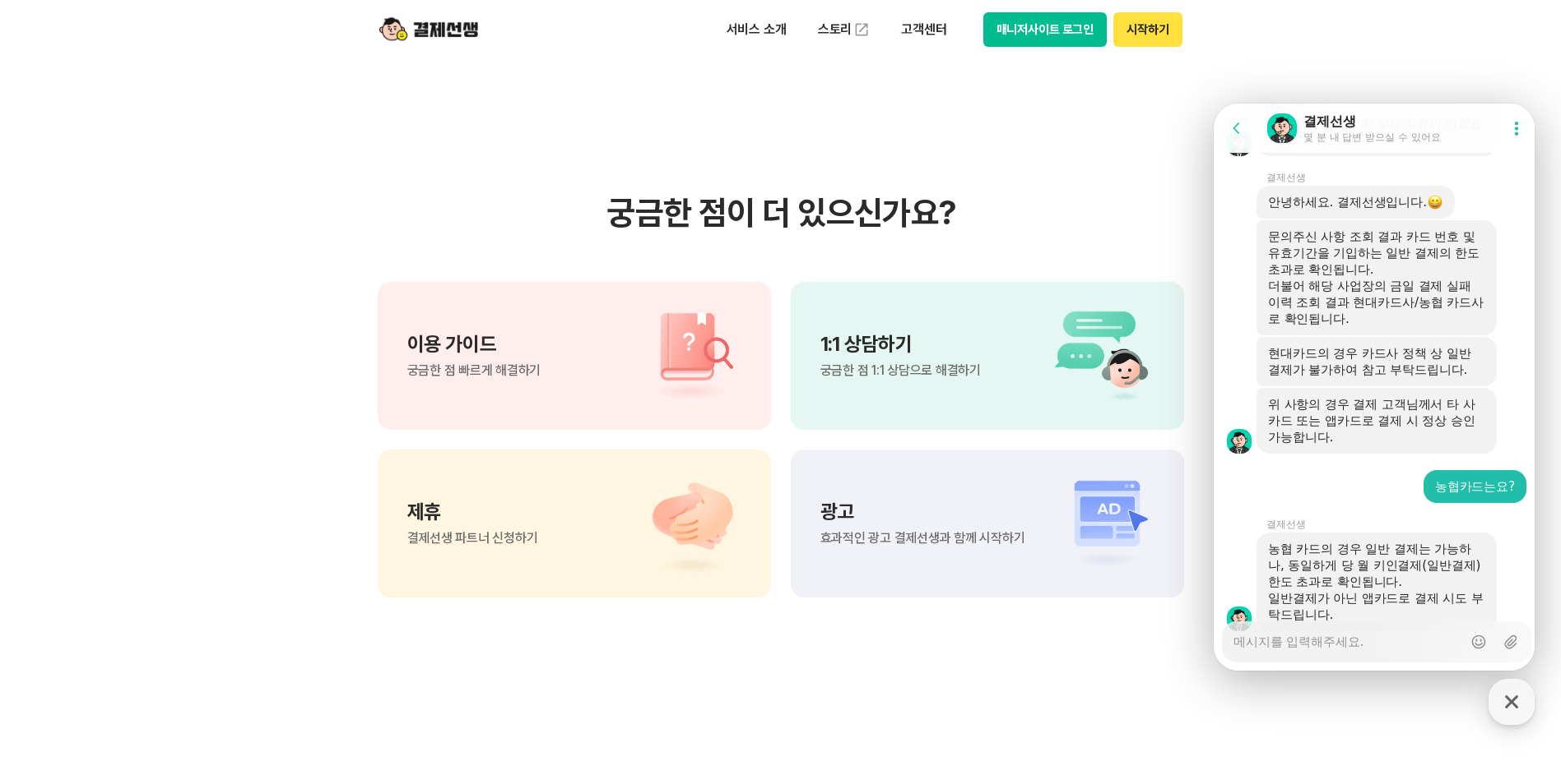
scroll to position [2713, 0]
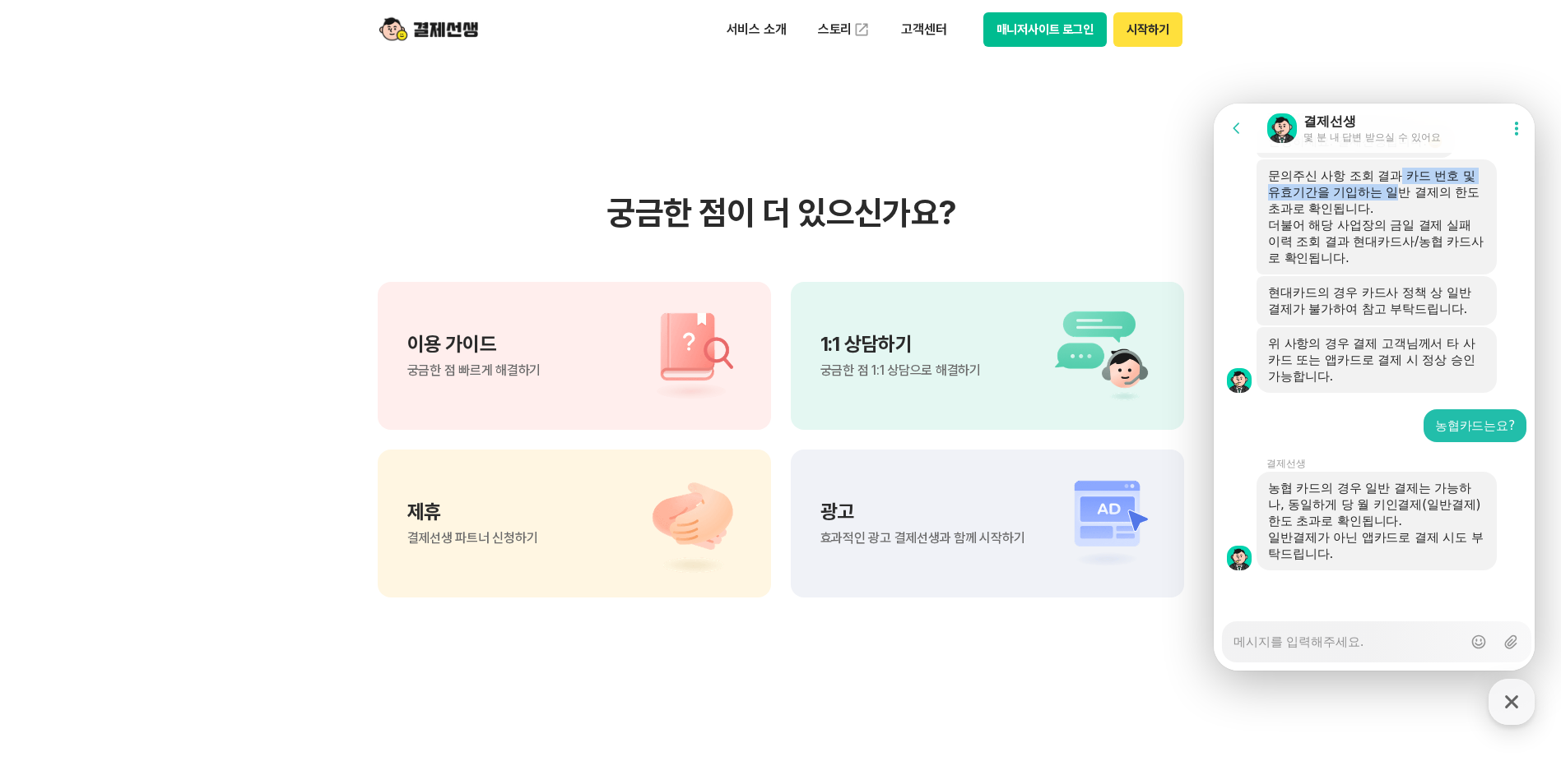
drag, startPoint x: 1407, startPoint y: 391, endPoint x: 1423, endPoint y: 403, distance: 20.0
click at [1423, 217] on div "문의주신 사항 조회 결과 카드 번호 및 유효기간을 기입하는 일반 결제의 한도 초과로 확인됩니다." at bounding box center [1376, 192] width 217 height 49
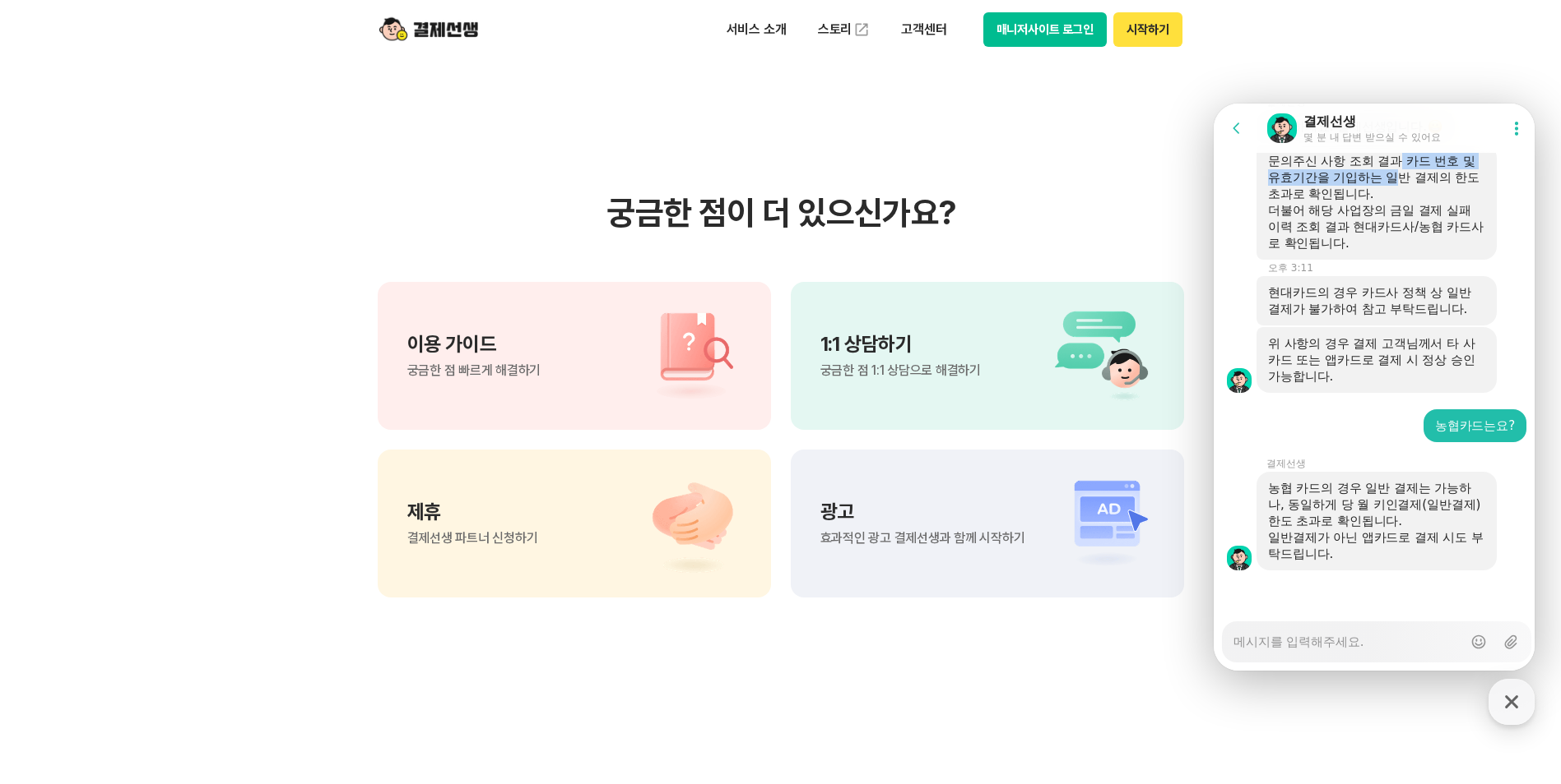
click at [1420, 203] on div "문의주신 사항 조회 결과 카드 번호 및 유효기간을 기입하는 일반 결제의 한도 초과로 확인됩니다." at bounding box center [1376, 178] width 217 height 49
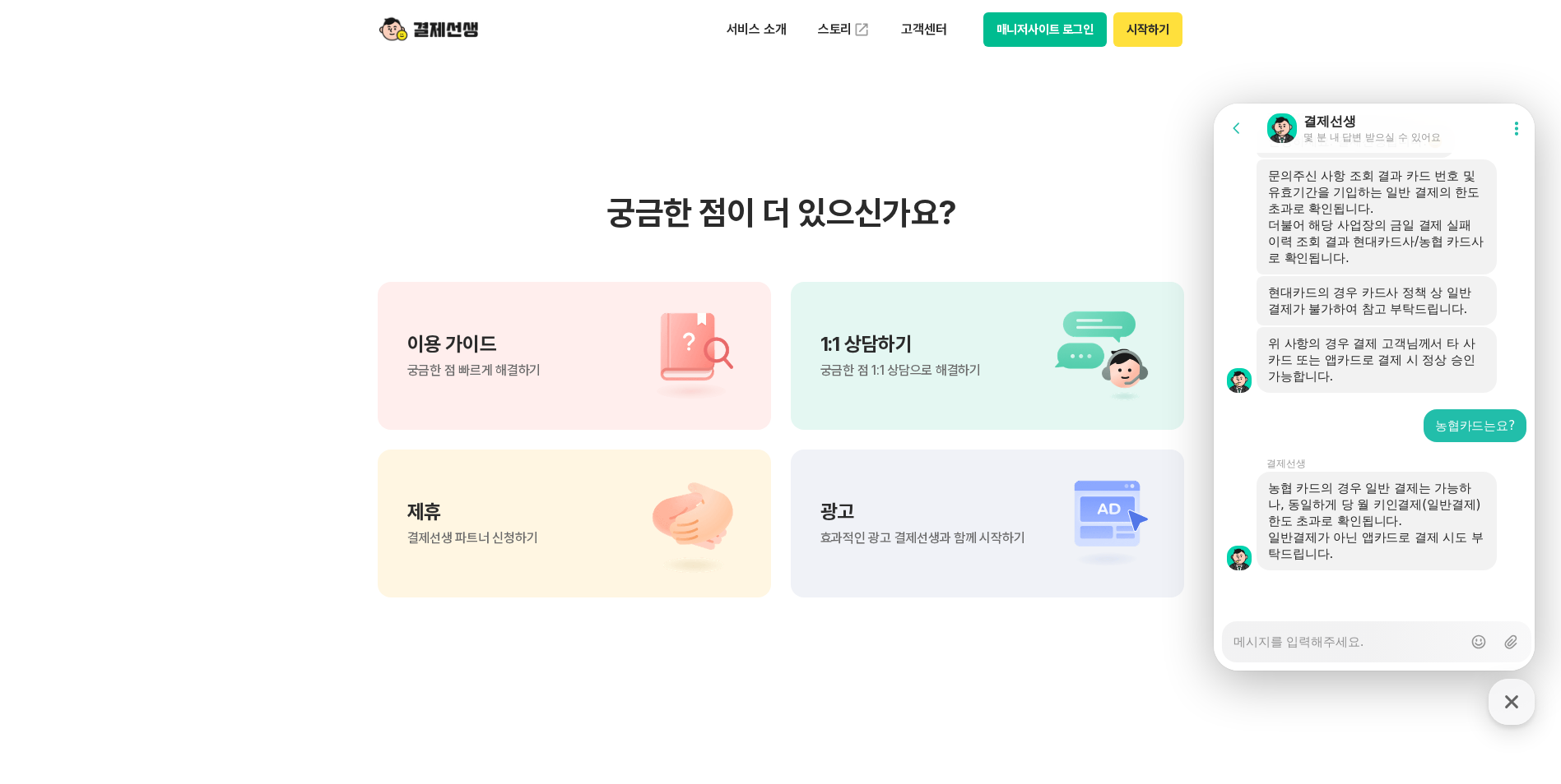
scroll to position [2960, 0]
click at [1265, 635] on textarea "Messenger Input Textarea" at bounding box center [1347, 637] width 228 height 29
type textarea "x"
type textarea "ㅇ"
type textarea "x"
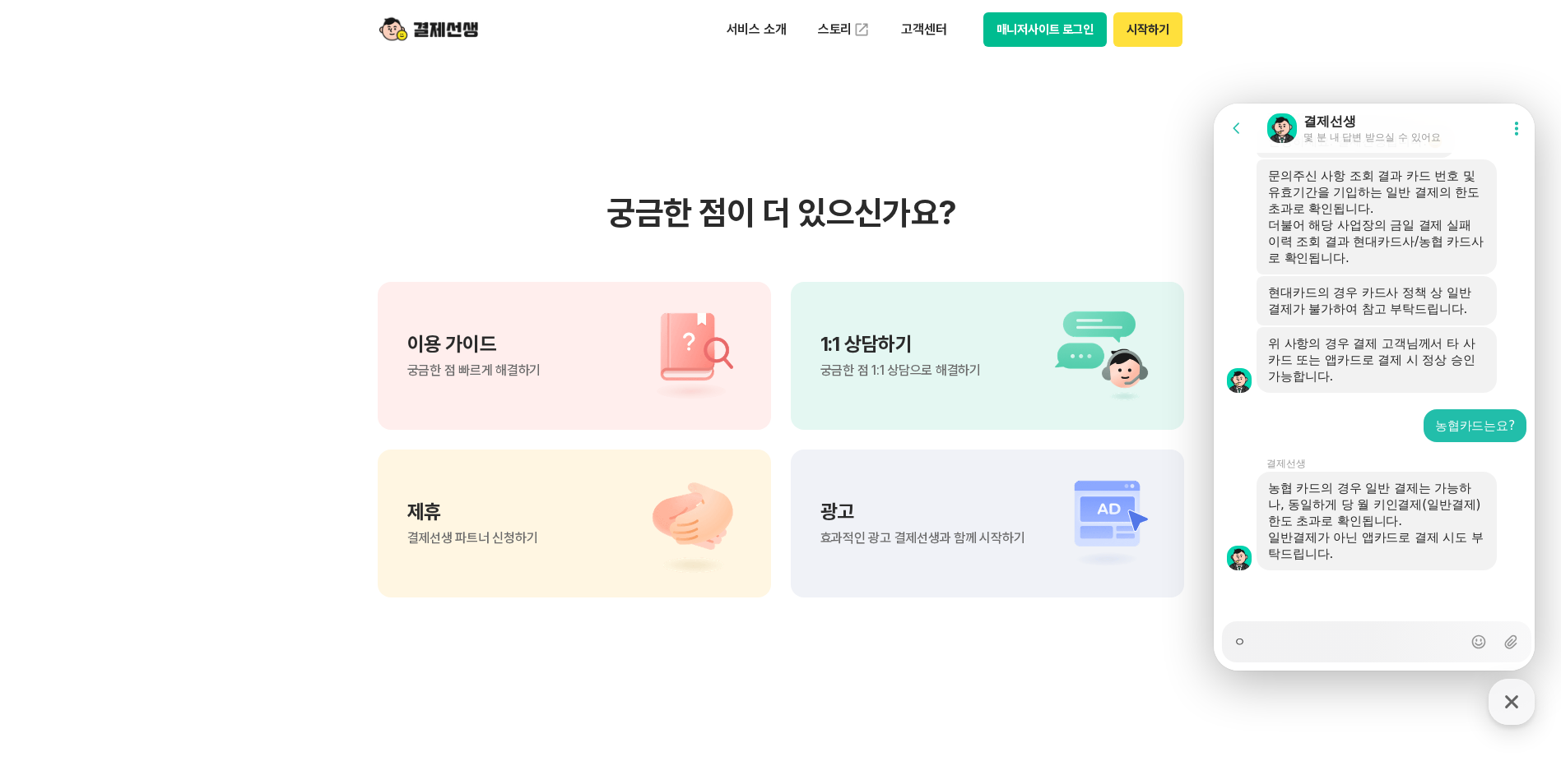
type textarea "이"
type textarea "x"
type textarea "익"
type textarea "x"
type textarea "이겨"
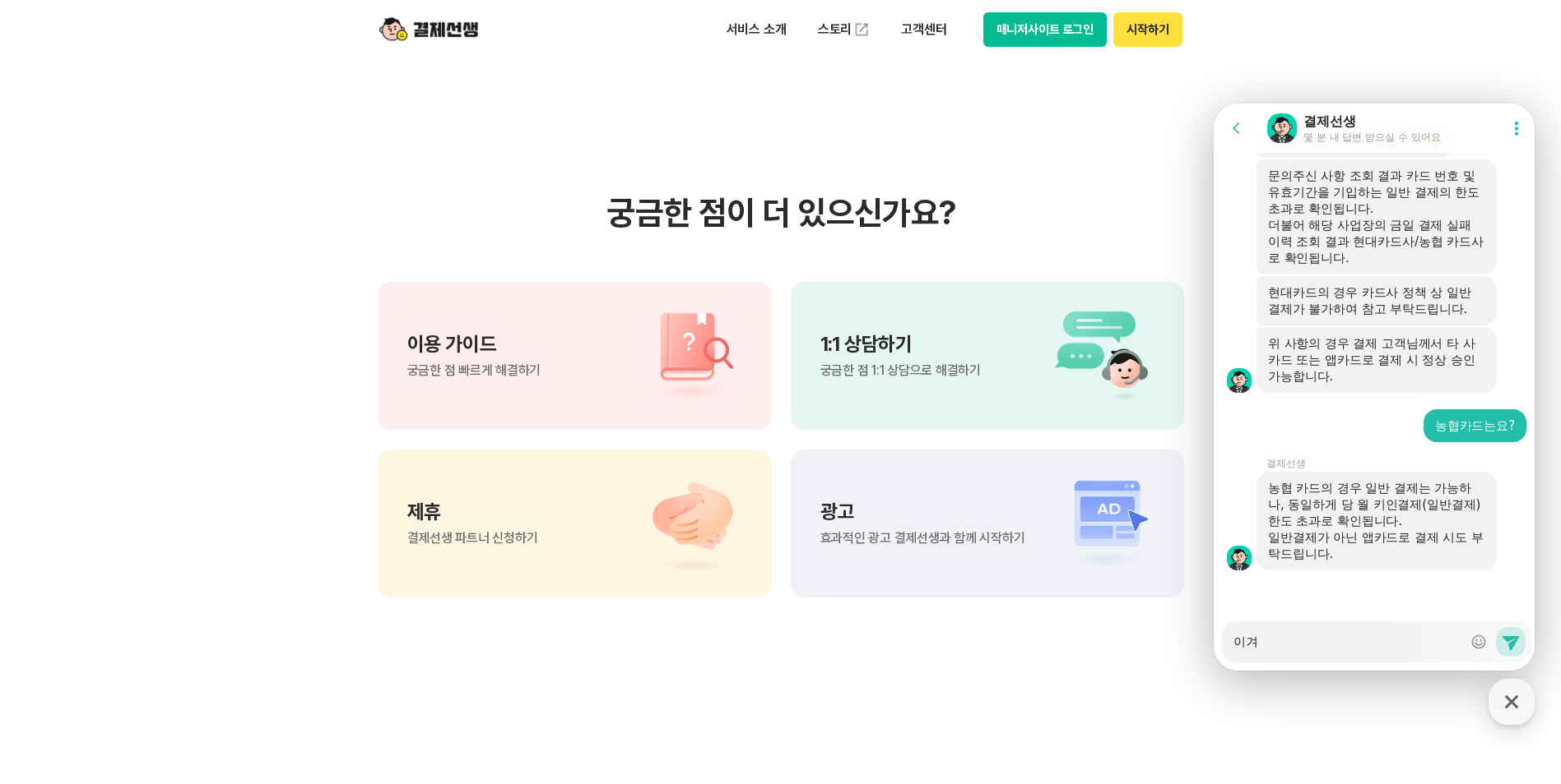
type textarea "x"
type textarea "이경"
type textarea "x"
type textarea "이경ㅇ"
type textarea "x"
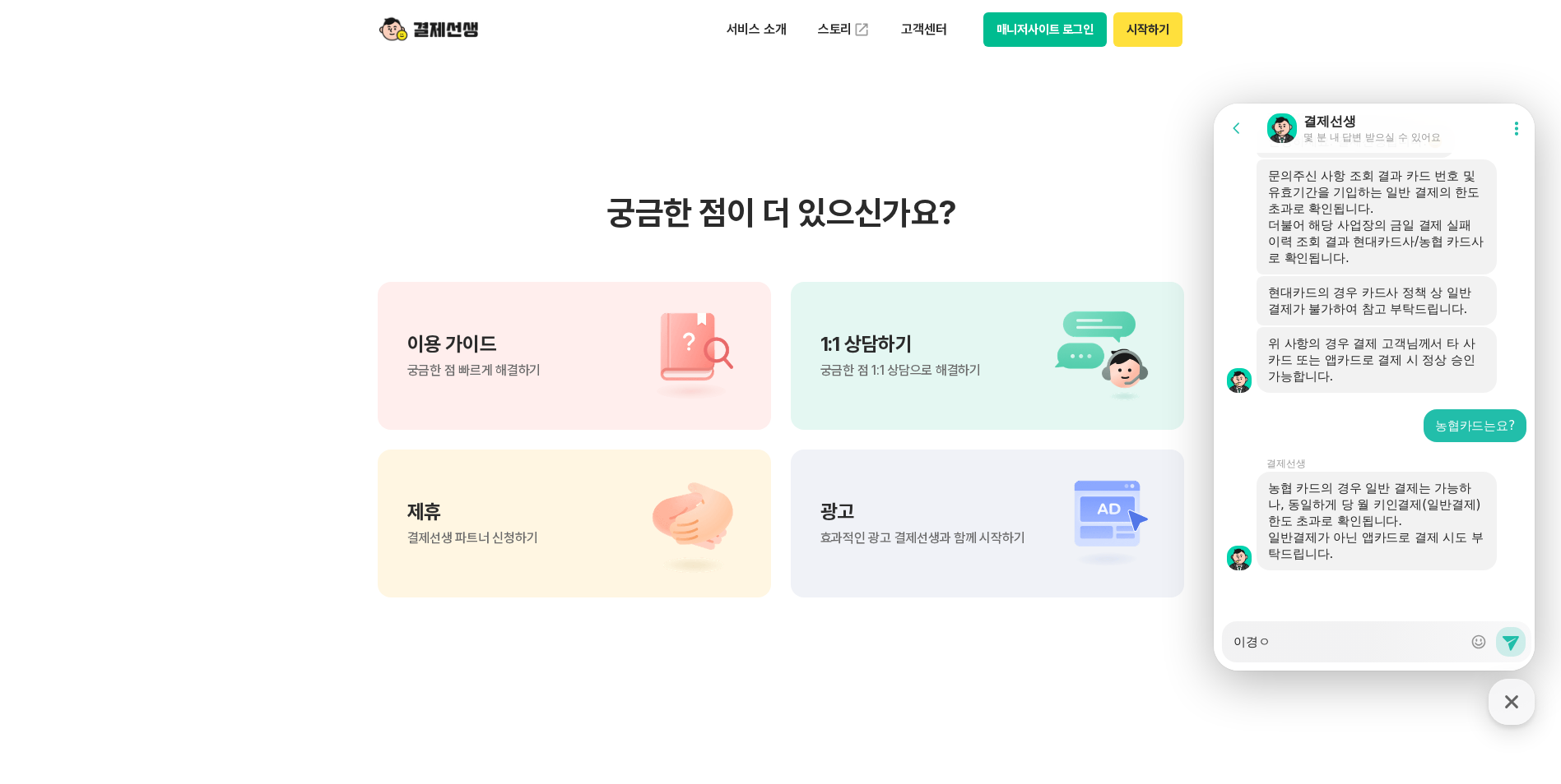
type textarea "이경우"
type textarea "x"
type textarea "이경운"
type textarea "x"
type textarea "이경우느"
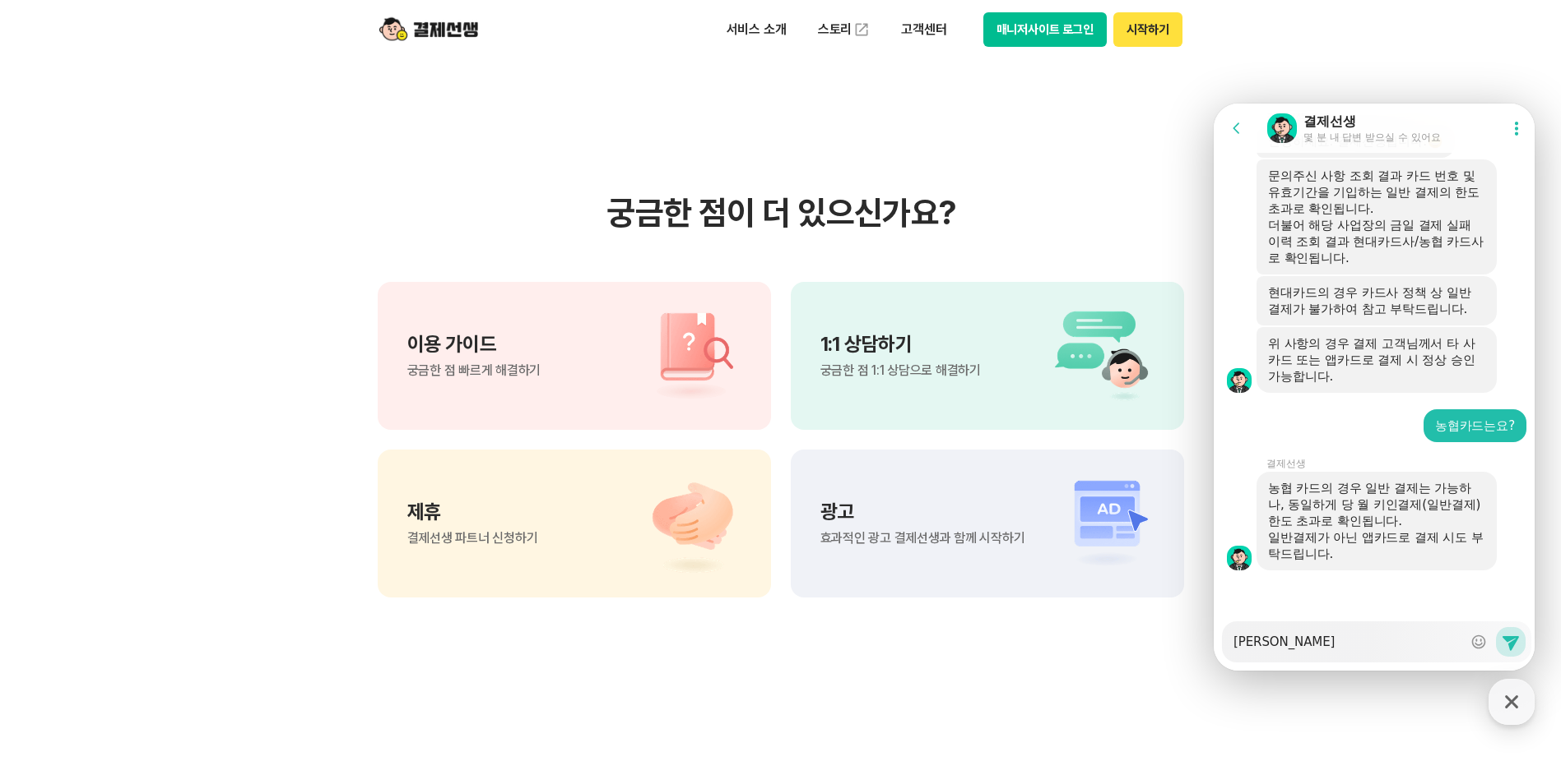
type textarea "x"
type textarea "이경우는"
type textarea "x"
type textarea "이경우는"
type textarea "x"
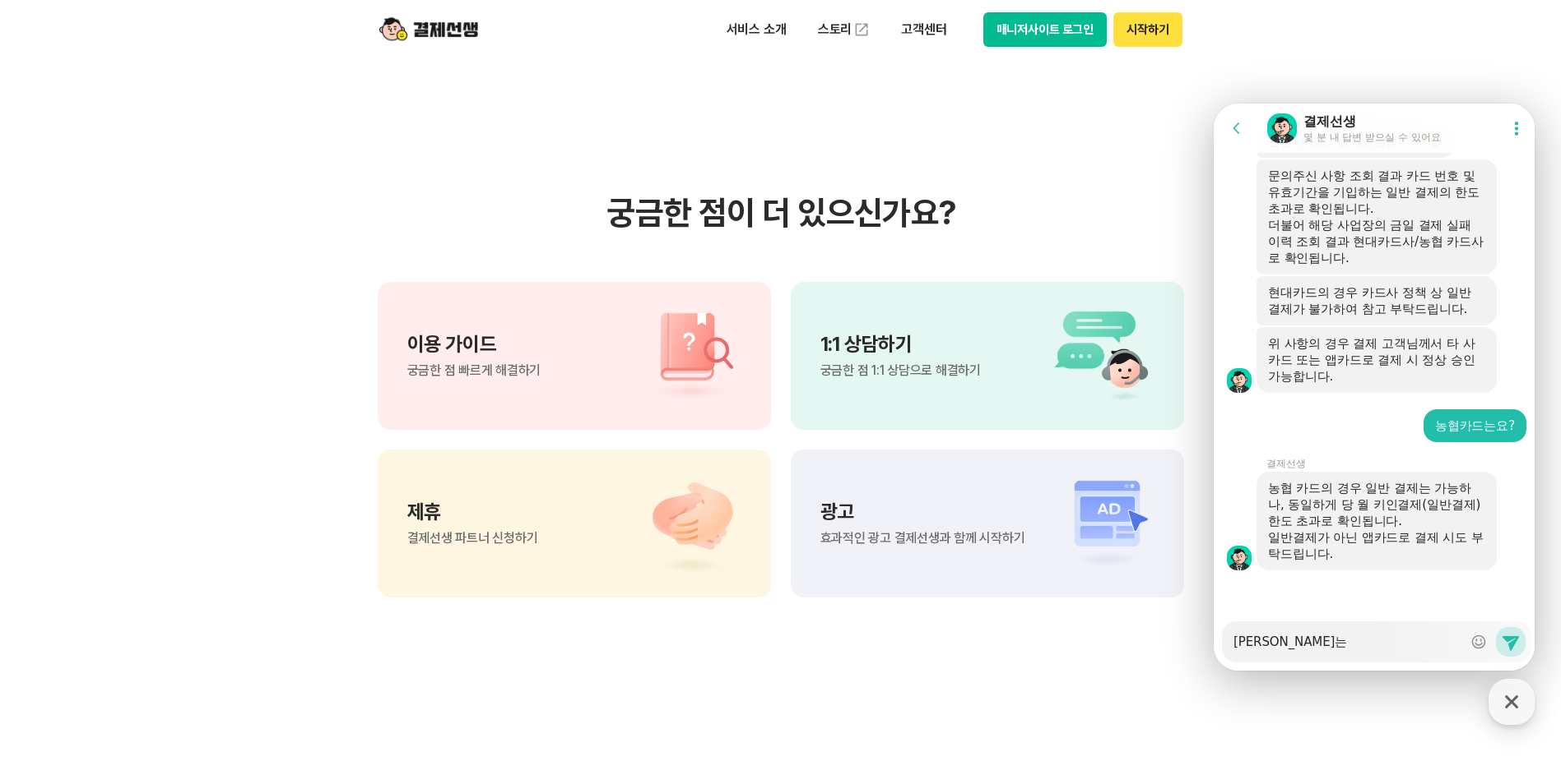
type textarea "이경우는 ㄱ"
type textarea "x"
type textarea "이경우는 겨"
type textarea "x"
type textarea "이경우는 결"
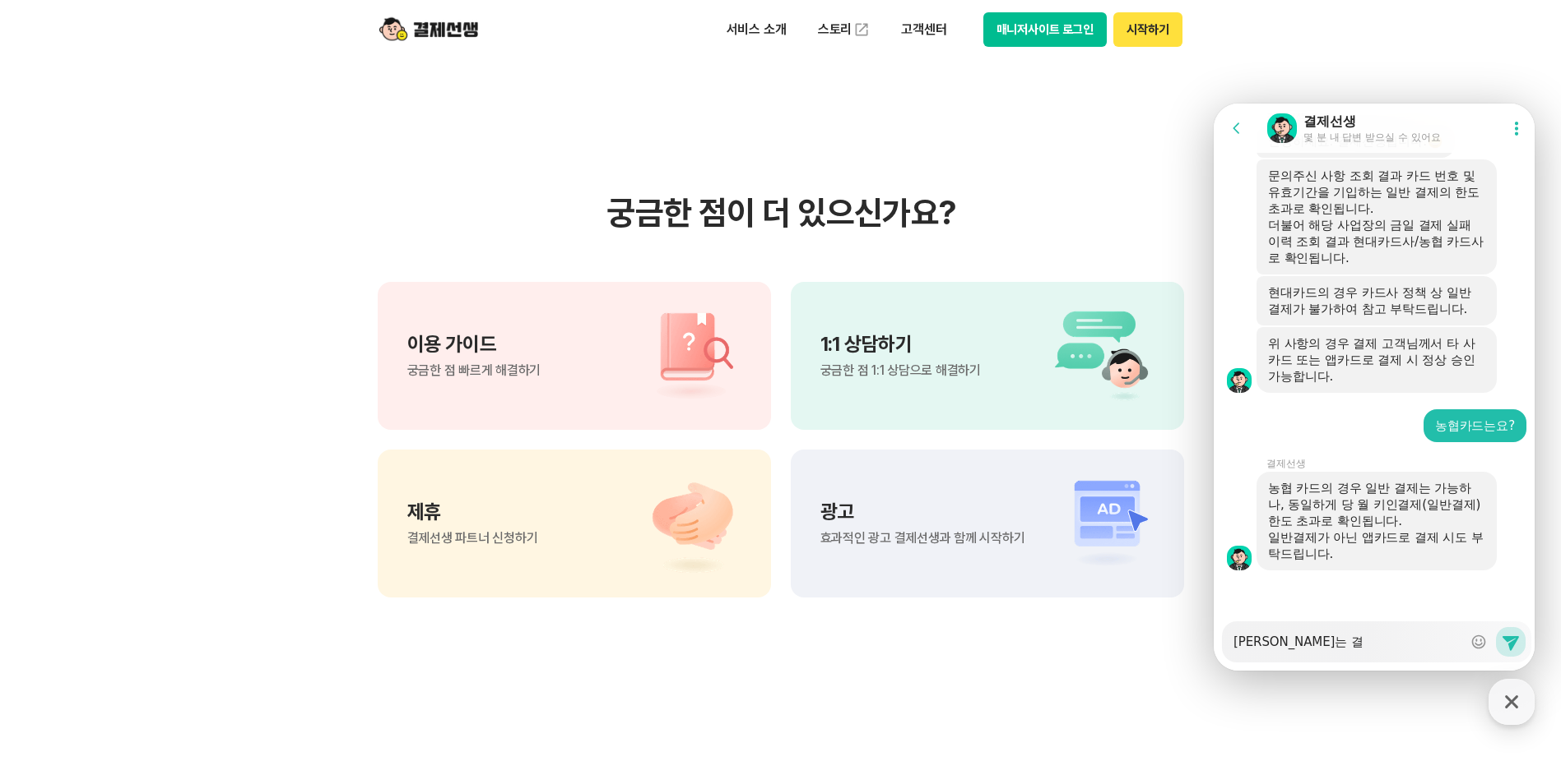
type textarea "x"
type textarea "이경우는 결ㅈ"
type textarea "x"
type textarea "이경우는 결제"
type textarea "x"
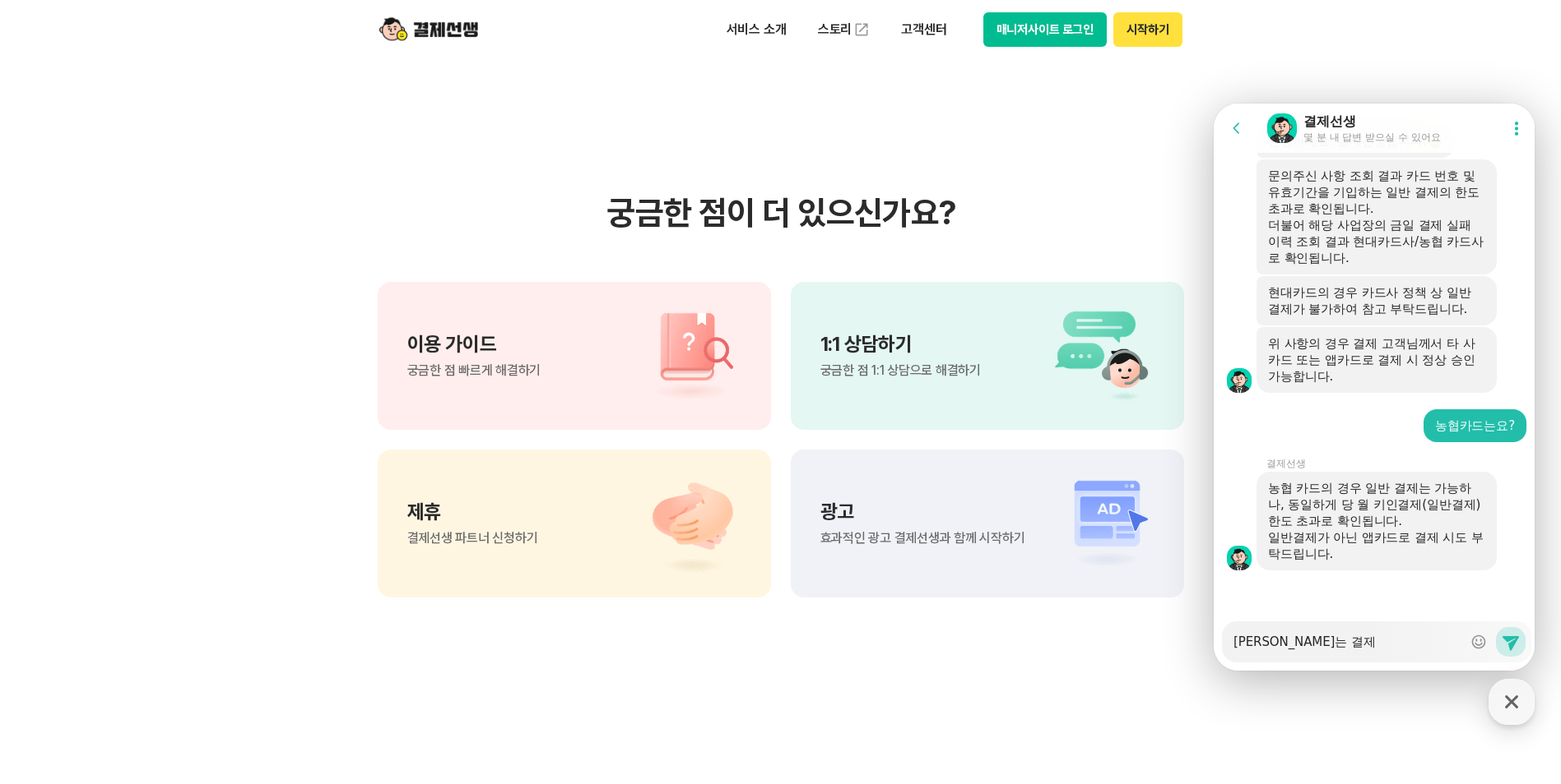
type textarea "이경우는 결젯"
type textarea "x"
type textarea "이경우는 결제서"
type textarea "x"
type textarea "이경우는 결제선"
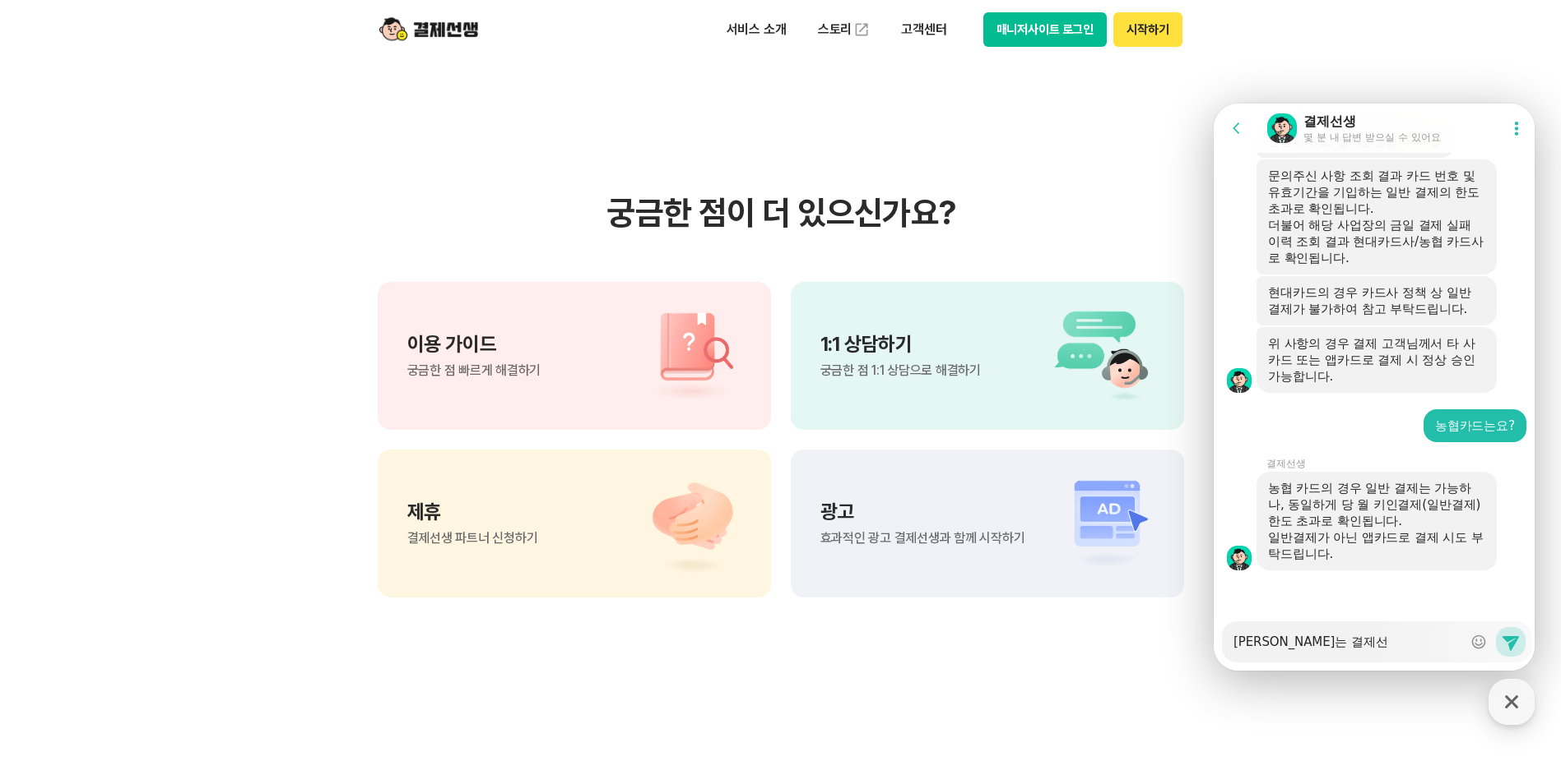
type textarea "x"
type textarea "이경우는 결제선ㅅ"
type textarea "x"
type textarea "이경우는 결제선새"
type textarea "x"
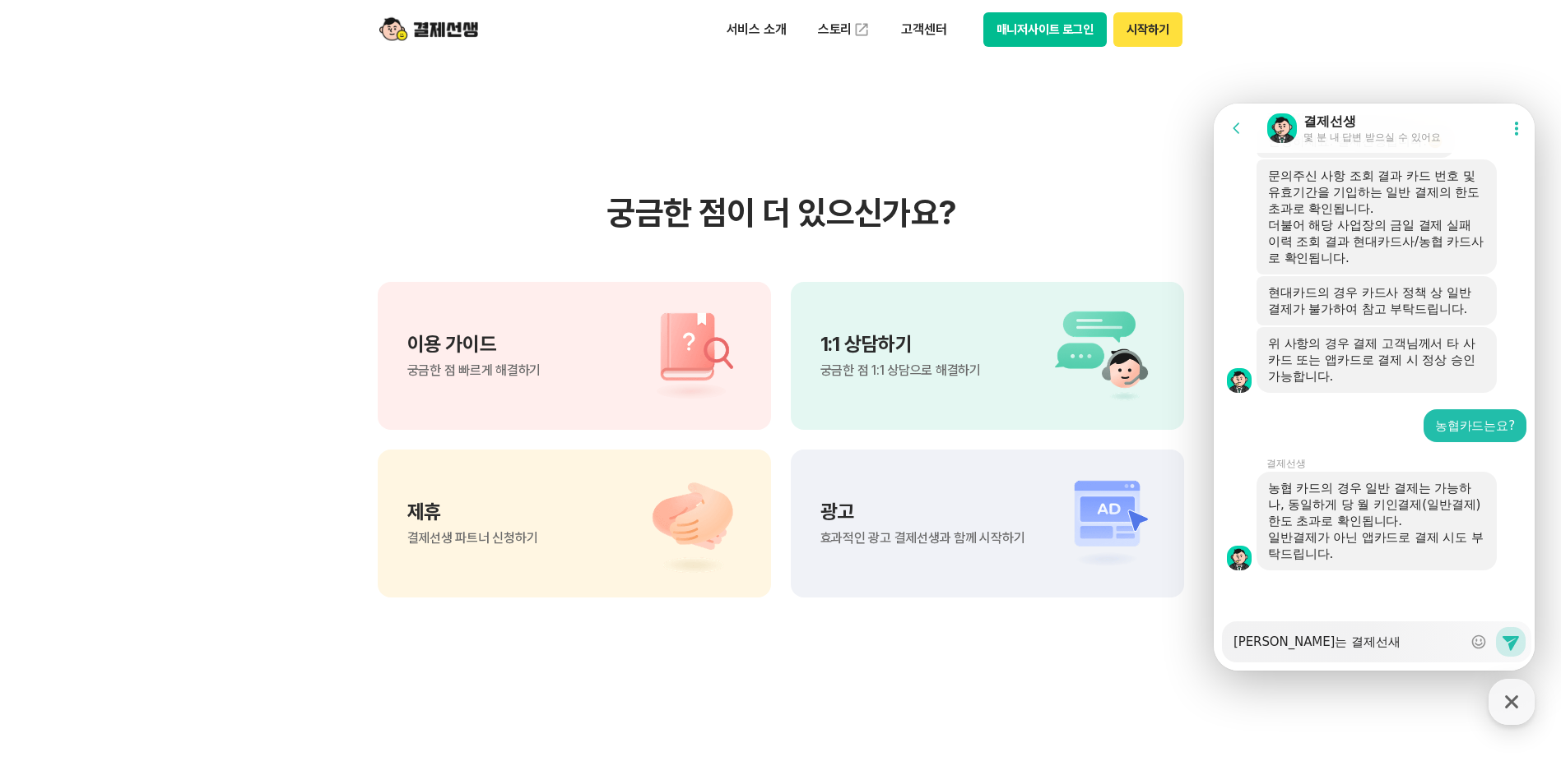
type textarea "이경우는 결제선생"
type textarea "x"
type textarea "이경우는 결제선생ㅁ"
type textarea "x"
type textarea "이경우는 결제선생마"
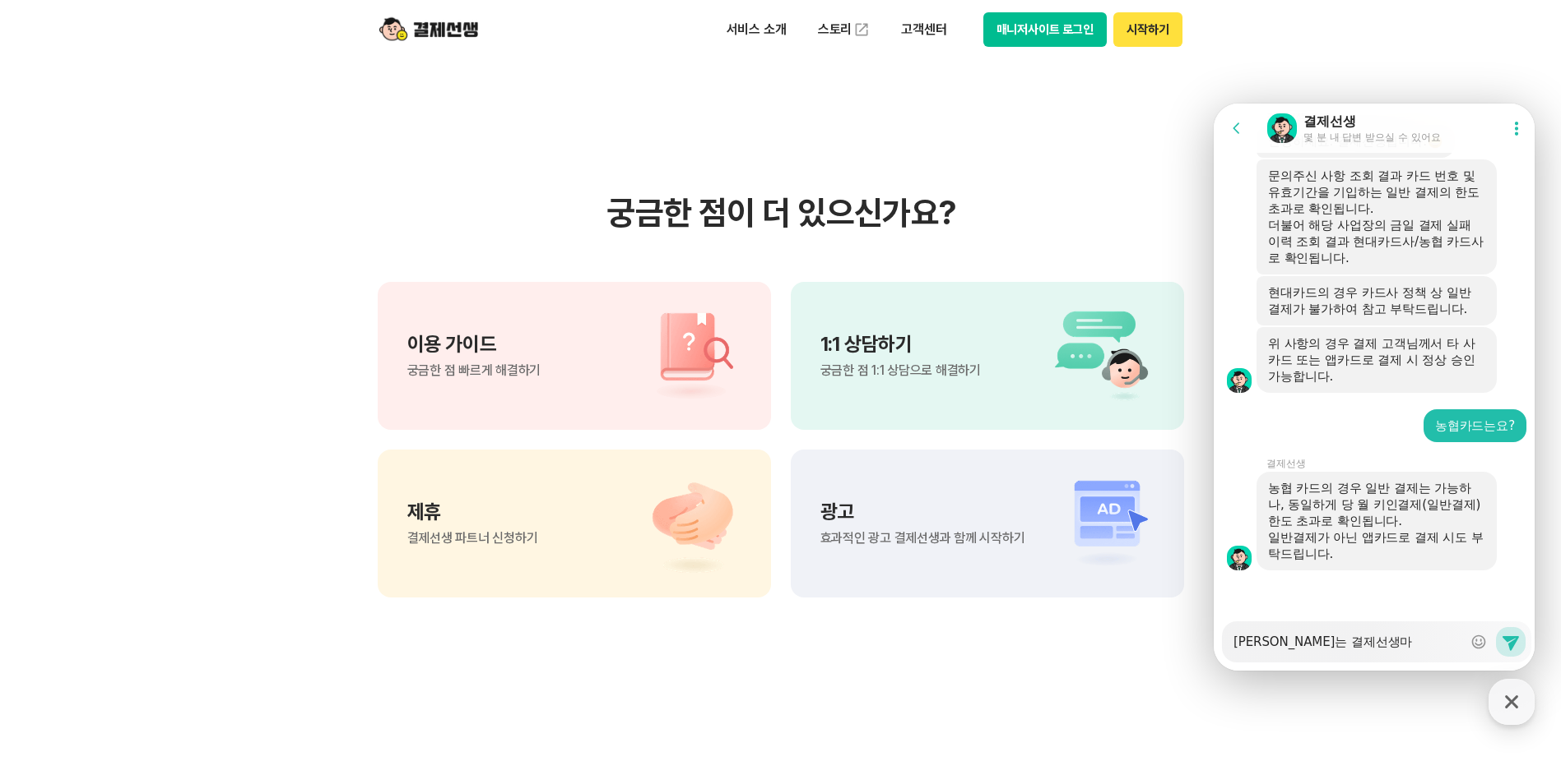
type textarea "x"
type textarea "이경우는 결제선생만"
type textarea "x"
type textarea "이경우는 결제선생만"
type textarea "x"
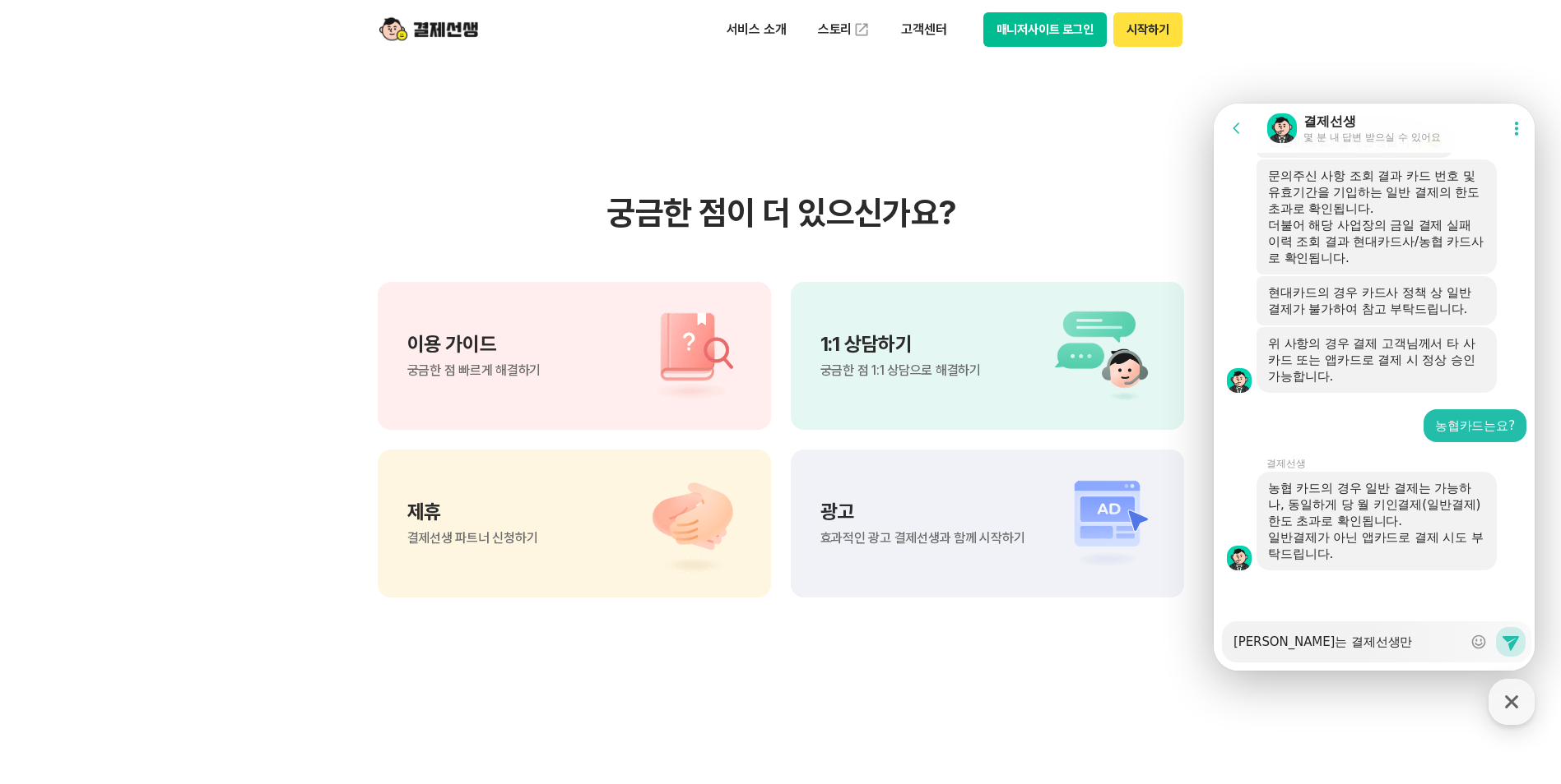
type textarea "이경우는 결제선생만 ㅎ"
type textarea "x"
type textarea "이경우는 결제선생만 해"
type textarea "x"
type textarea "이경우는 결제선생만 핻"
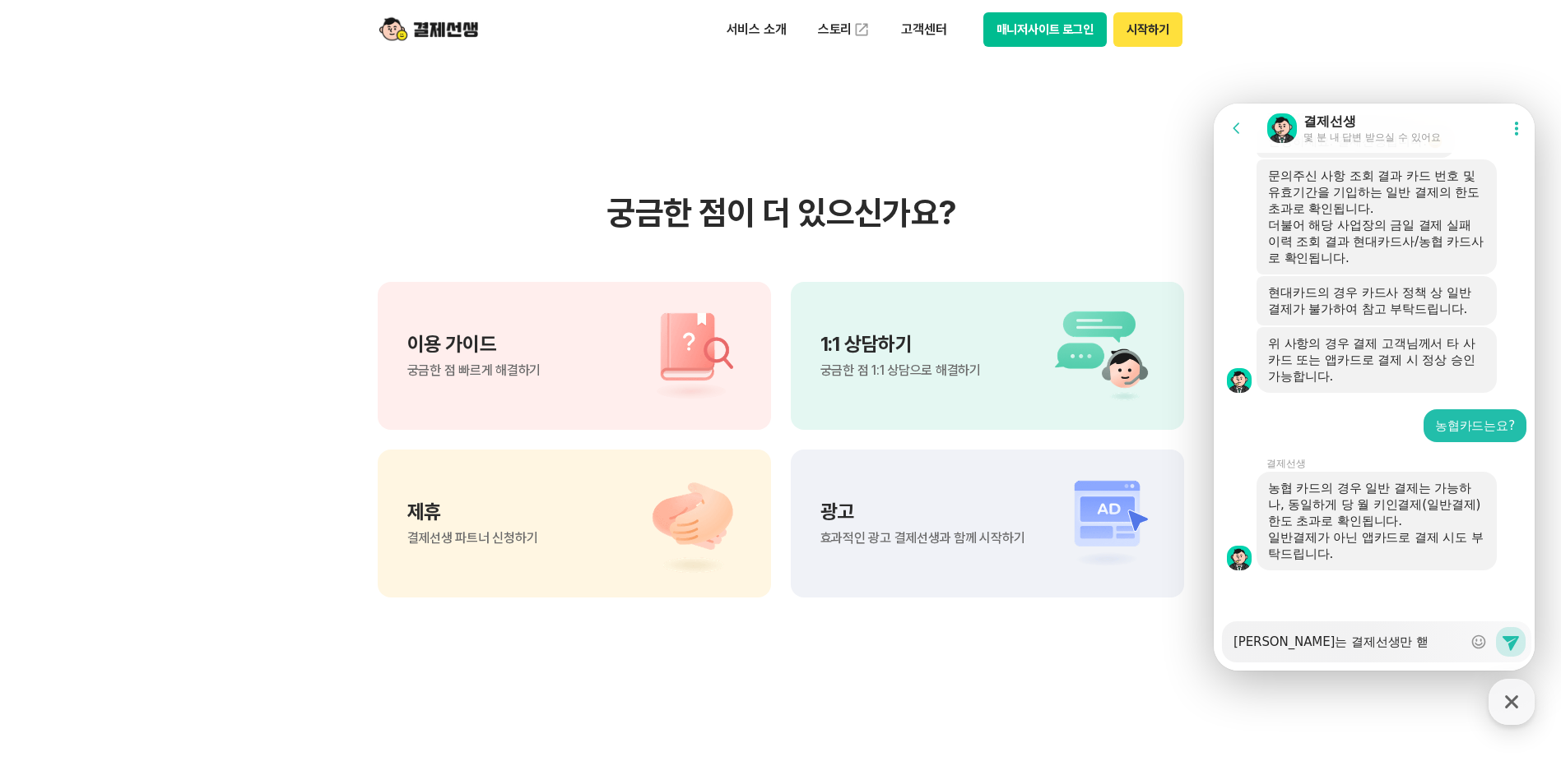
type textarea "x"
type textarea "이경우는 결제선생만 해다"
type textarea "x"
type textarea "이경우는 결제선생만 해당"
type textarea "x"
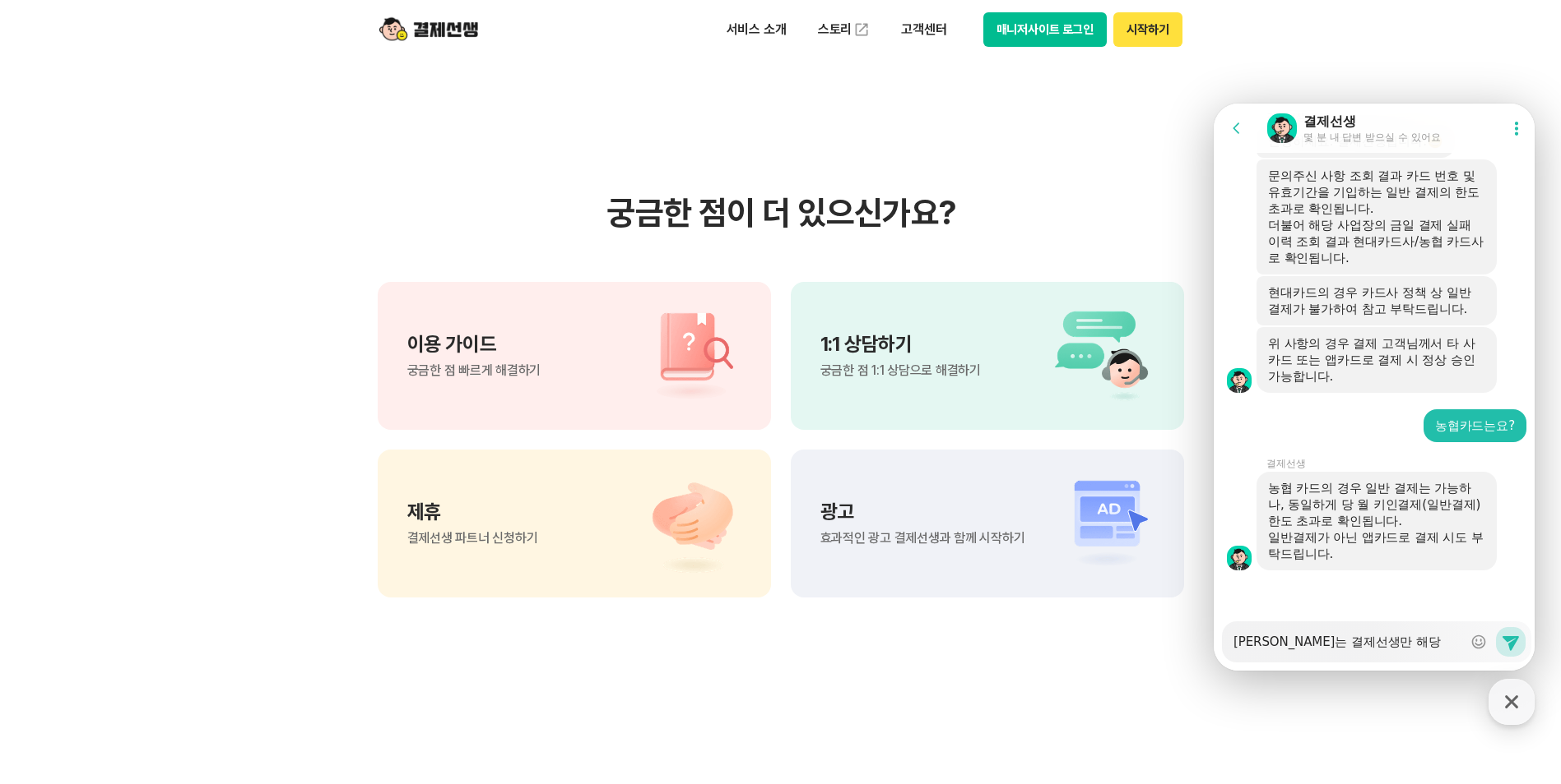
type textarea "이경우는 결제선생만 해당ㄷ"
type textarea "x"
type textarea "이경우는 결제선생만 해당도"
type textarea "x"
type textarea "이경우는 결제선생만 해당되"
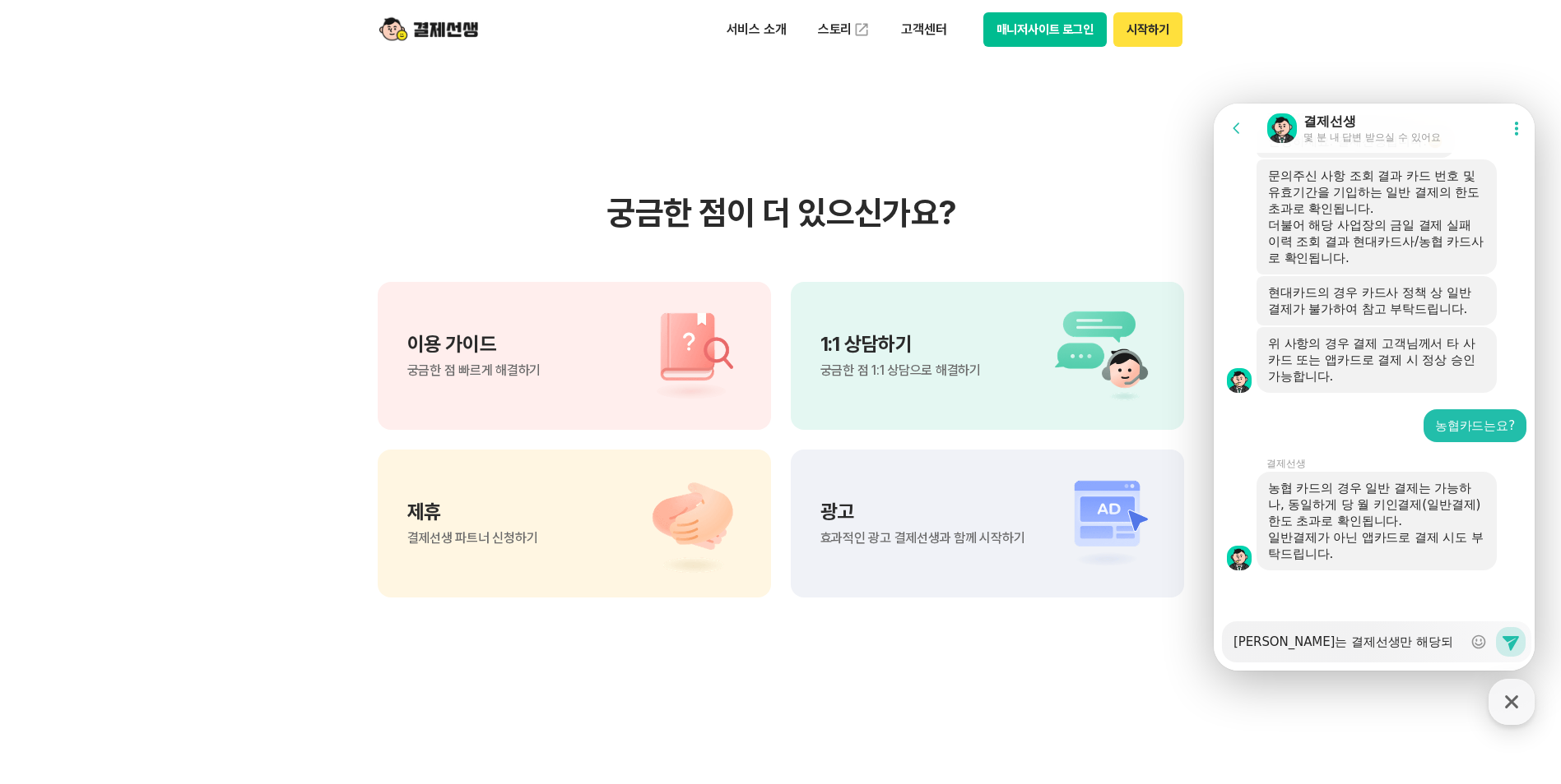
type textarea "x"
type textarea "이경우는 결제선생만 해당된"
type textarea "x"
type textarea "이경우는 결제선생만 해당되느"
type textarea "x"
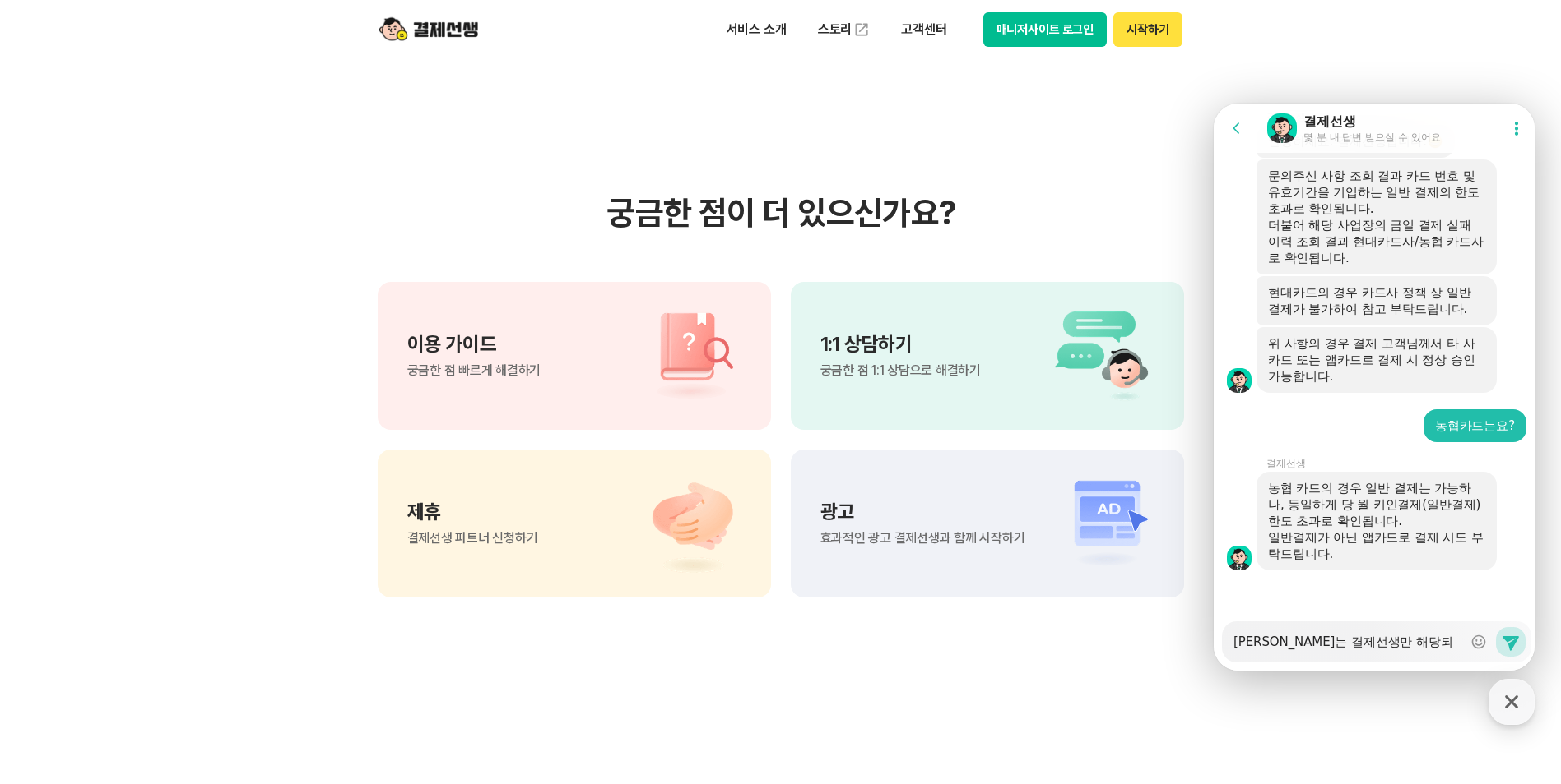
type textarea "이경우는 결제선생만 해당되는"
type textarea "x"
type textarea "이경우는 결제선생만 해당되는ㄱ"
type textarea "x"
type textarea "이경우는 결제선생만 해당되는거"
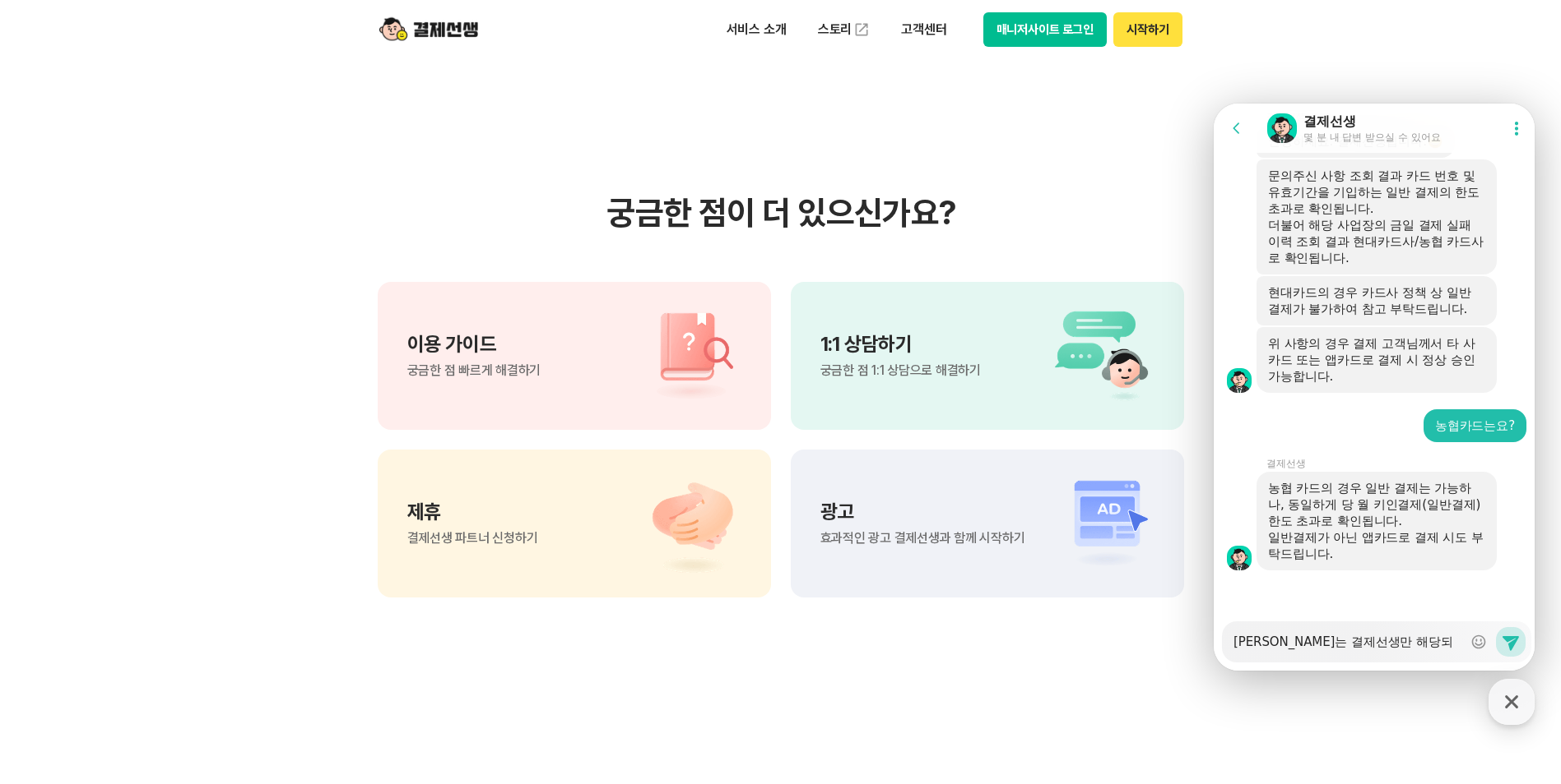
type textarea "x"
type textarea "이경우는 결제선생만 해당되는건"
type textarea "x"
type textarea "이경우는 결제선생만 해당되는건ㄱ"
type textarea "x"
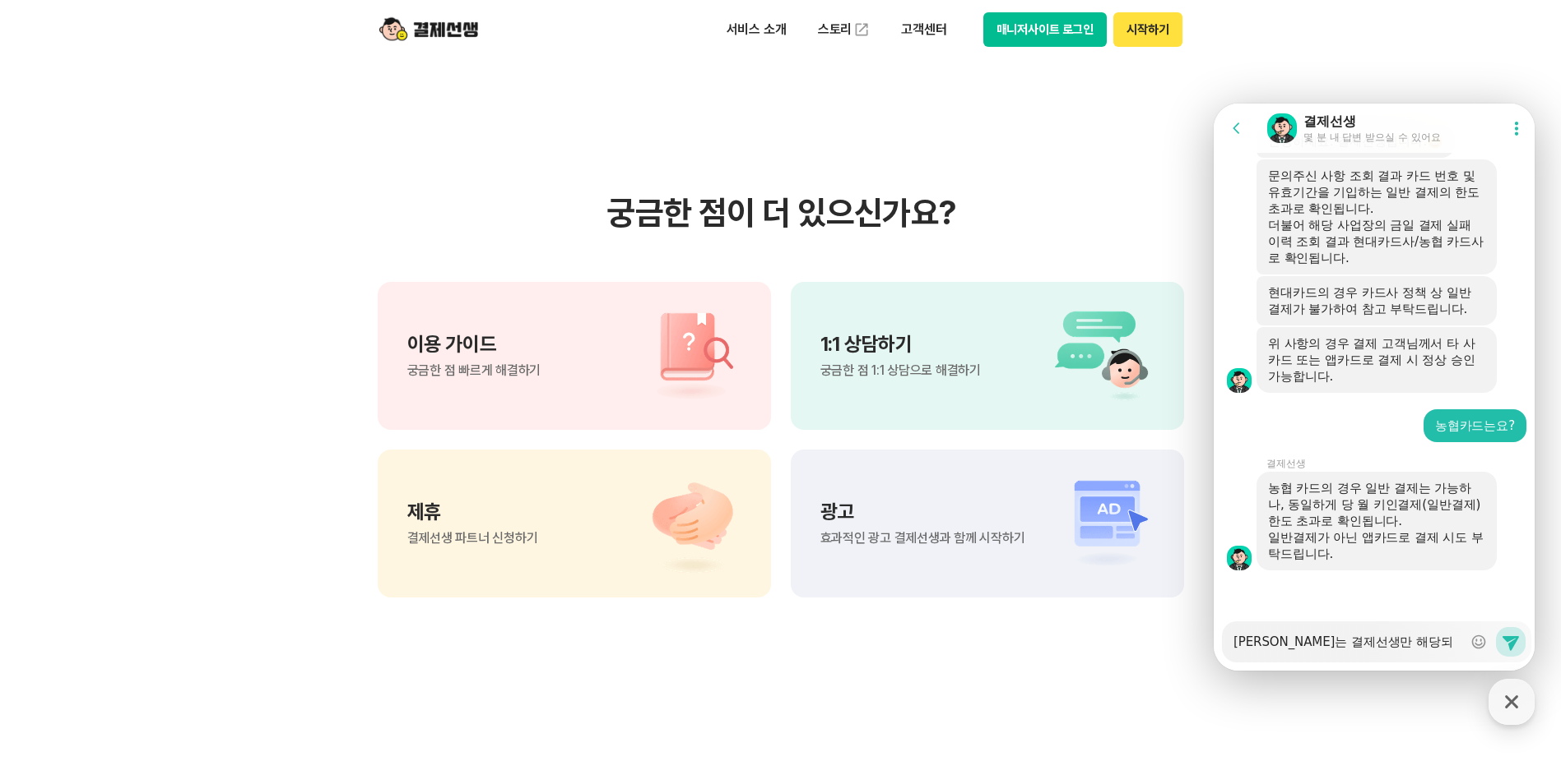
type textarea "이경우는 결제선생만 해당되는건가"
type textarea "x"
type textarea "이경우는 결제선생만 해당되는건강"
type textarea "x"
type textarea "이경우는 결제선생만 해당되는건가요"
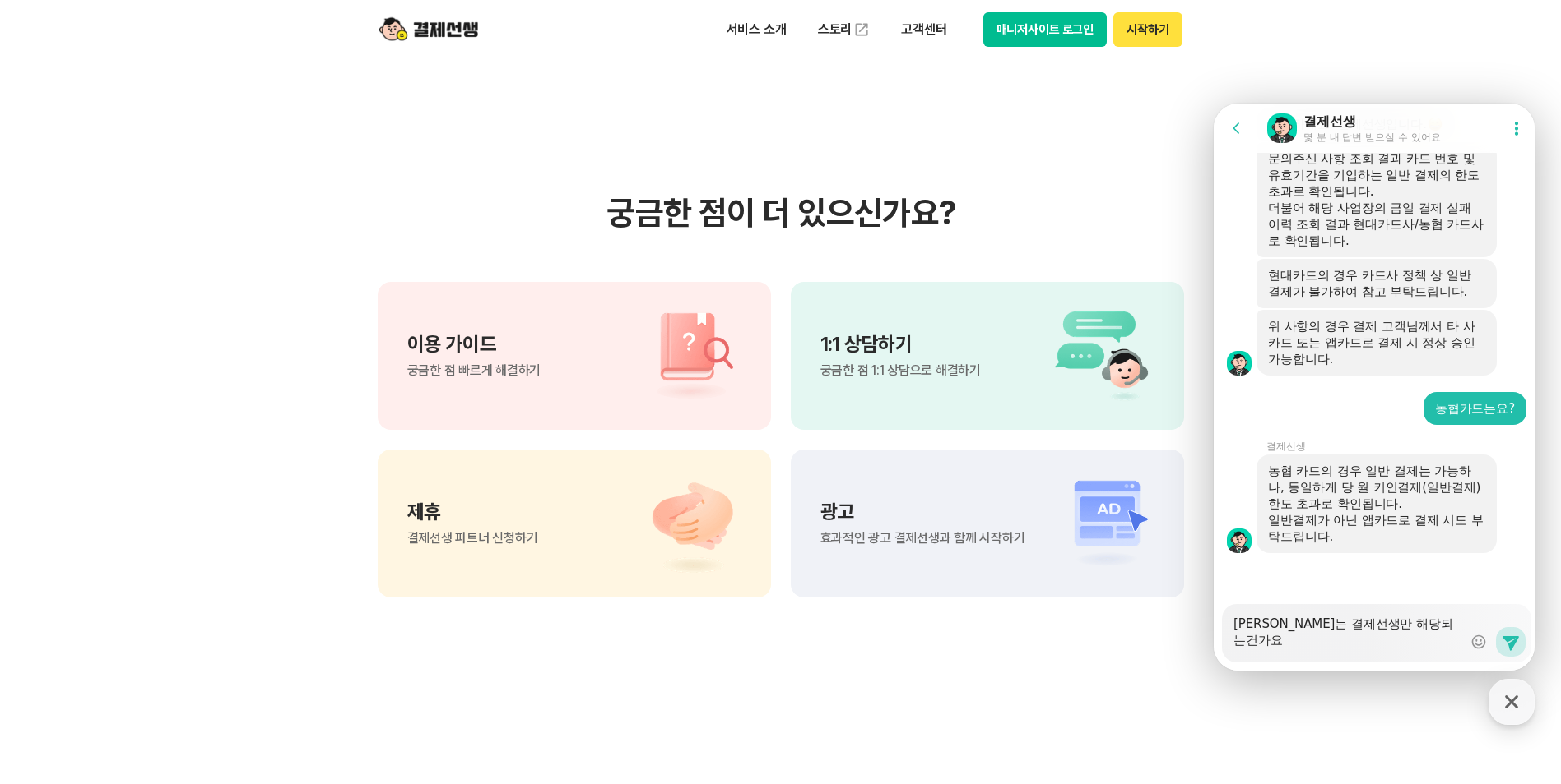
type textarea "x"
type textarea "이경우는 결제선생만 해당되는건가요?"
type textarea "x"
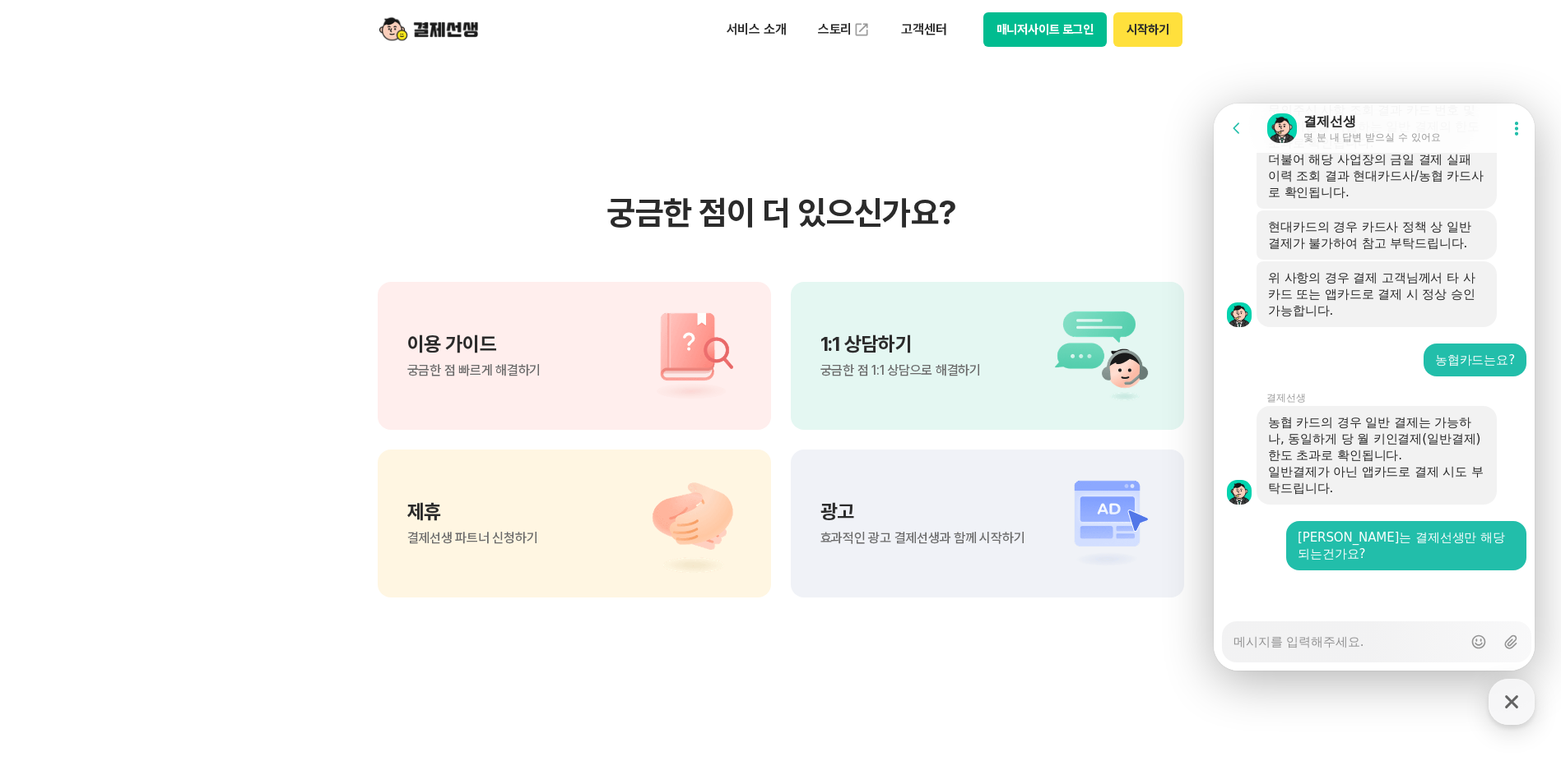
type textarea "x"
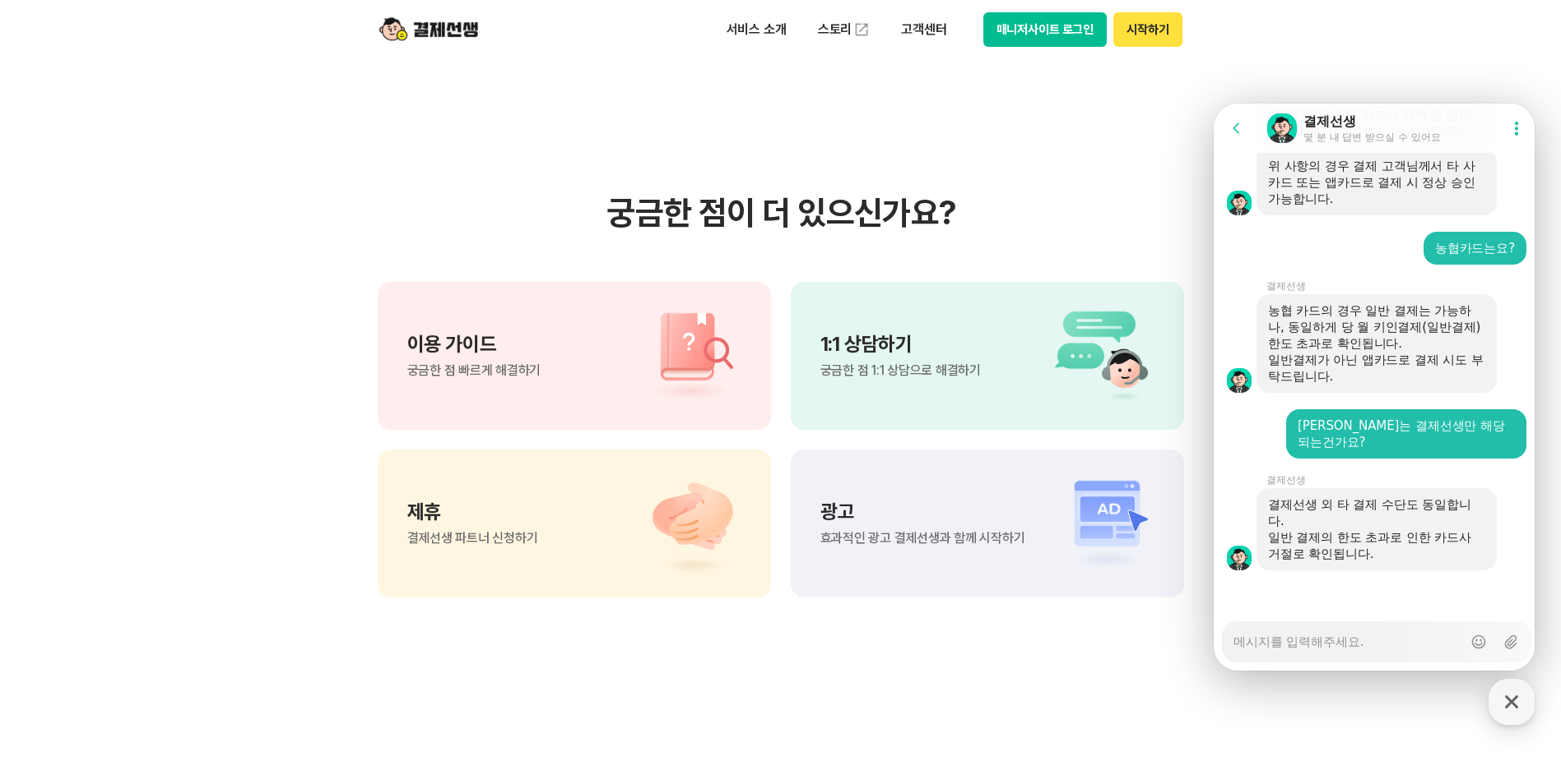
scroll to position [3145, 0]
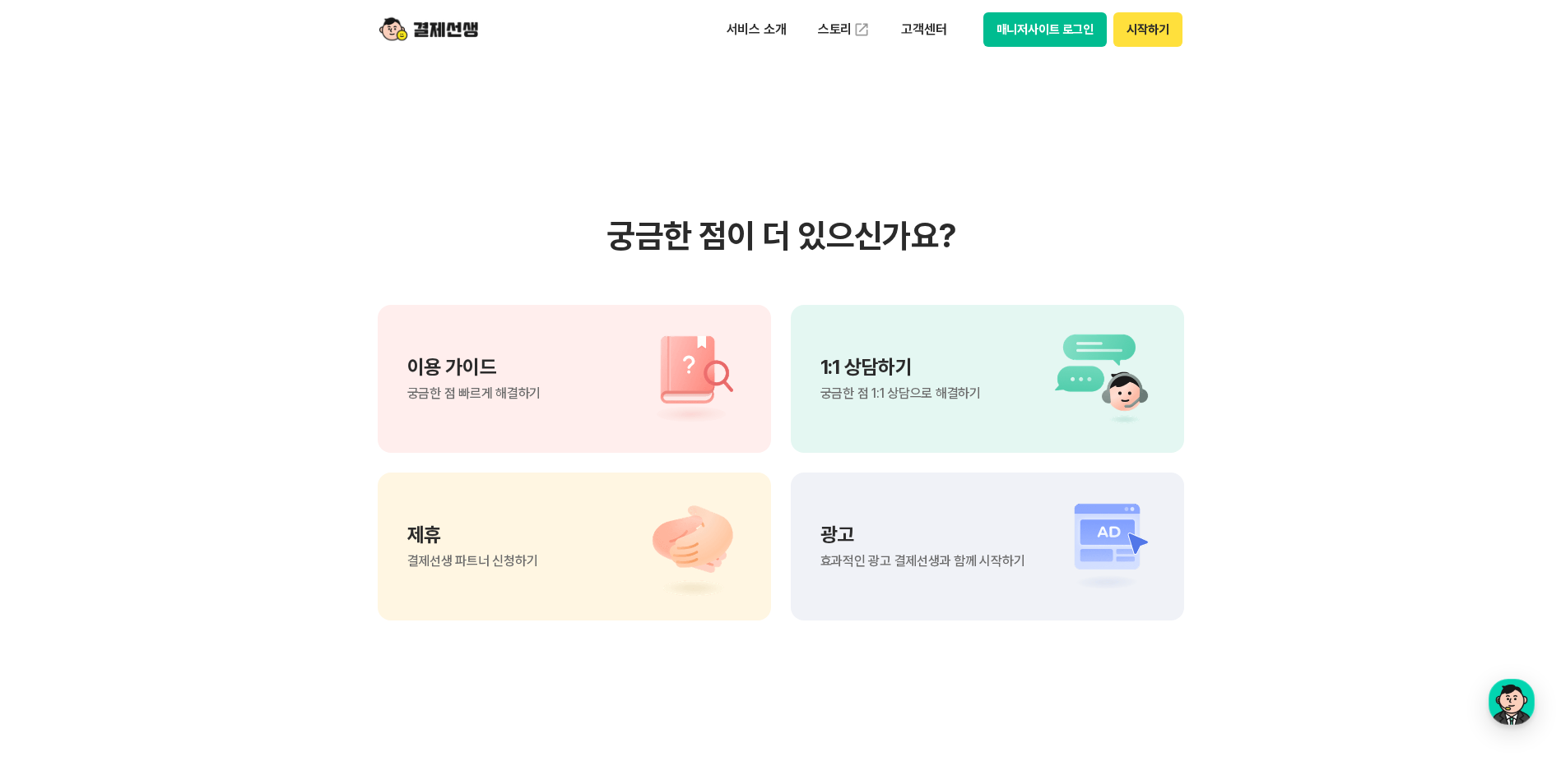
scroll to position [1069, 0]
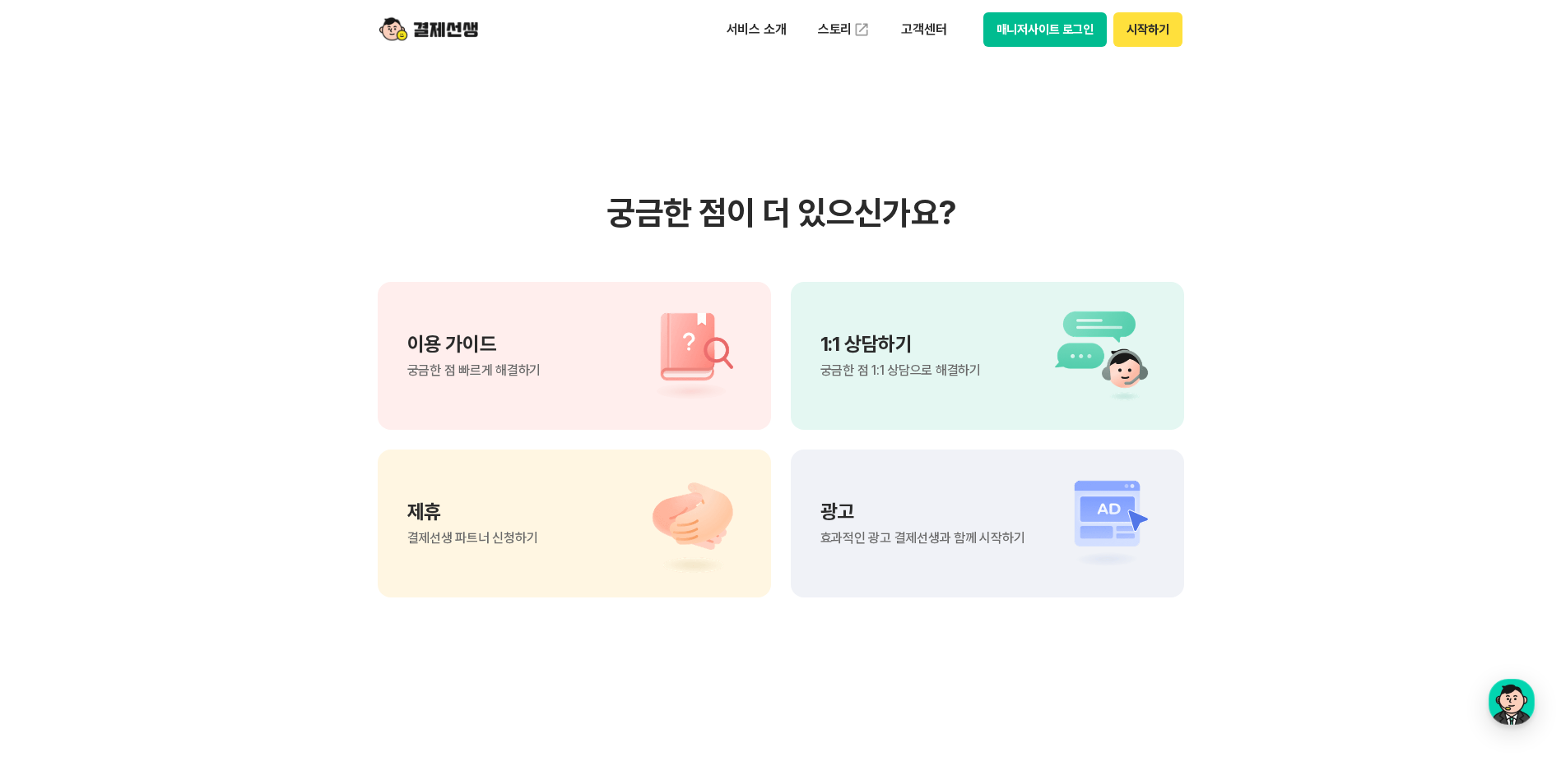
click at [475, 528] on div "제휴 결제선생 파트너 신청하기" at bounding box center [472, 523] width 130 height 43
click at [938, 353] on p "1:1 상담하기" at bounding box center [901, 344] width 160 height 19
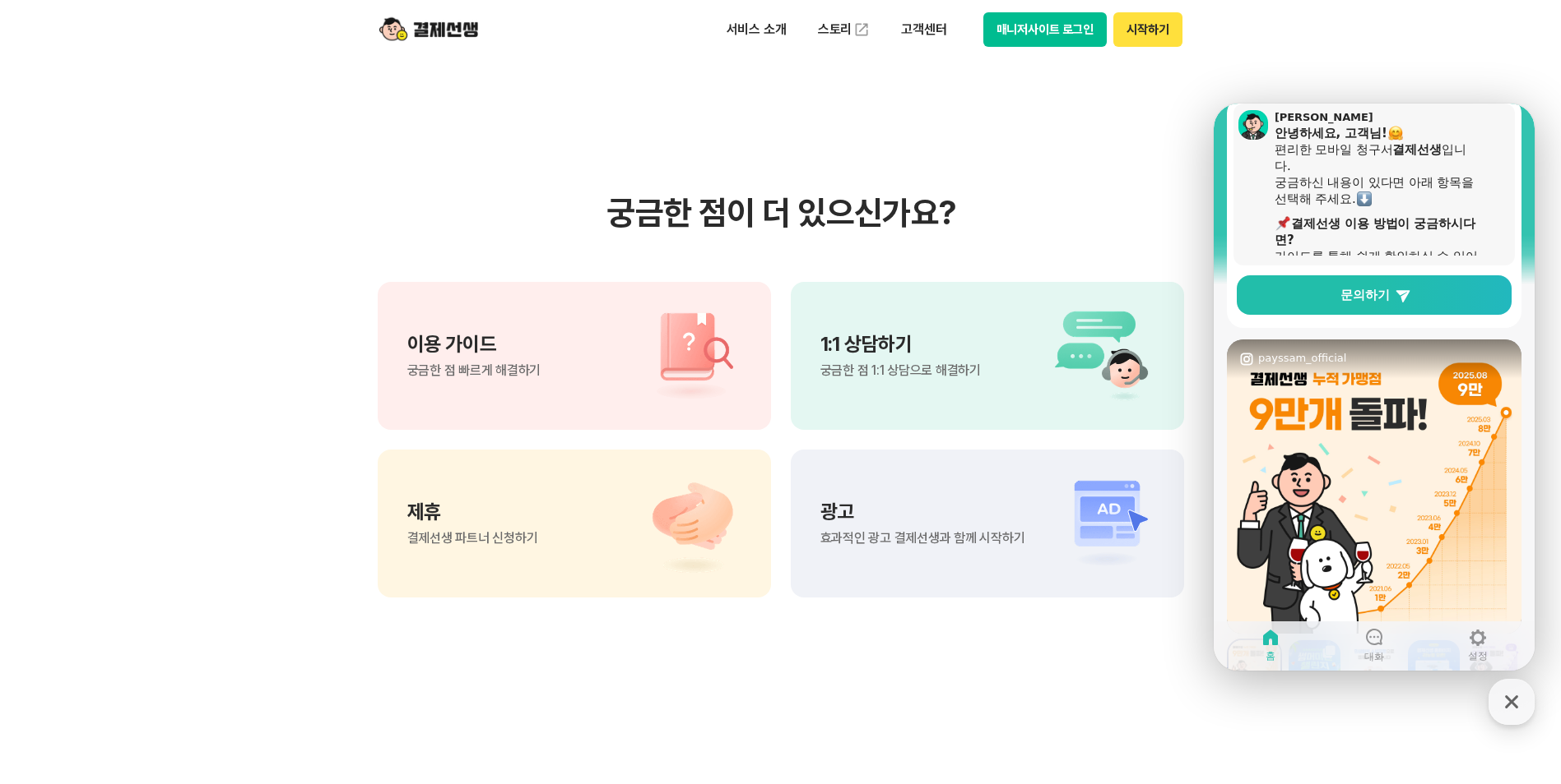
scroll to position [0, 0]
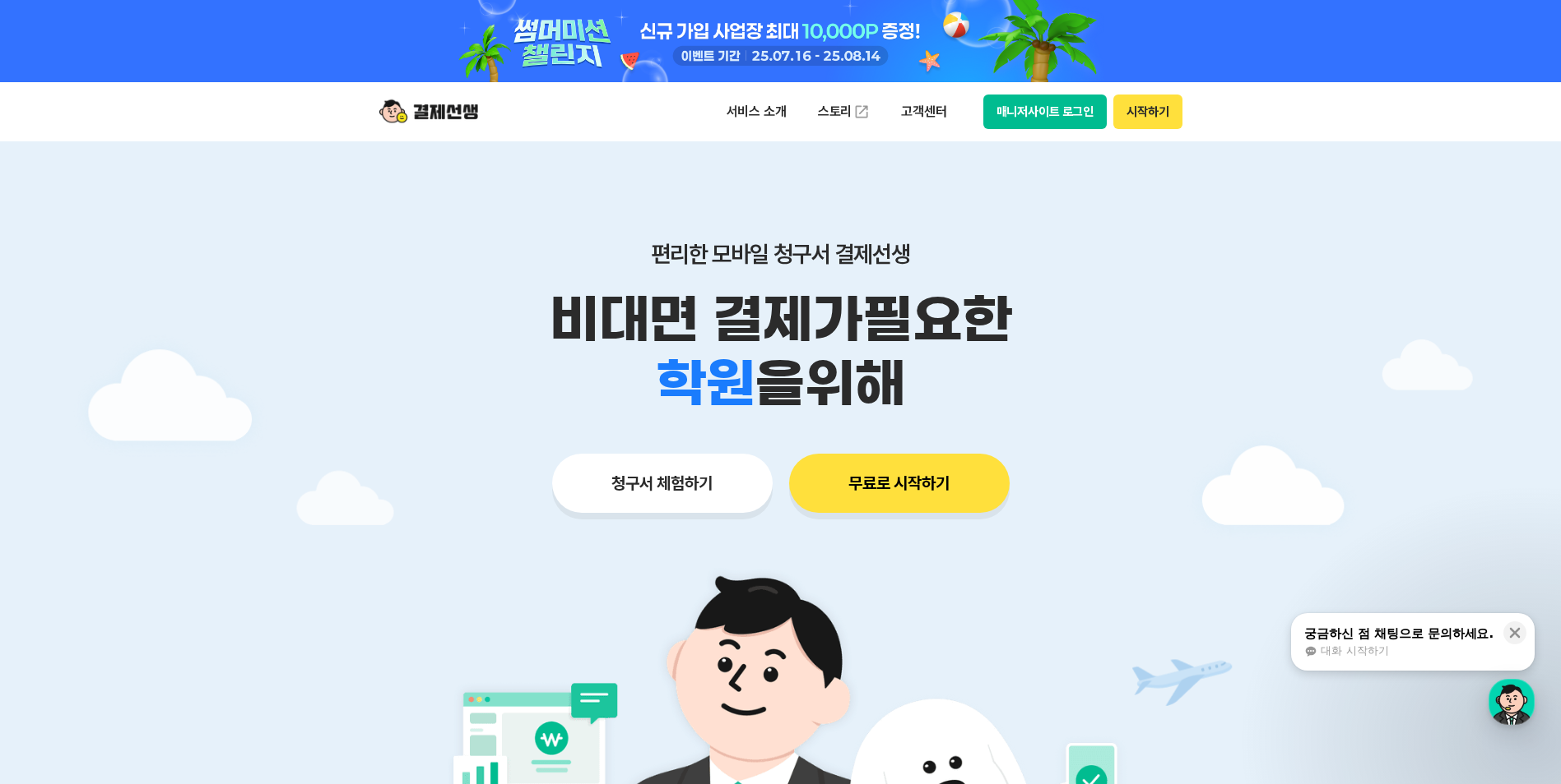
click at [1140, 101] on button "시작하기" at bounding box center [1147, 111] width 68 height 34
